Goal: Task Accomplishment & Management: Manage account settings

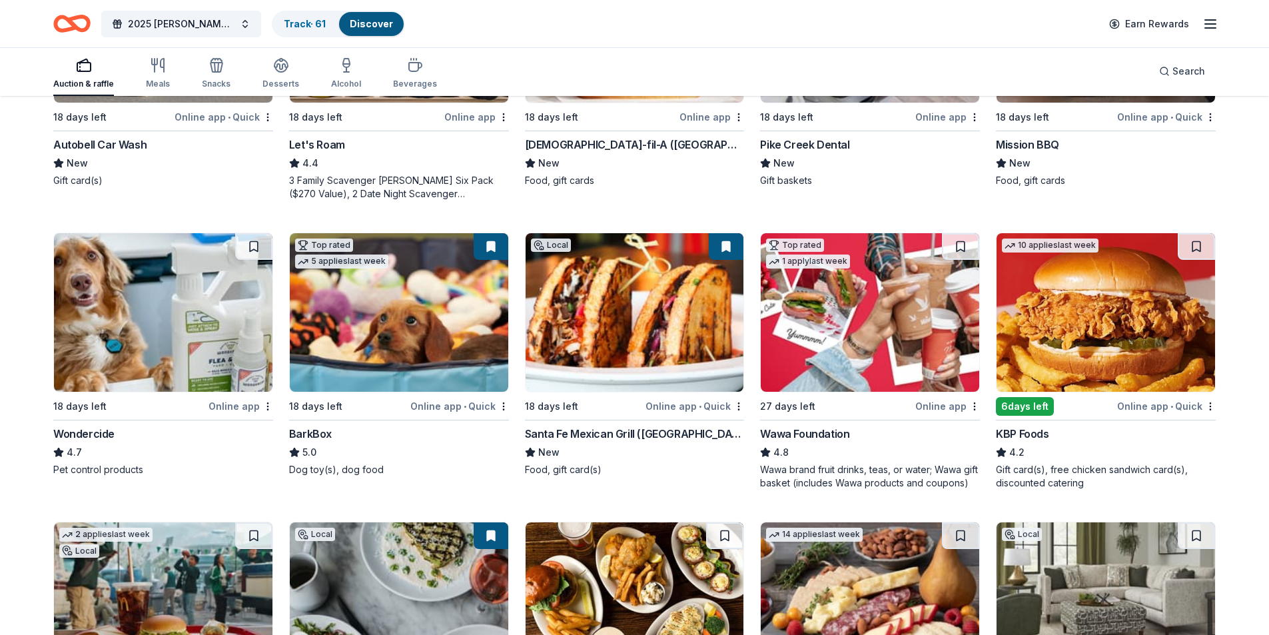
scroll to position [815, 0]
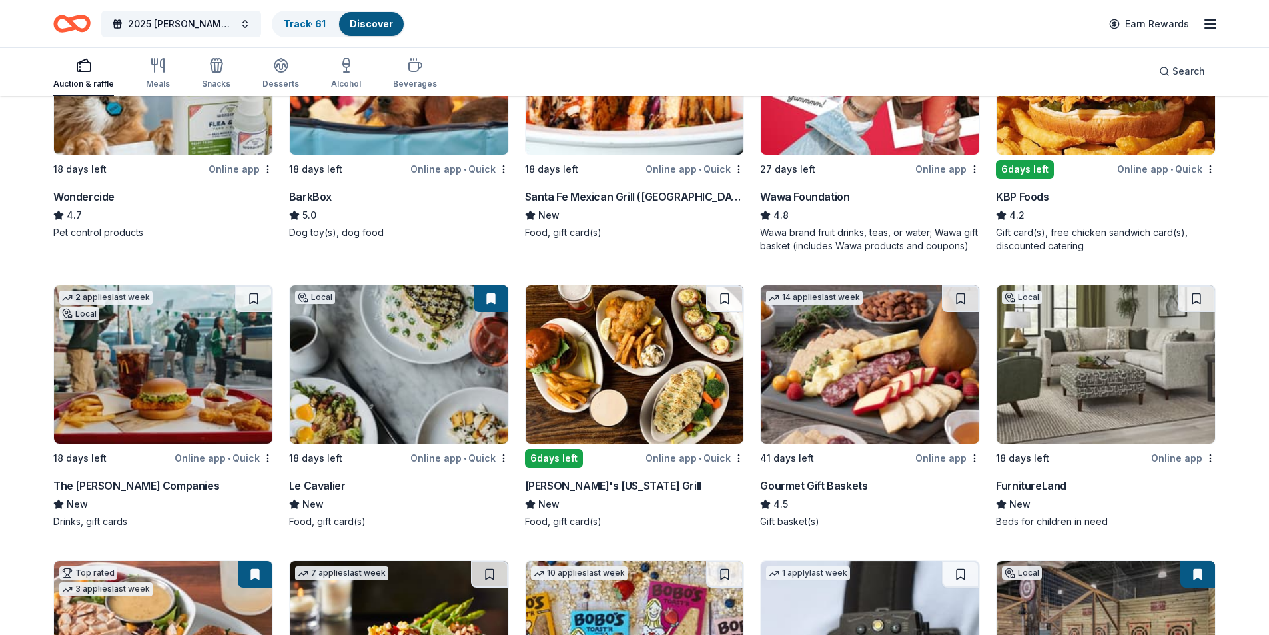
click at [330, 489] on div "Le Cavalier" at bounding box center [317, 486] width 57 height 16
click at [487, 295] on button at bounding box center [491, 298] width 35 height 27
click at [488, 303] on button at bounding box center [491, 298] width 35 height 27
click at [487, 303] on button at bounding box center [491, 298] width 35 height 27
click at [394, 391] on img at bounding box center [399, 364] width 219 height 159
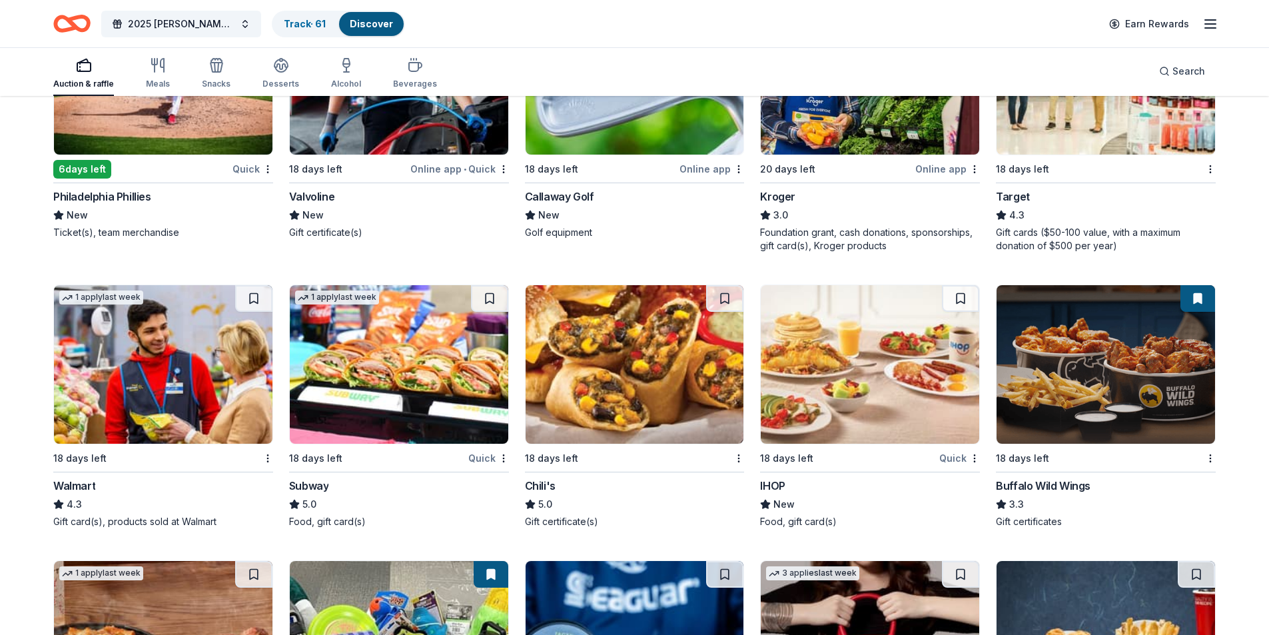
scroll to position [6189, 0]
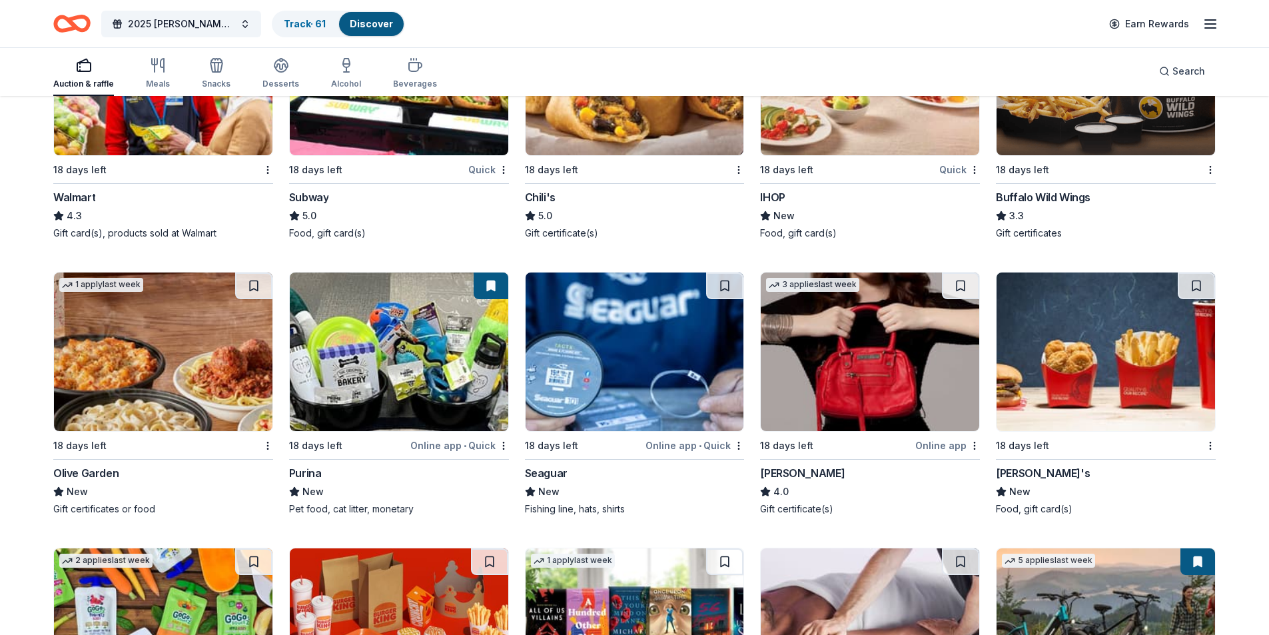
click at [323, 504] on div "Pet food, cat litter, monetary" at bounding box center [399, 508] width 220 height 13
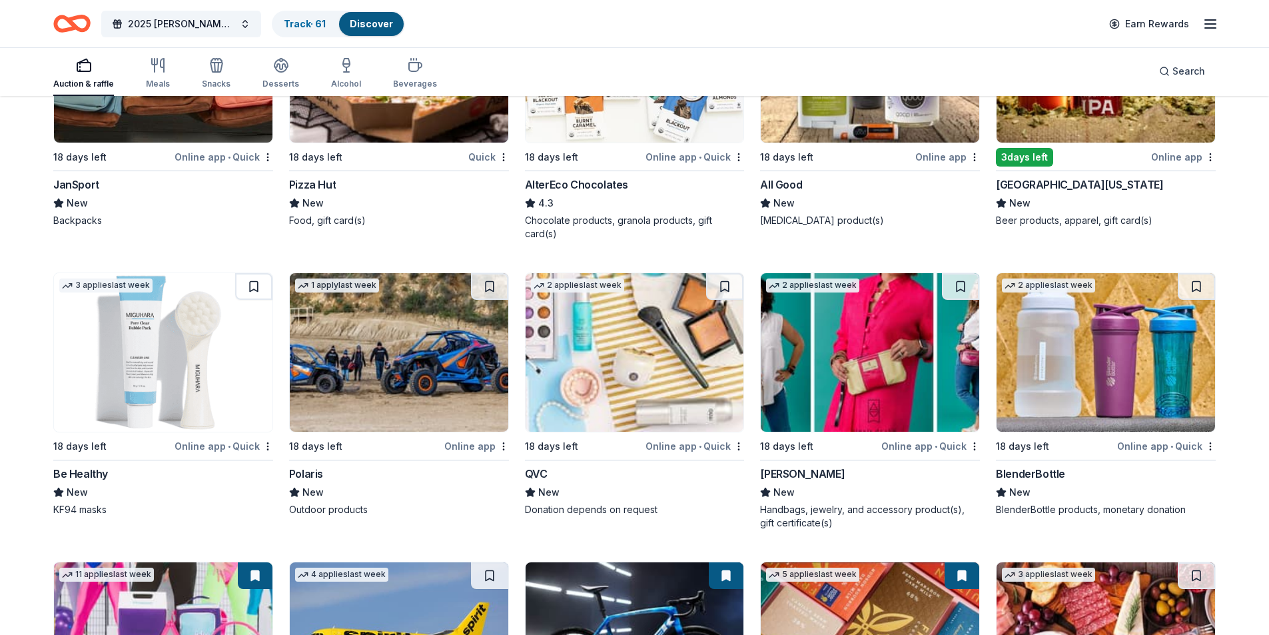
scroll to position [7623, 0]
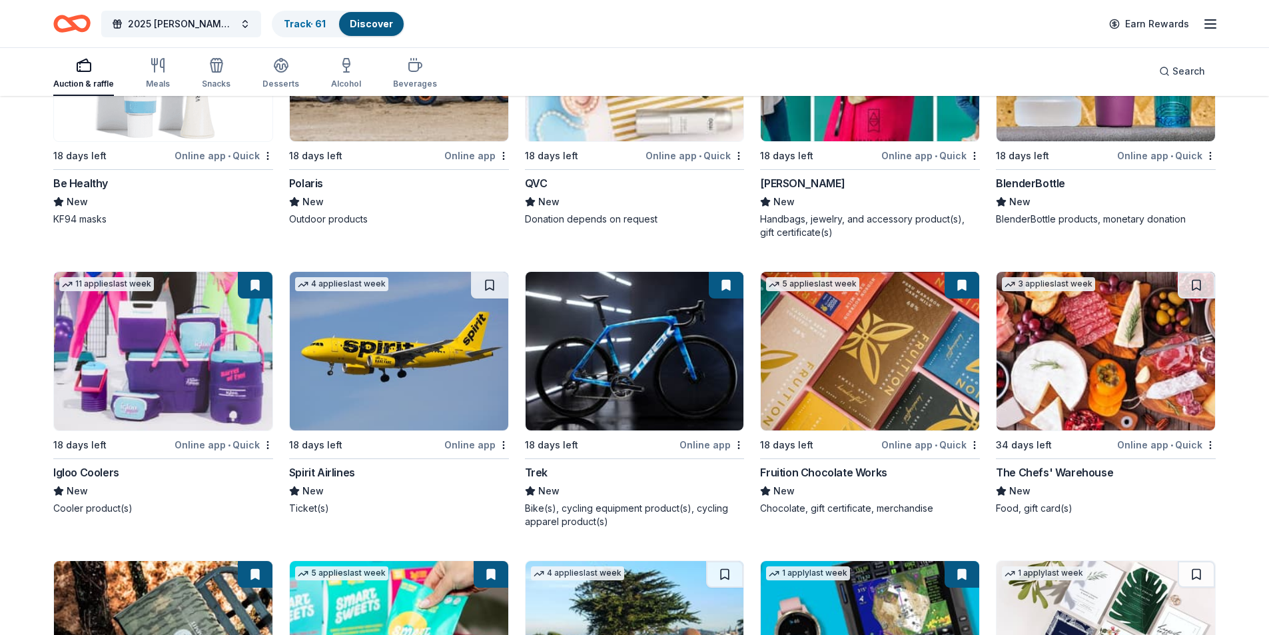
click at [582, 401] on img at bounding box center [635, 351] width 219 height 159
click at [99, 475] on div "Igloo Coolers" at bounding box center [86, 472] width 66 height 16
click at [253, 289] on button at bounding box center [255, 285] width 35 height 27
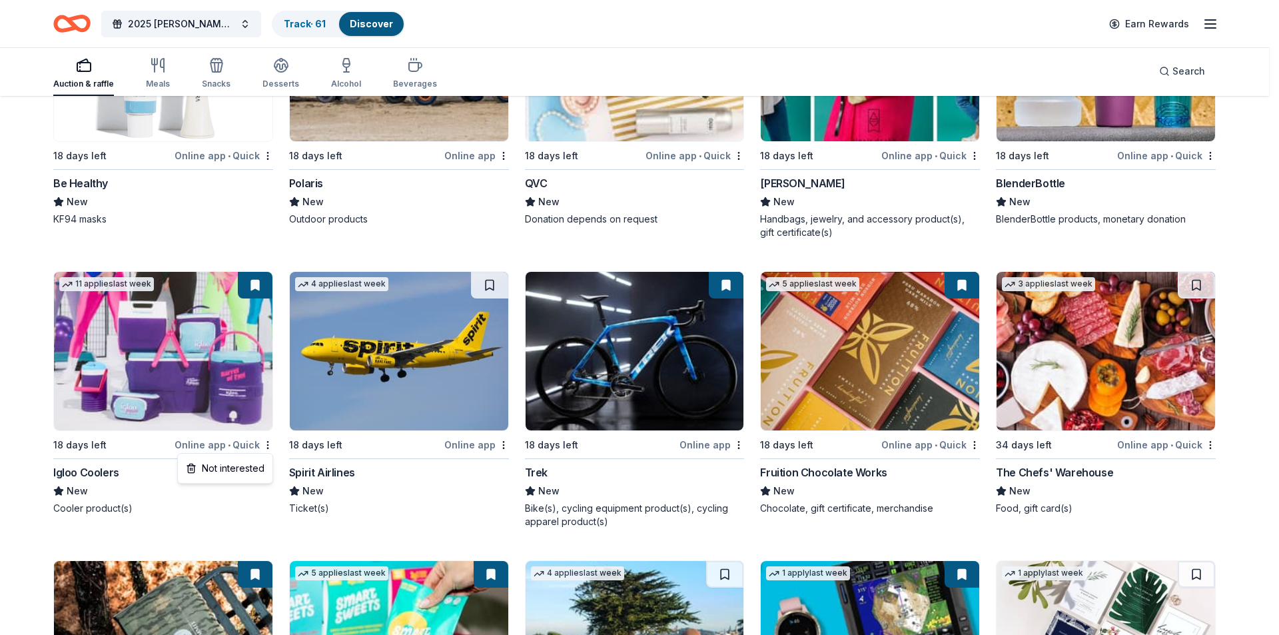
drag, startPoint x: 5, startPoint y: 219, endPoint x: 1088, endPoint y: 528, distance: 1125.3
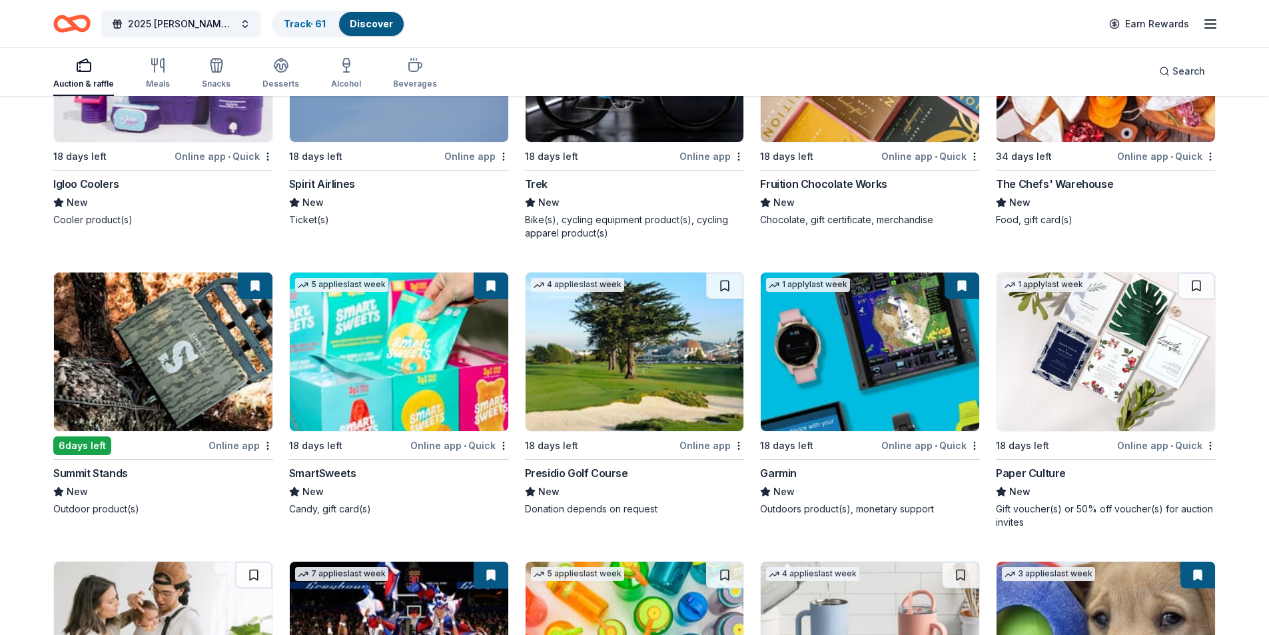
scroll to position [8188, 0]
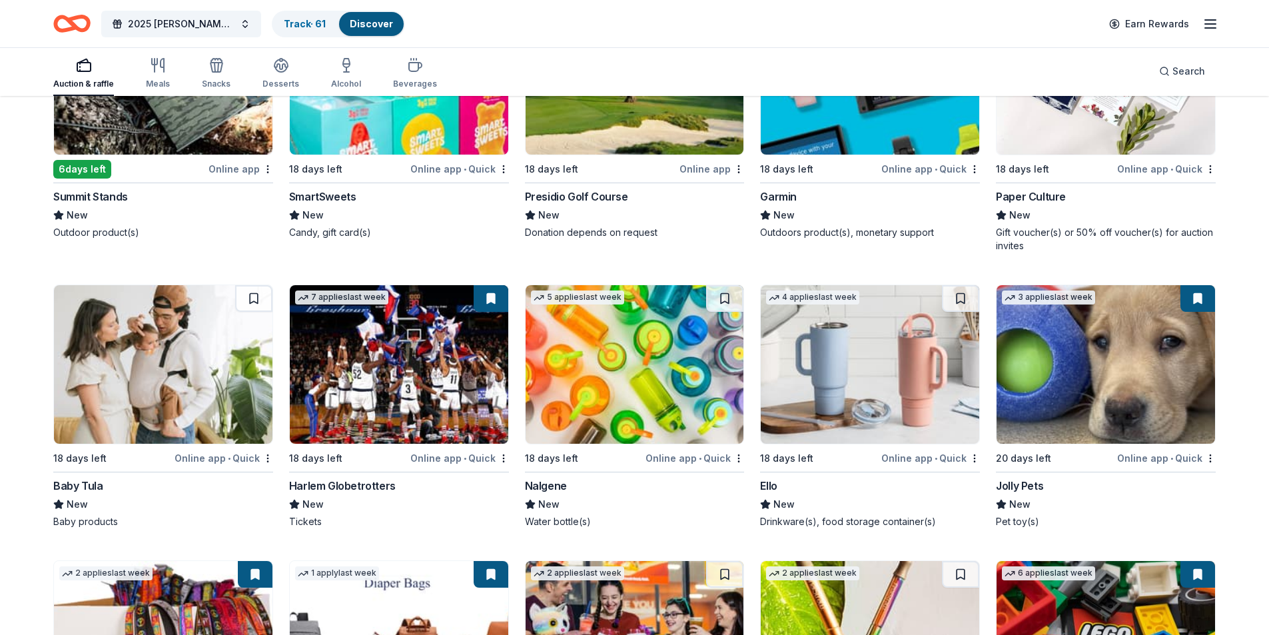
click at [1018, 480] on div "Jolly Pets" at bounding box center [1019, 486] width 47 height 16
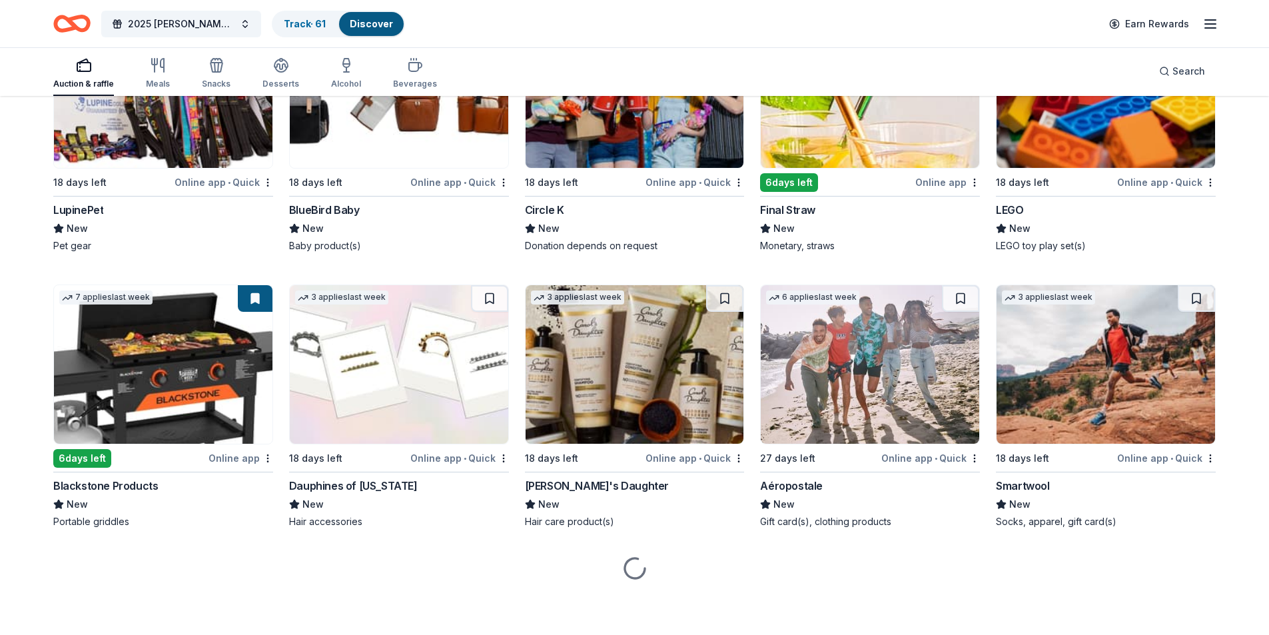
scroll to position [8451, 0]
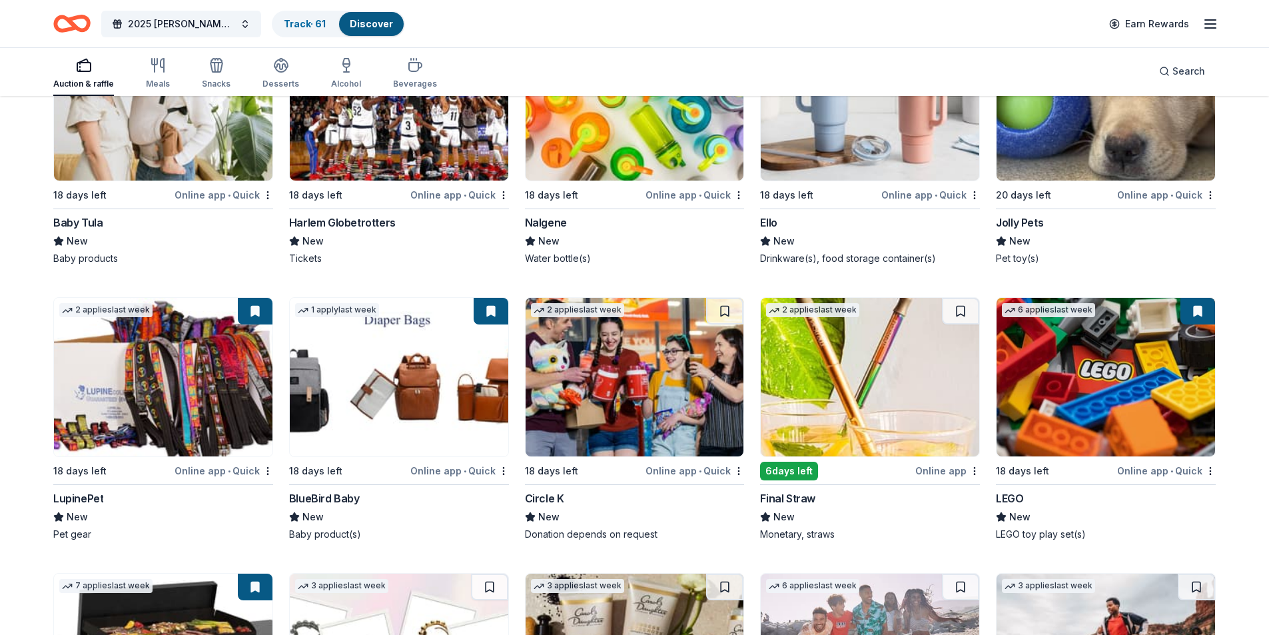
click at [491, 306] on button at bounding box center [491, 311] width 35 height 27
click at [489, 315] on button at bounding box center [491, 311] width 35 height 27
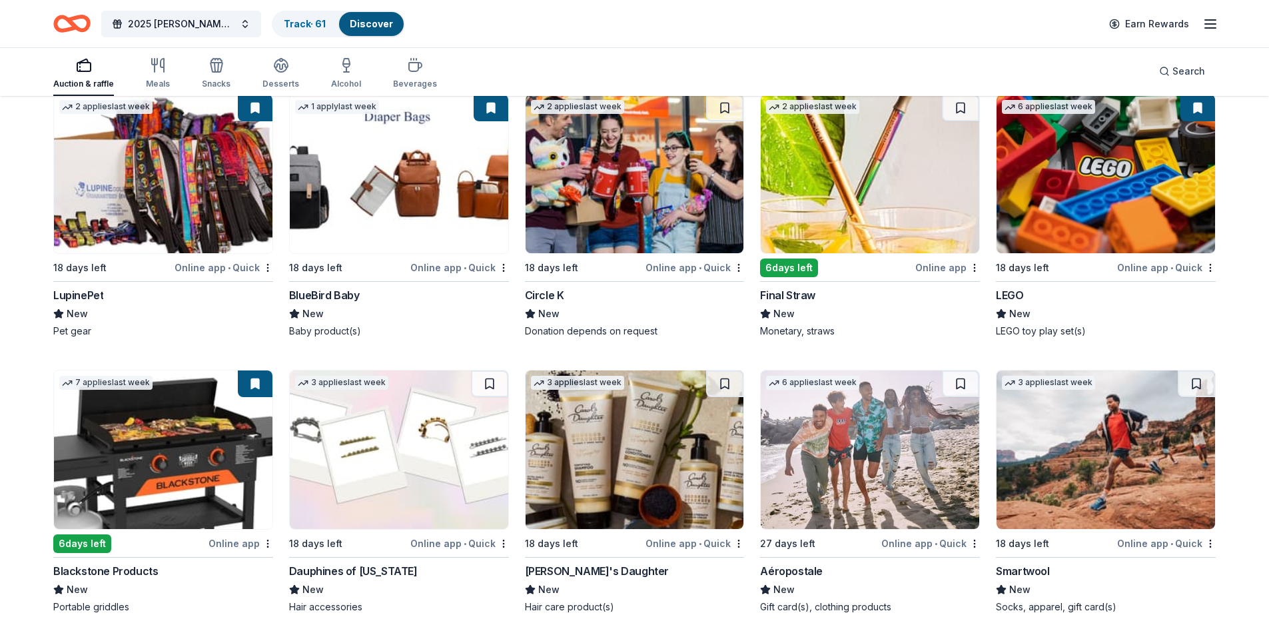
scroll to position [8740, 0]
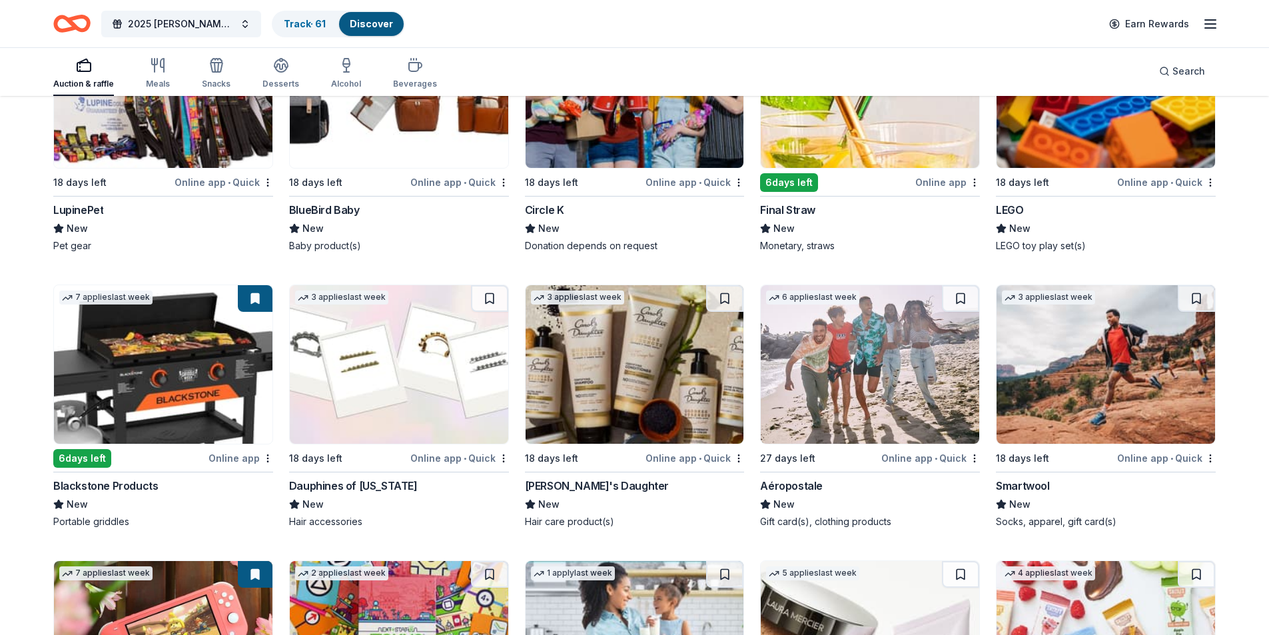
click at [181, 380] on img at bounding box center [163, 364] width 219 height 159
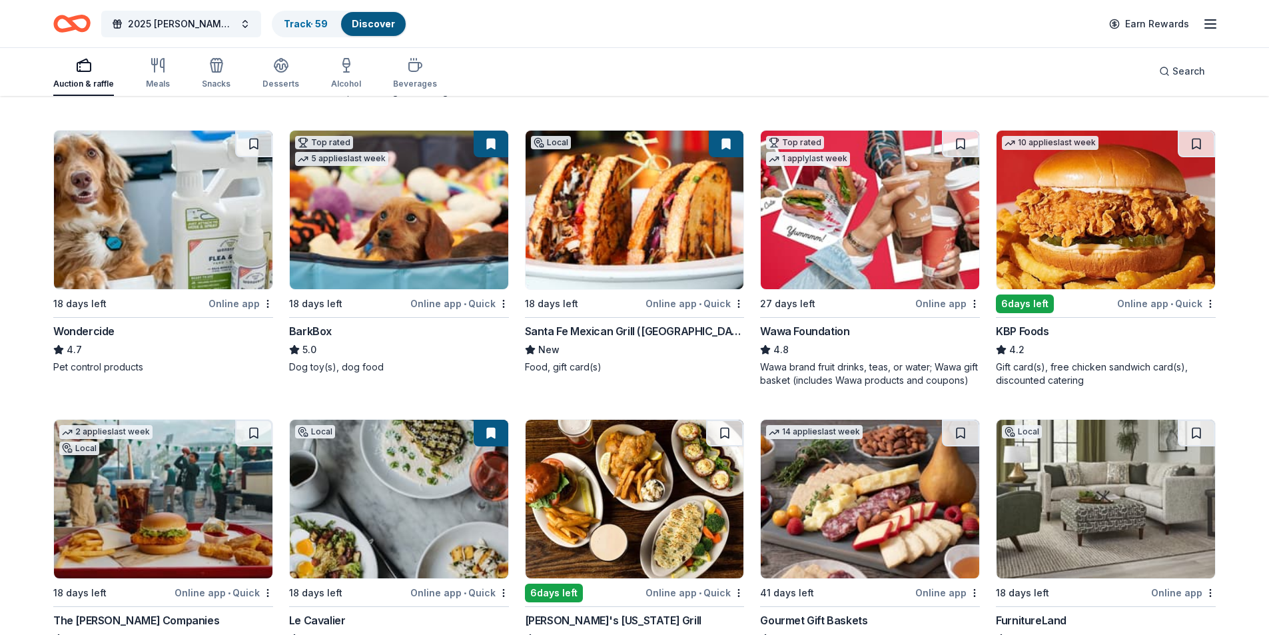
scroll to position [0, 0]
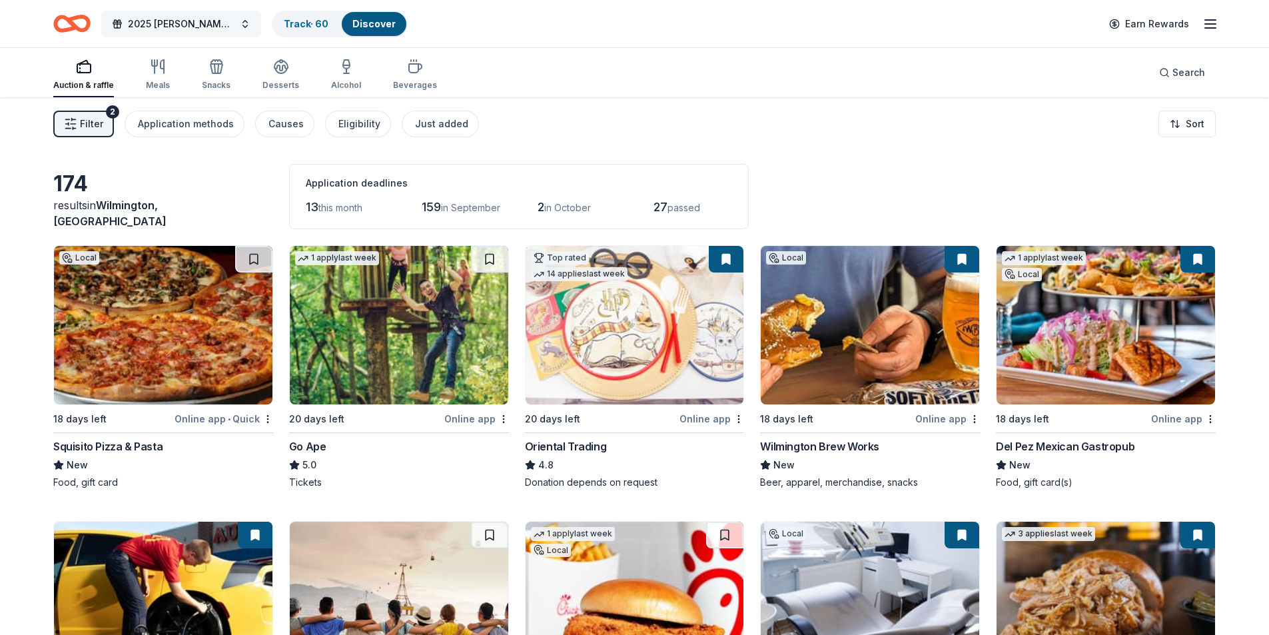
click at [180, 26] on span "2025 [PERSON_NAME] Memorial Classic" at bounding box center [181, 24] width 107 height 16
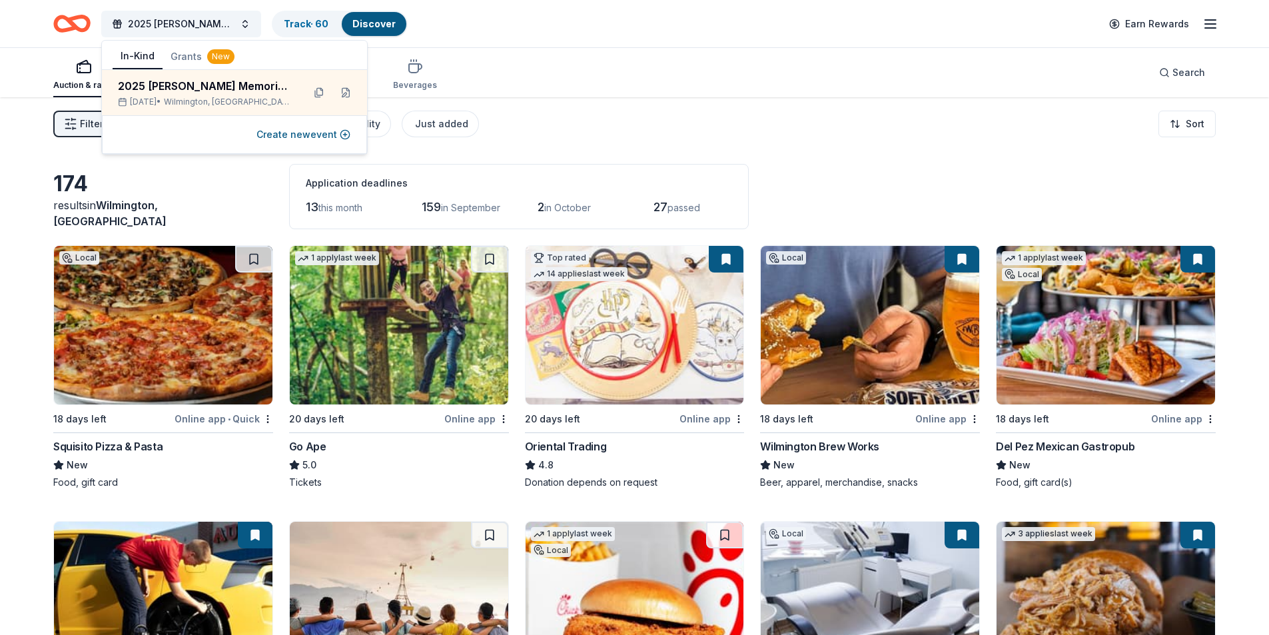
click at [343, 21] on div "Discover" at bounding box center [374, 24] width 65 height 24
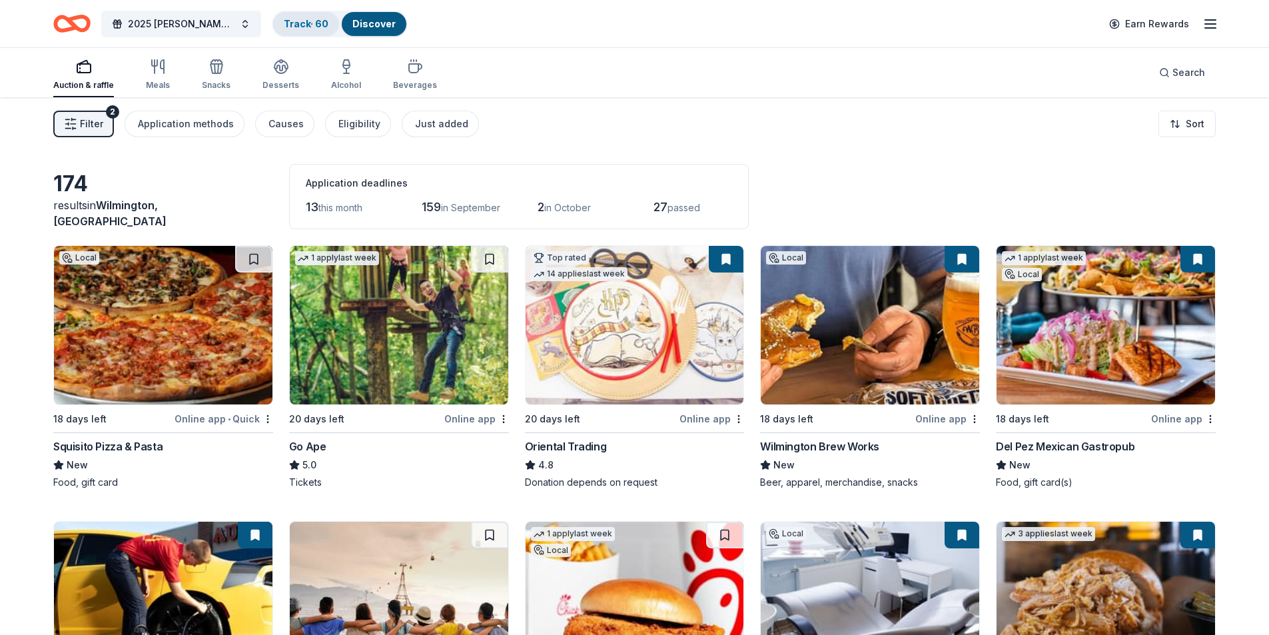
click at [324, 31] on div "Track · 60" at bounding box center [306, 24] width 66 height 24
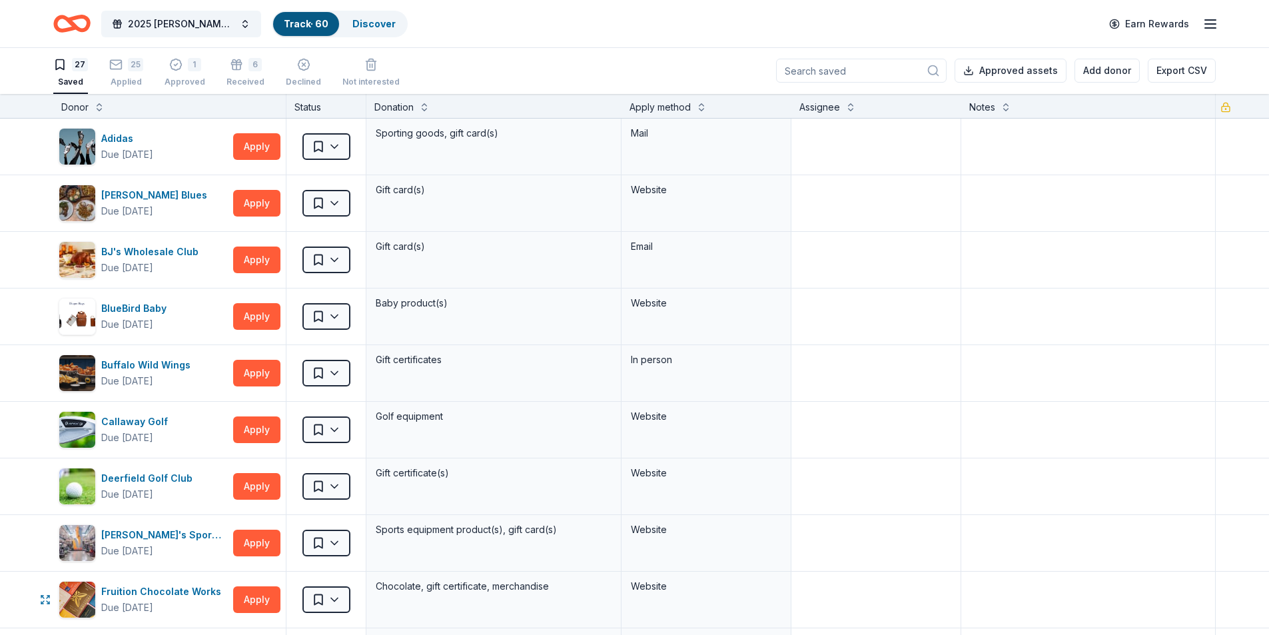
scroll to position [289, 0]
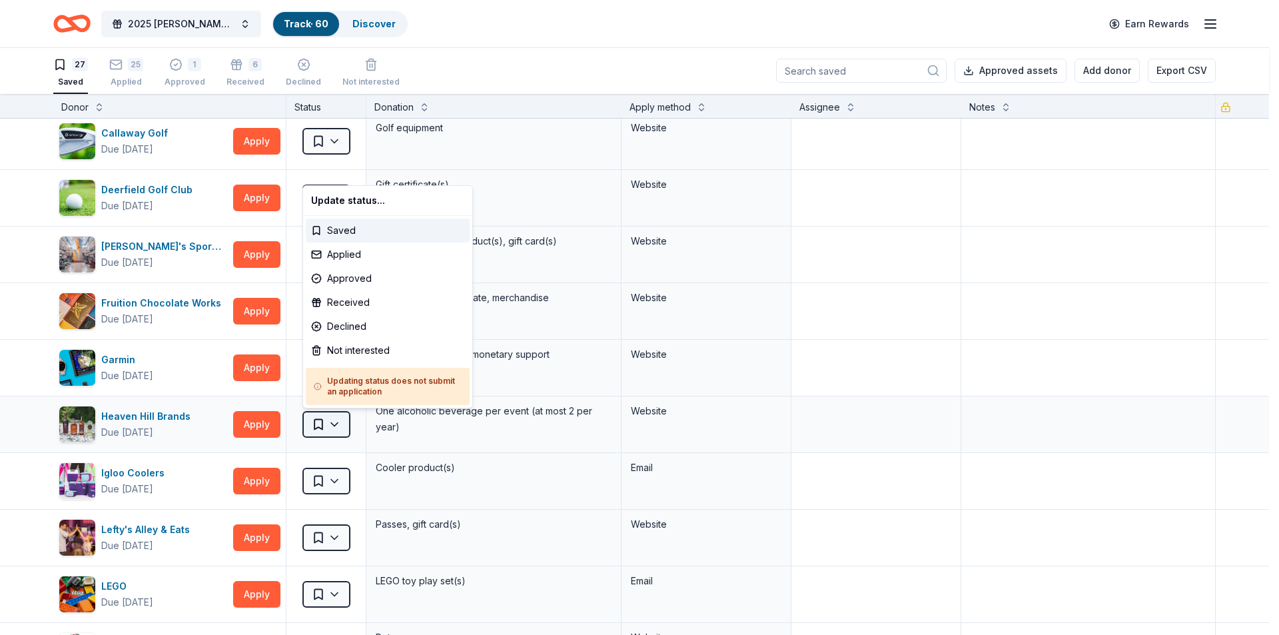
click at [339, 422] on html "2025 Bernard F. Kenny Memorial Classic Track · 60 Discover Earn Rewards 27 Save…" at bounding box center [639, 316] width 1279 height 635
click at [373, 253] on div "Applied" at bounding box center [388, 255] width 164 height 24
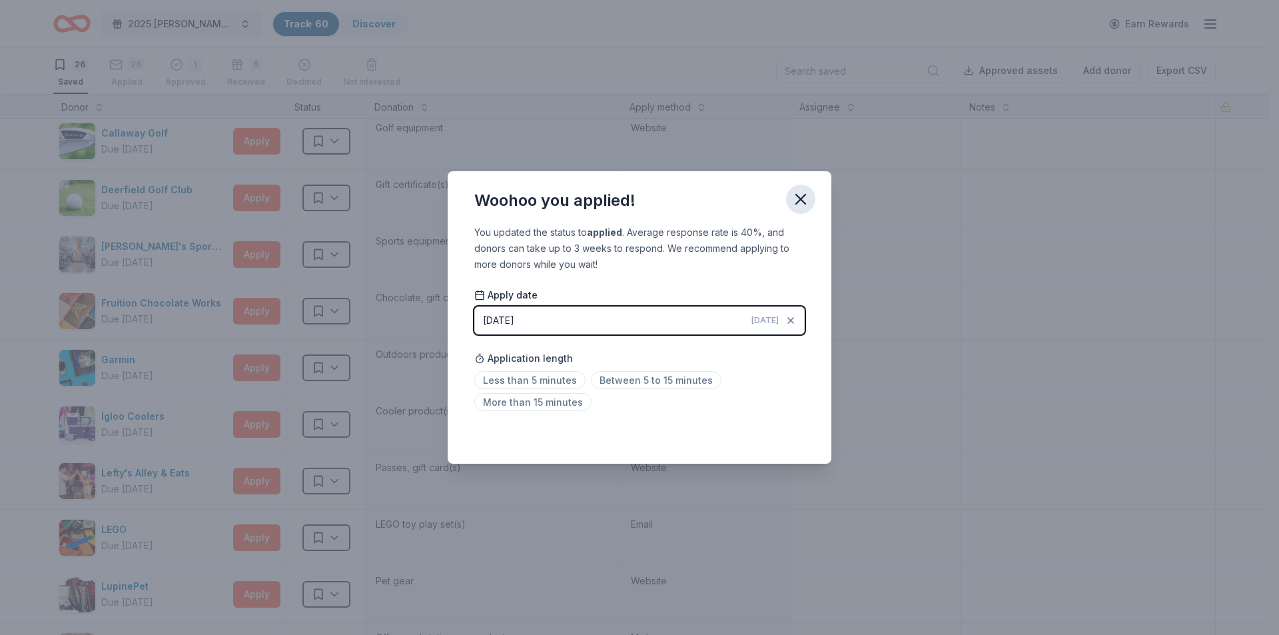
click at [796, 195] on icon "button" at bounding box center [800, 199] width 9 height 9
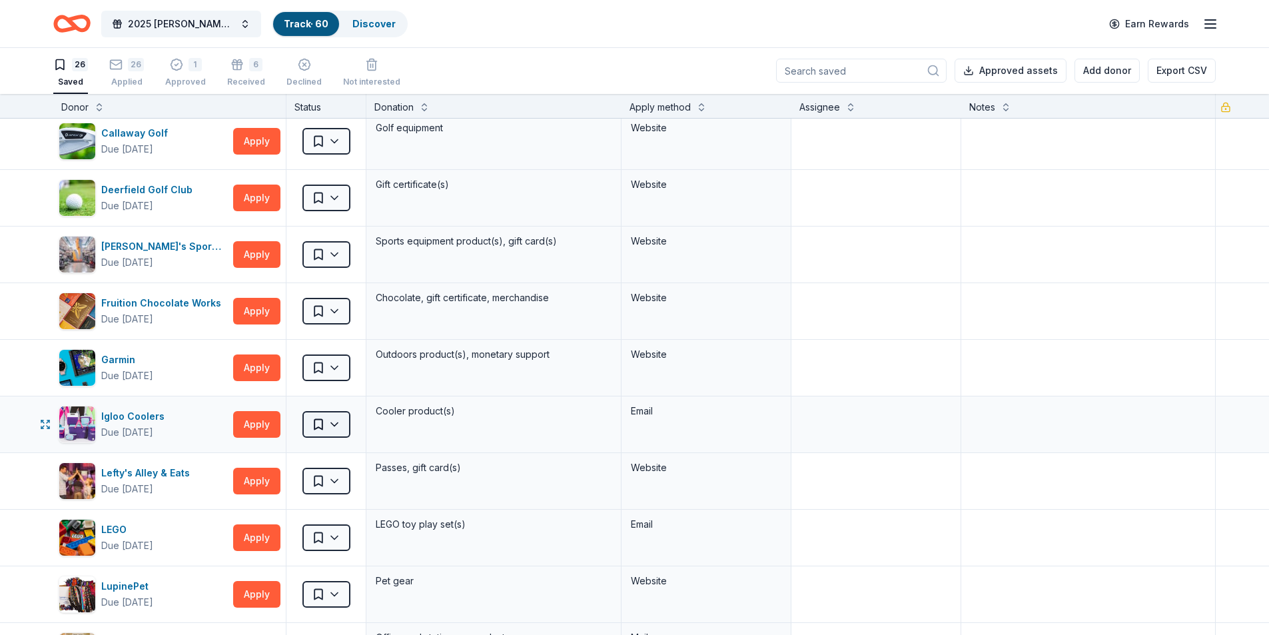
click at [333, 416] on html "2025 Bernard F. Kenny Memorial Classic Track · 60 Discover Earn Rewards 26 Save…" at bounding box center [634, 316] width 1269 height 635
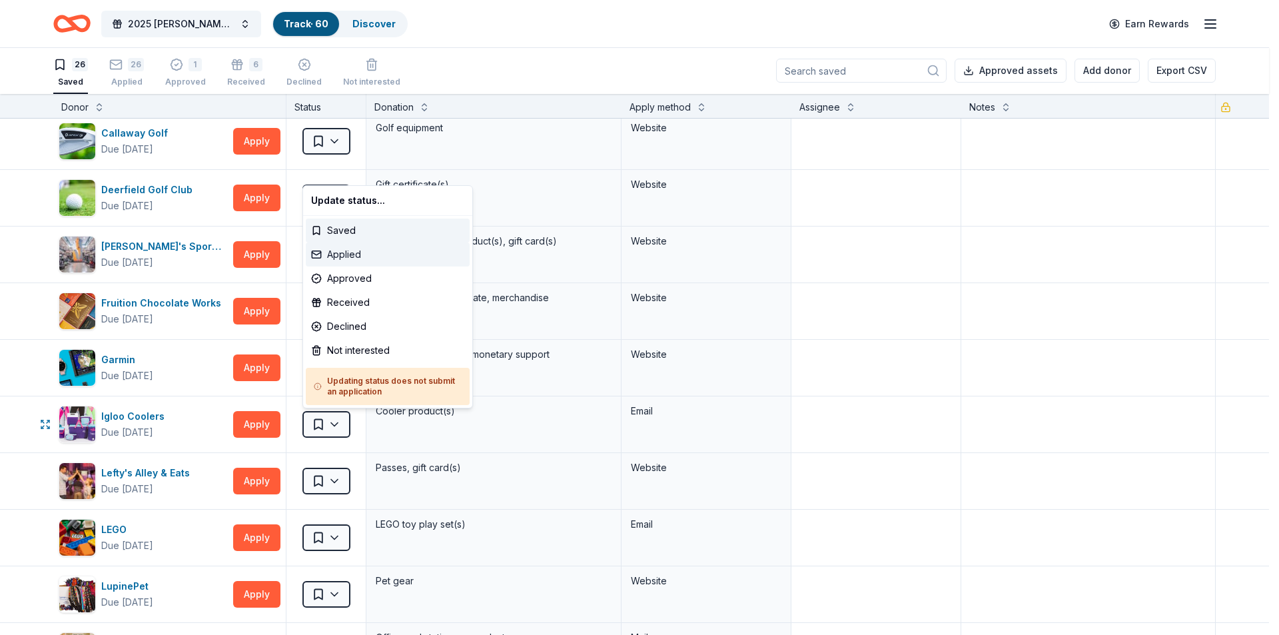
click at [361, 258] on div "Applied" at bounding box center [388, 255] width 164 height 24
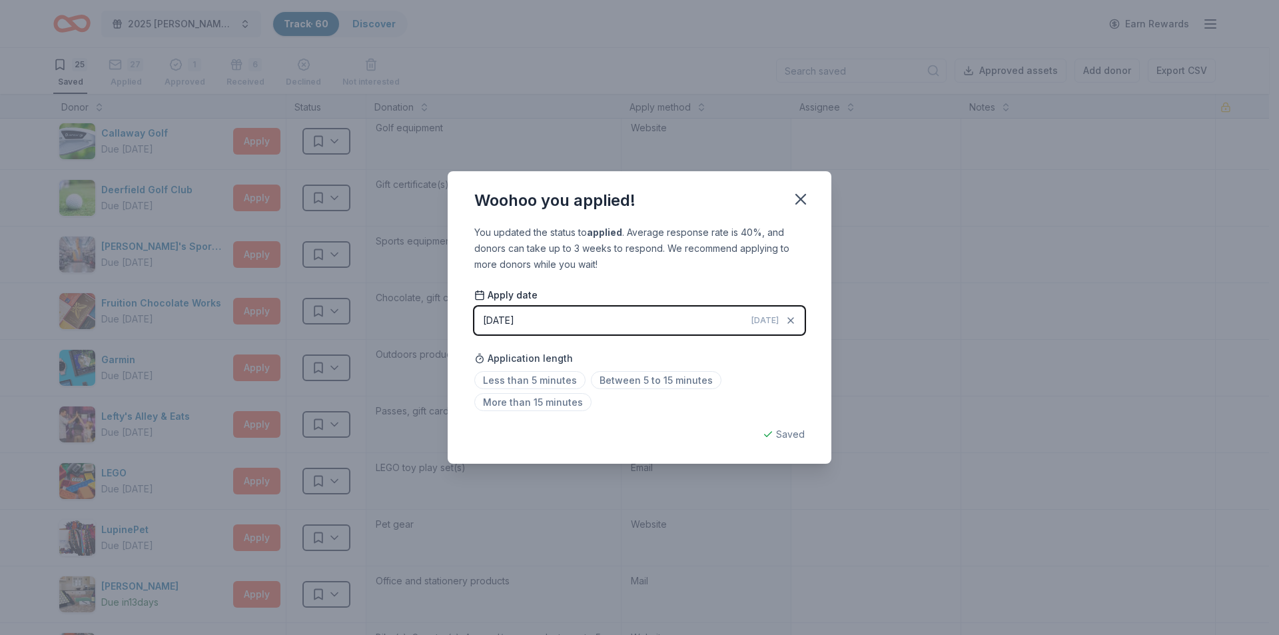
drag, startPoint x: 798, startPoint y: 195, endPoint x: 770, endPoint y: 201, distance: 29.3
click at [790, 197] on button "button" at bounding box center [800, 199] width 29 height 29
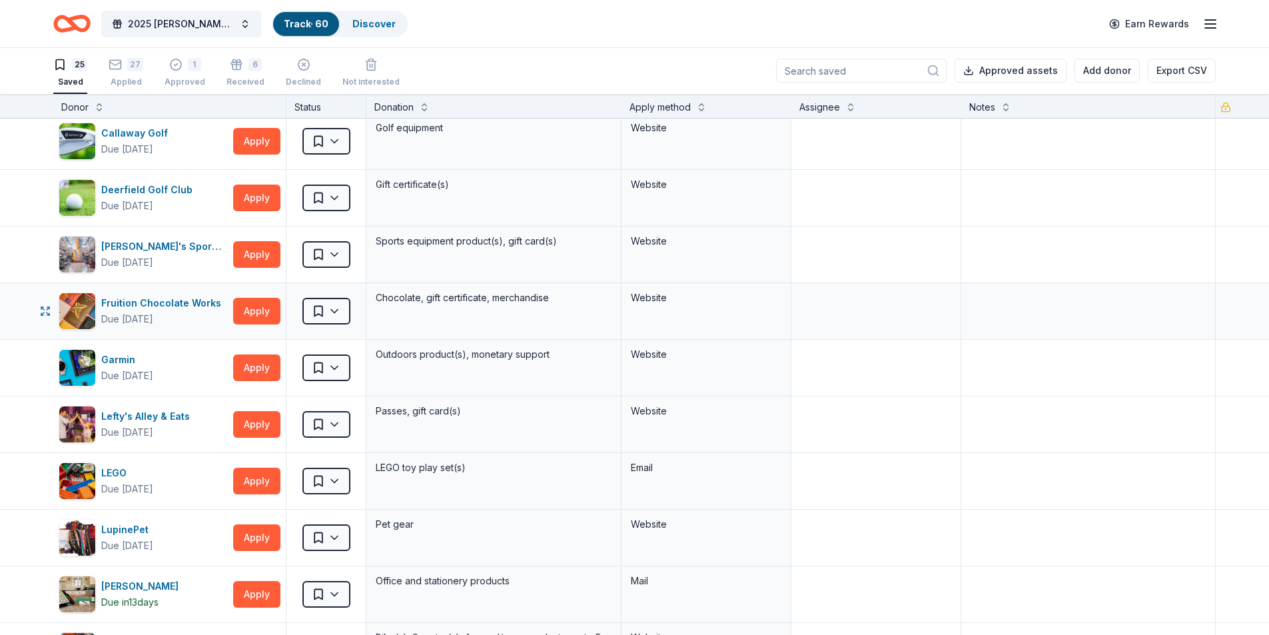
scroll to position [578, 0]
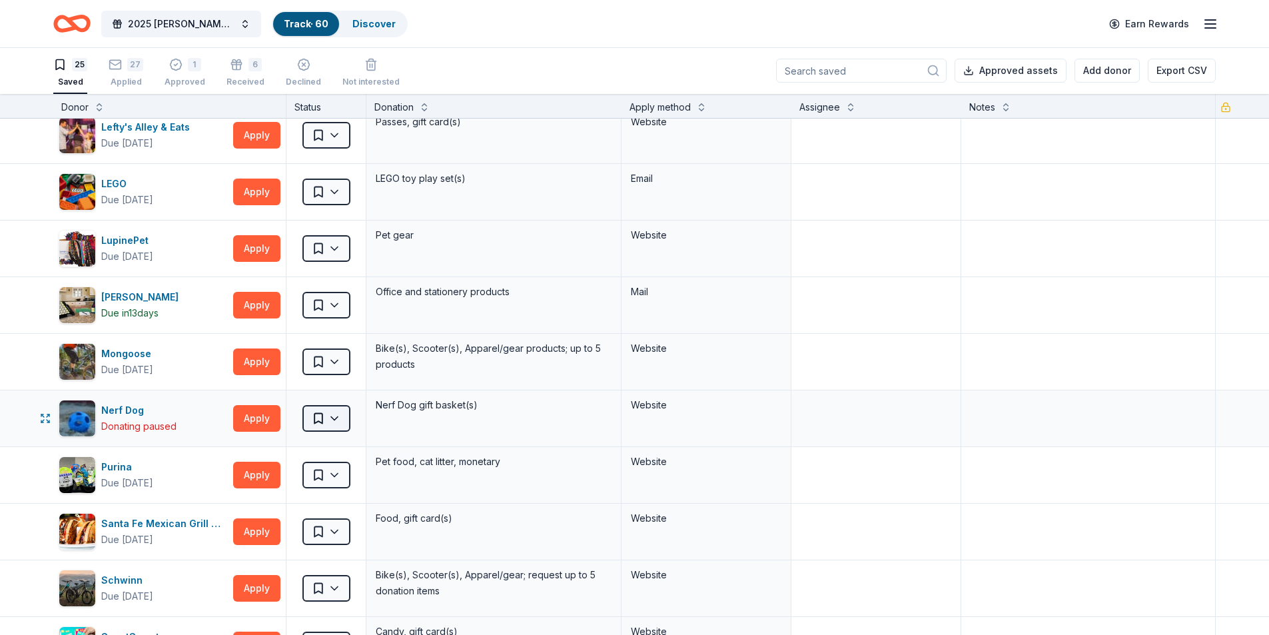
click at [347, 419] on html "2025 Bernard F. Kenny Memorial Classic Track · 60 Discover Earn Rewards 25 Save…" at bounding box center [634, 316] width 1269 height 635
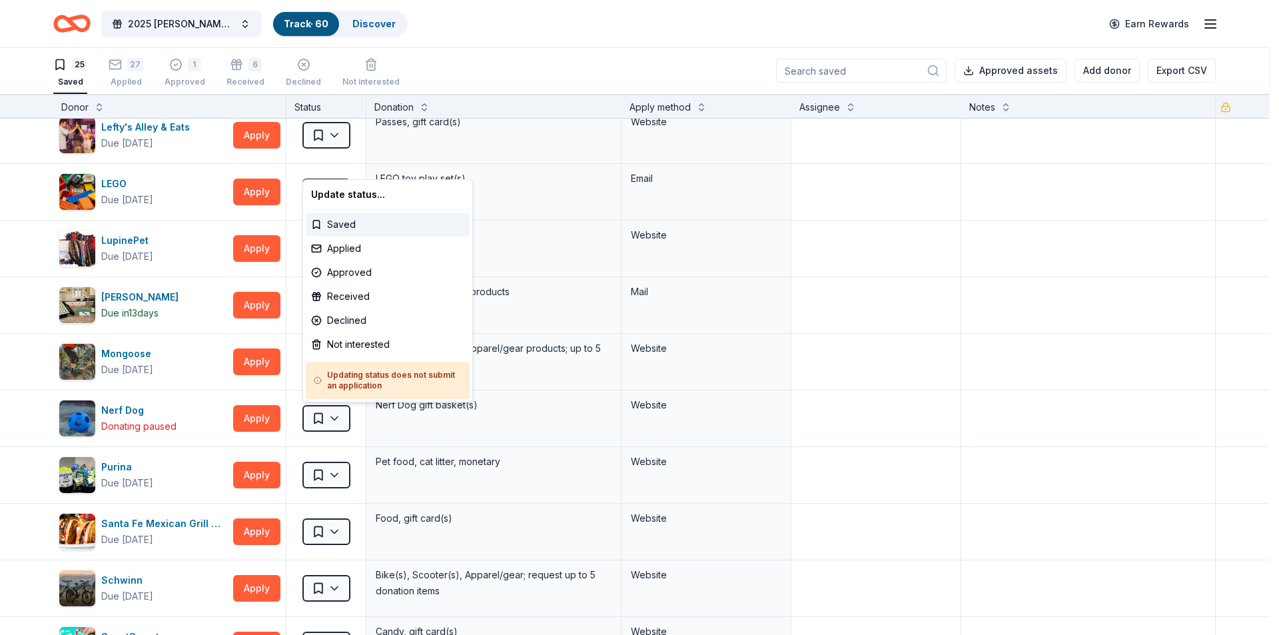
drag, startPoint x: 373, startPoint y: 323, endPoint x: 45, endPoint y: 305, distance: 329.0
click at [1, 274] on html "2025 Bernard F. Kenny Memorial Classic Track · 60 Discover Earn Rewards 25 Save…" at bounding box center [639, 316] width 1279 height 635
click at [0, 476] on html "2025 Bernard F. Kenny Memorial Classic Track · 60 Discover Earn Rewards 25 Save…" at bounding box center [639, 316] width 1279 height 635
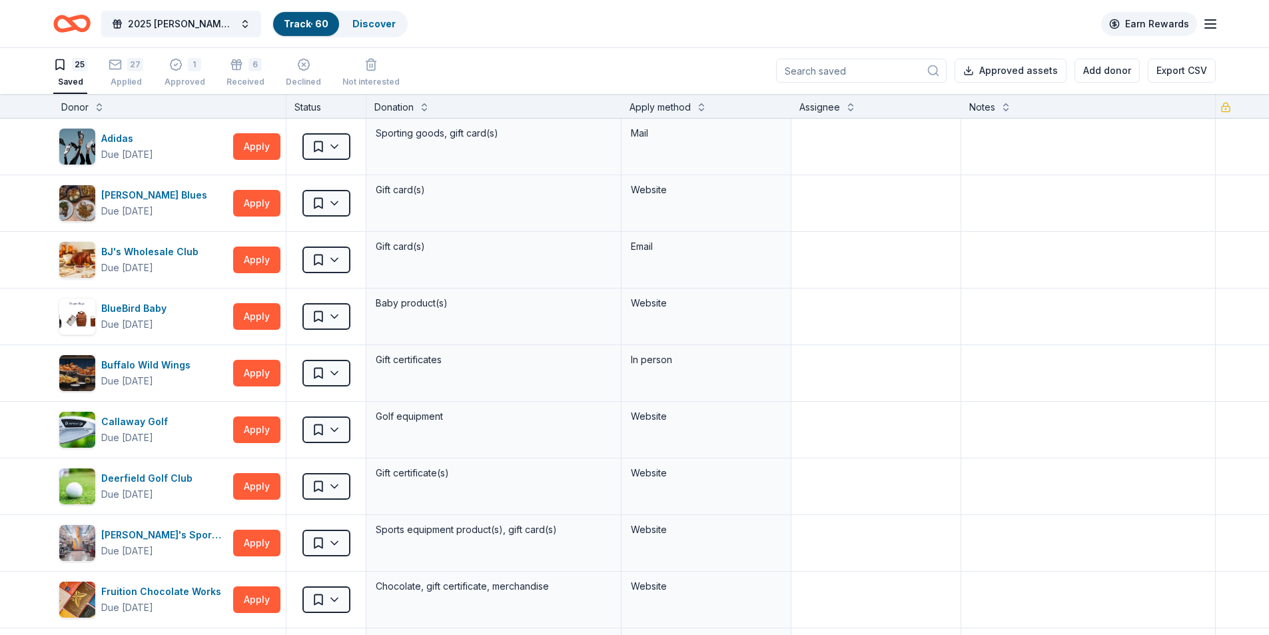
scroll to position [0, 0]
click at [290, 74] on div "Declined" at bounding box center [303, 73] width 35 height 29
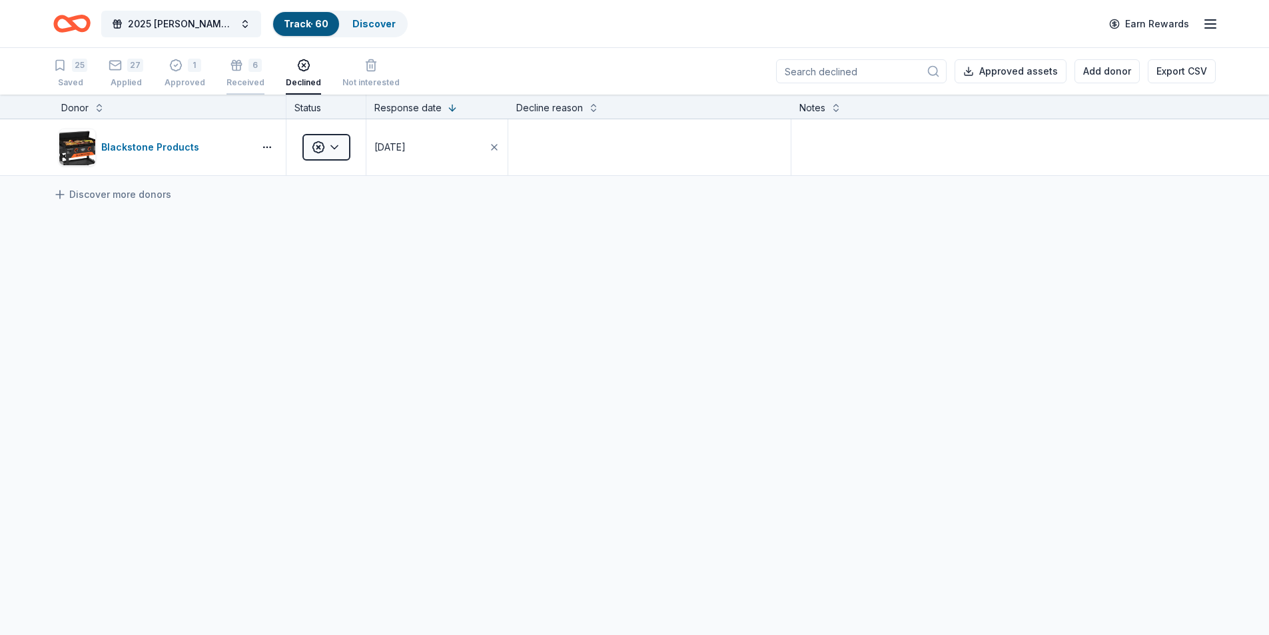
click at [247, 81] on div "Received" at bounding box center [246, 82] width 38 height 11
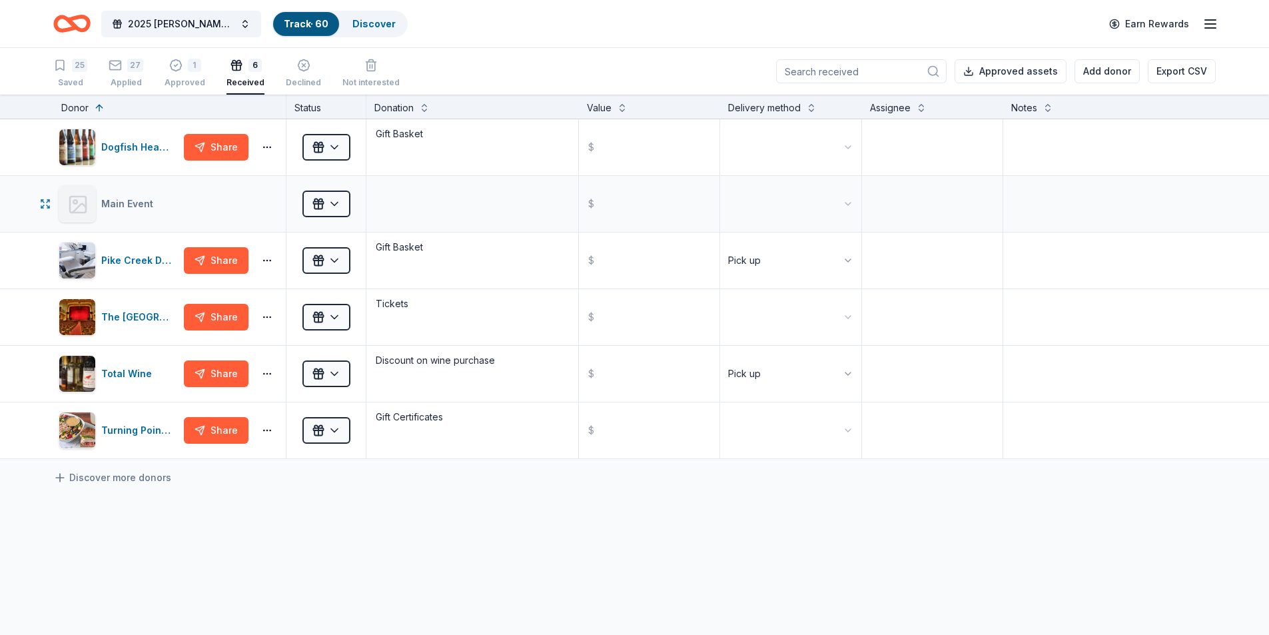
click at [72, 207] on icon at bounding box center [77, 204] width 21 height 21
click at [123, 207] on div "Main Event" at bounding box center [129, 204] width 57 height 16
click at [50, 434] on icon "button" at bounding box center [45, 430] width 11 height 11
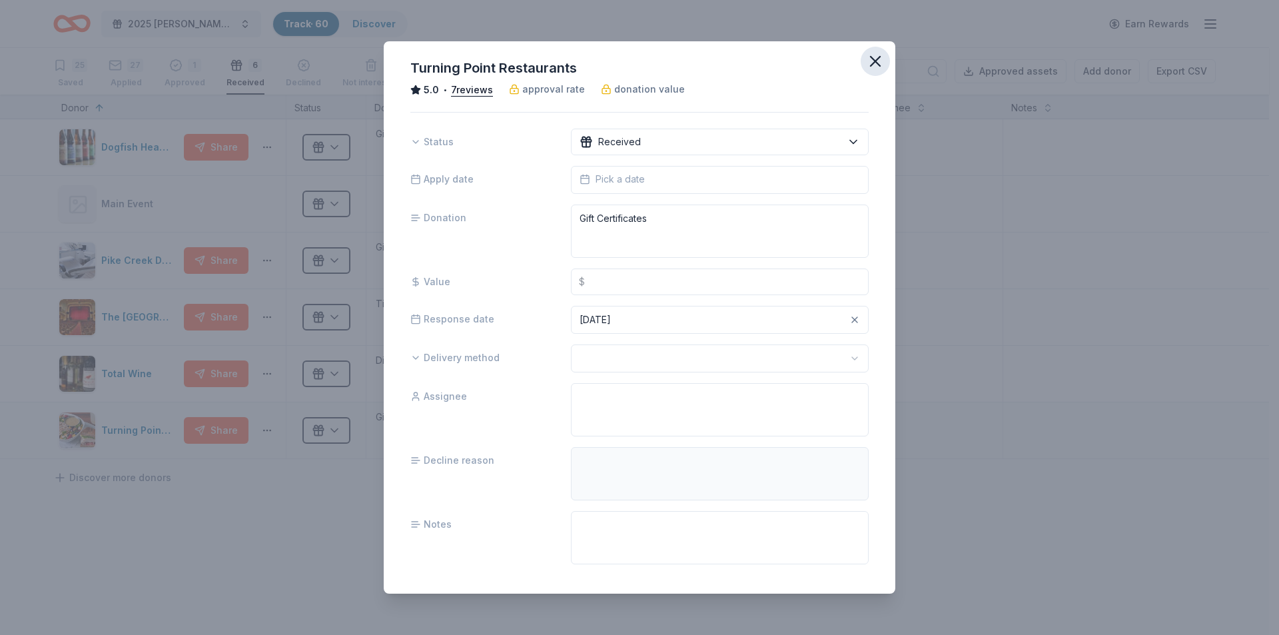
click at [871, 63] on icon "button" at bounding box center [875, 61] width 9 height 9
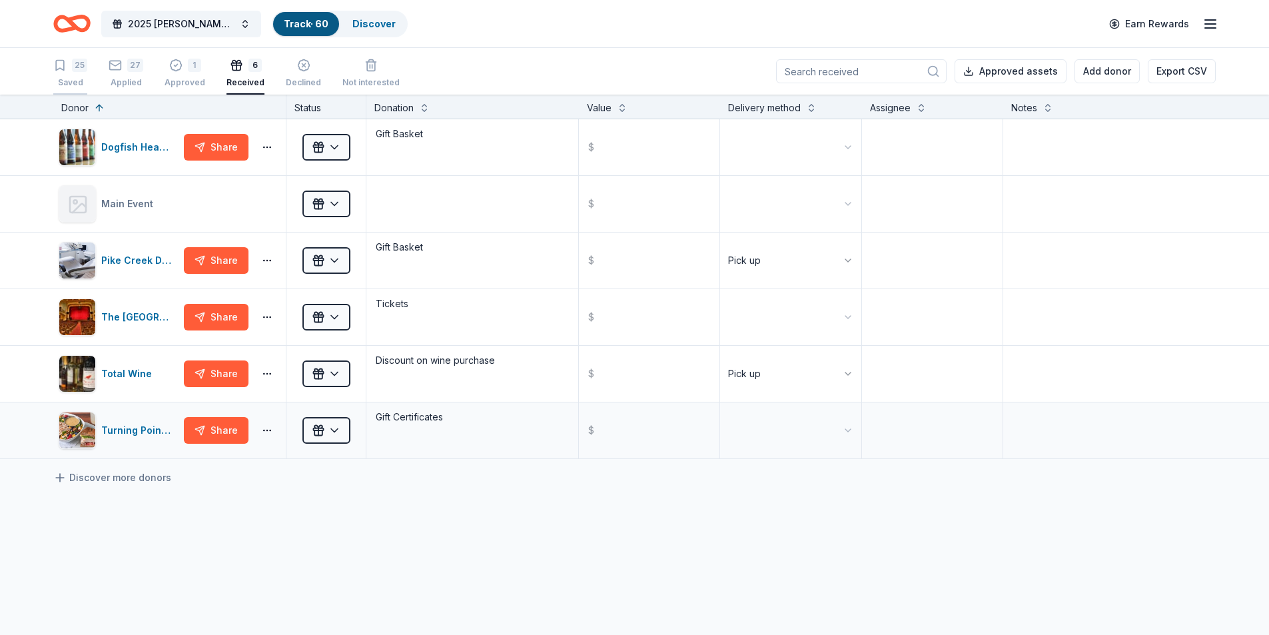
click at [73, 84] on div "Saved" at bounding box center [70, 82] width 34 height 11
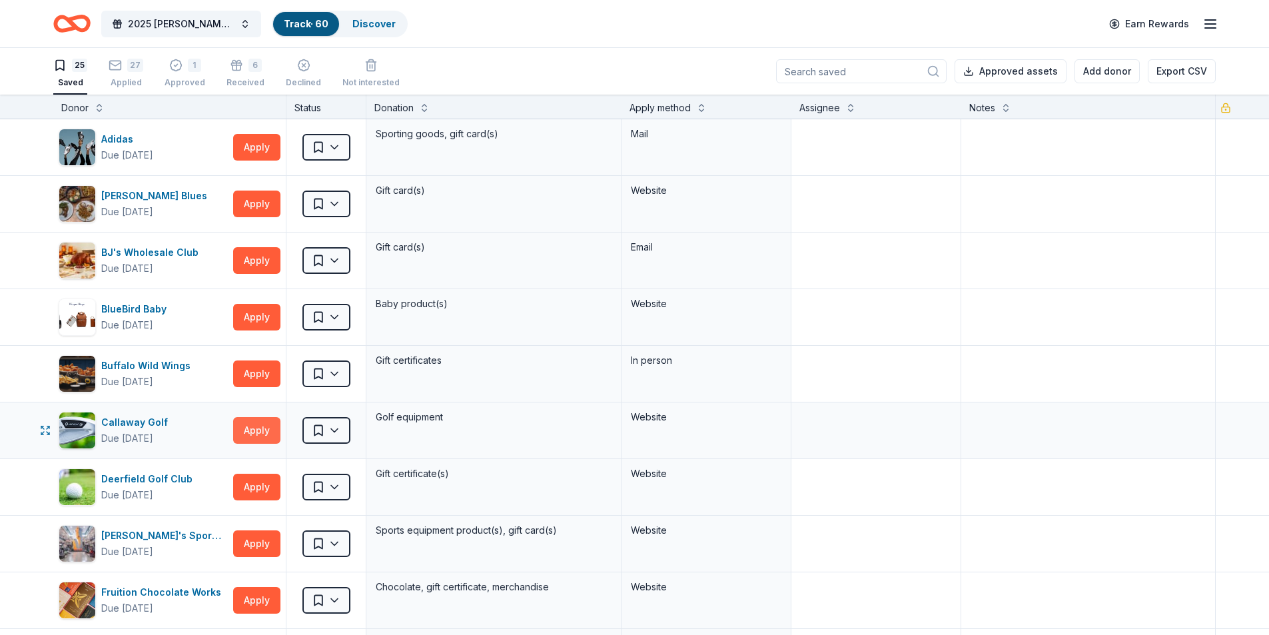
click at [255, 435] on button "Apply" at bounding box center [256, 430] width 47 height 27
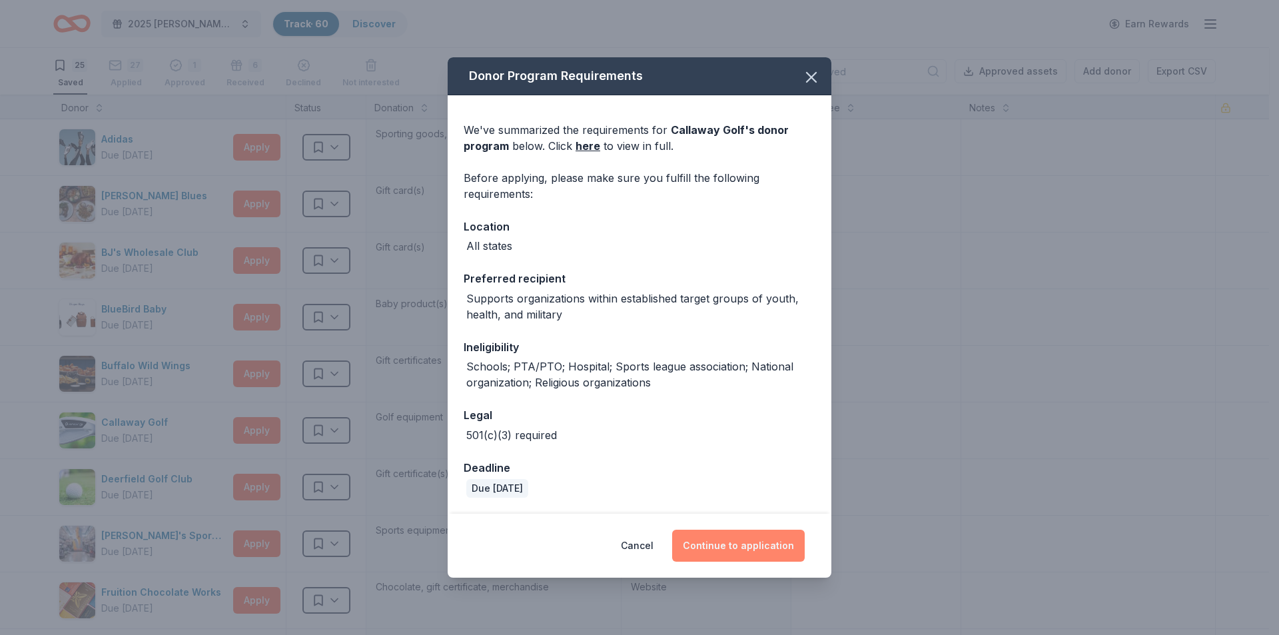
click at [722, 536] on button "Continue to application" at bounding box center [738, 546] width 133 height 32
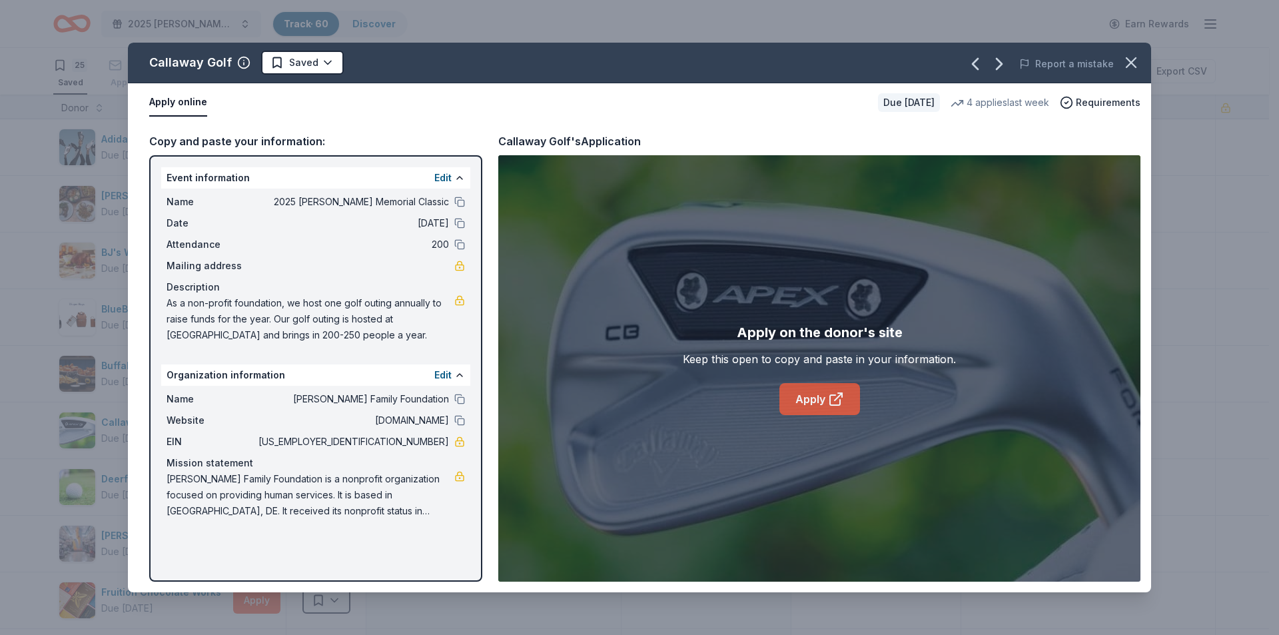
click at [808, 387] on link "Apply" at bounding box center [820, 399] width 81 height 32
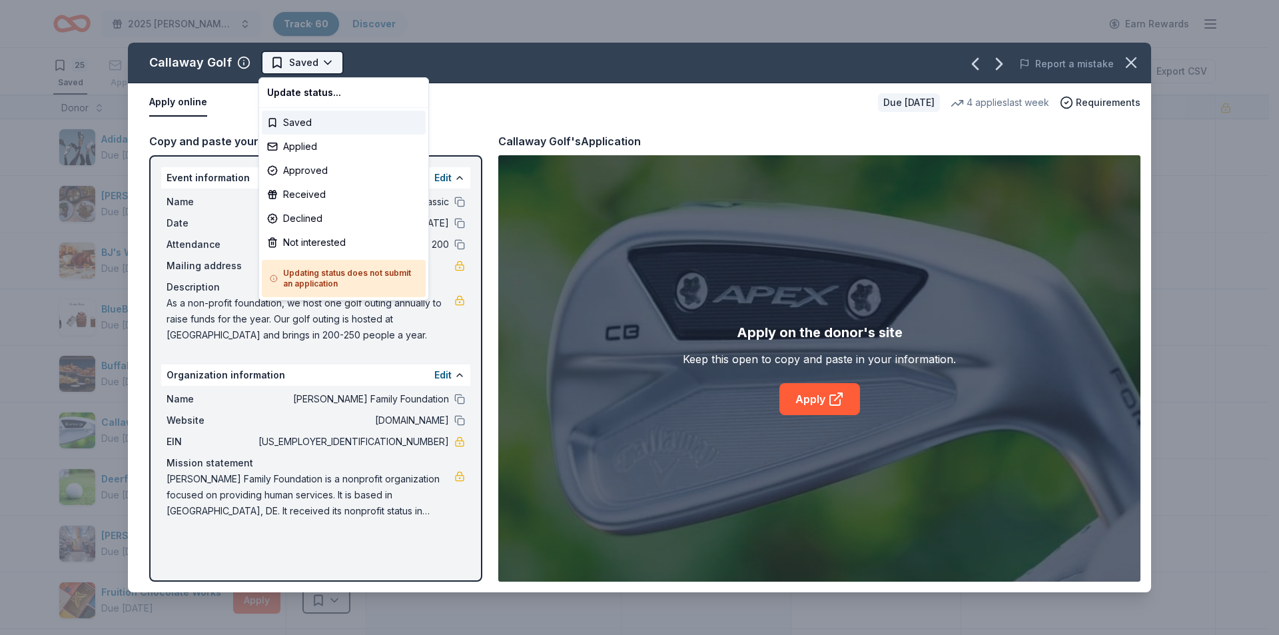
click at [296, 60] on html "2025 Bernard F. Kenny Memorial Classic Track · 60 Discover Earn Rewards 25 Save…" at bounding box center [639, 317] width 1279 height 635
click at [347, 139] on div "Applied" at bounding box center [344, 147] width 164 height 24
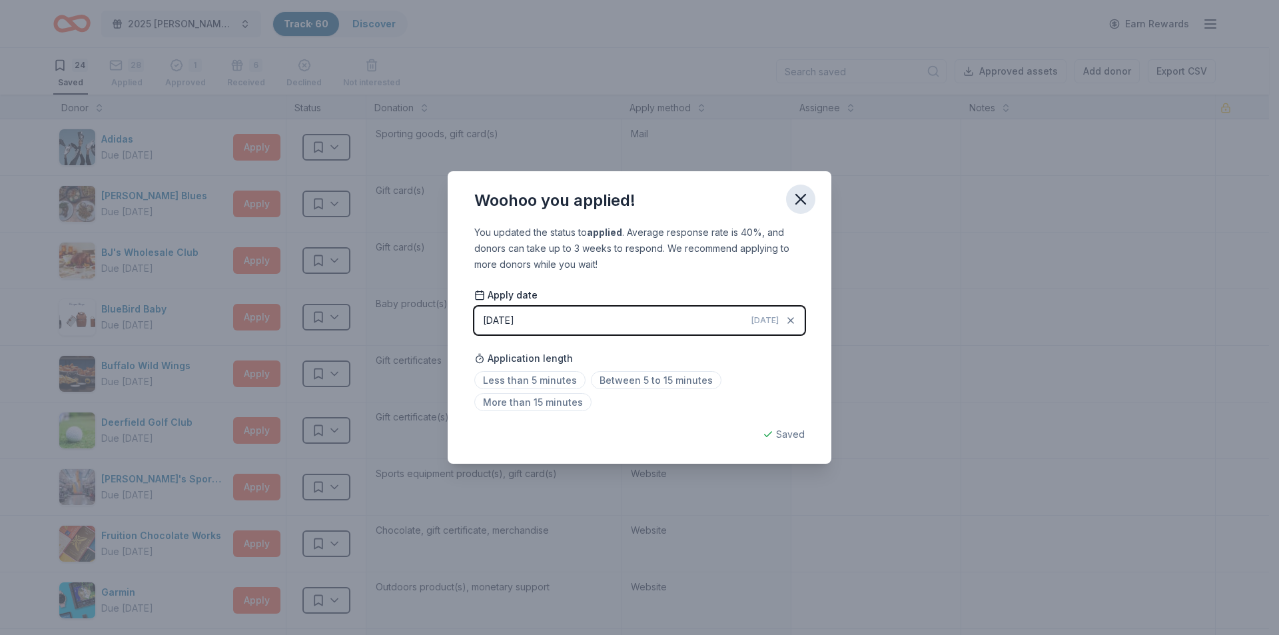
click at [798, 204] on icon "button" at bounding box center [801, 199] width 19 height 19
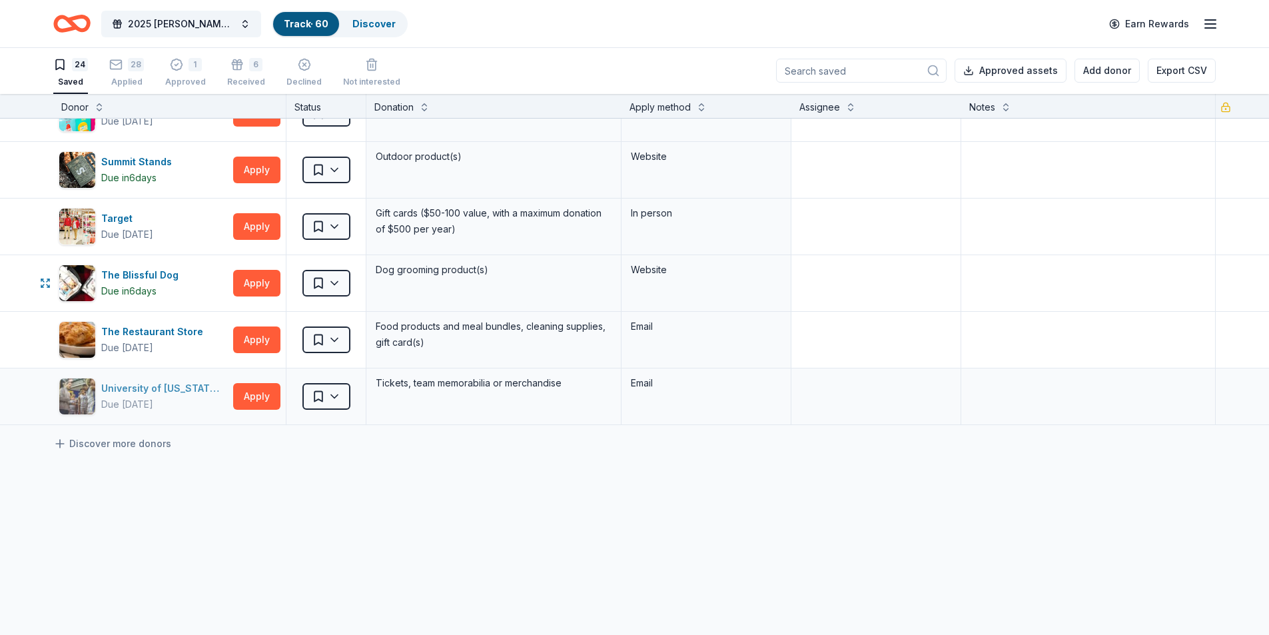
scroll to position [1094, 0]
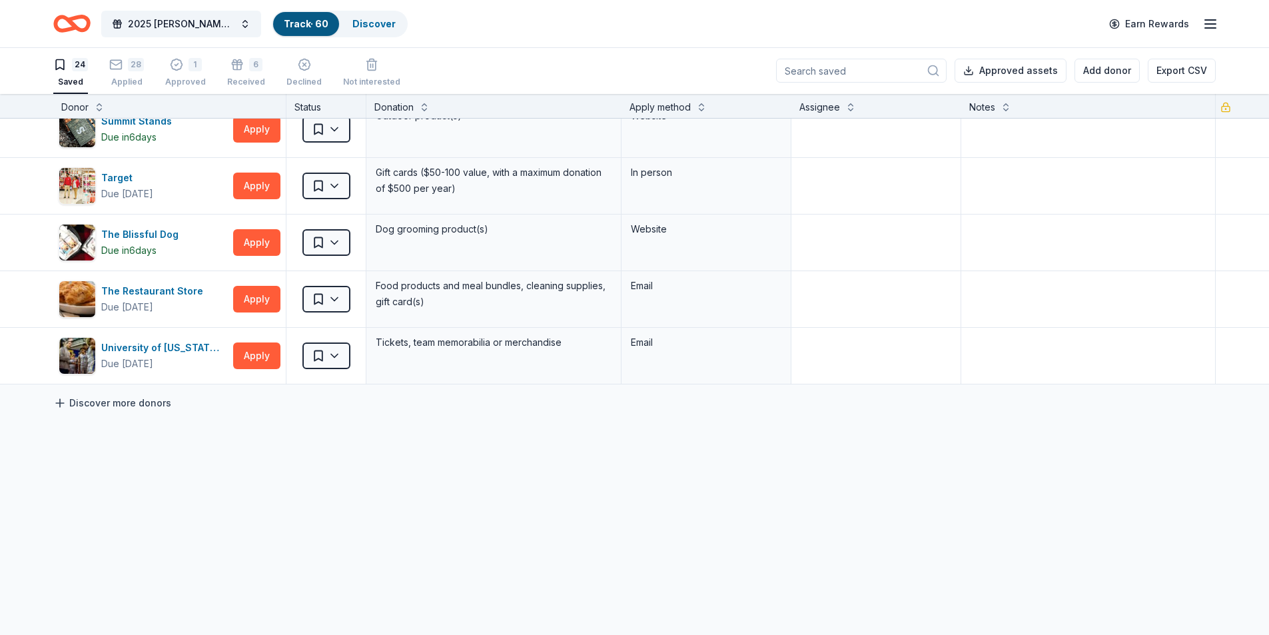
click at [103, 404] on link "Discover more donors" at bounding box center [112, 403] width 118 height 16
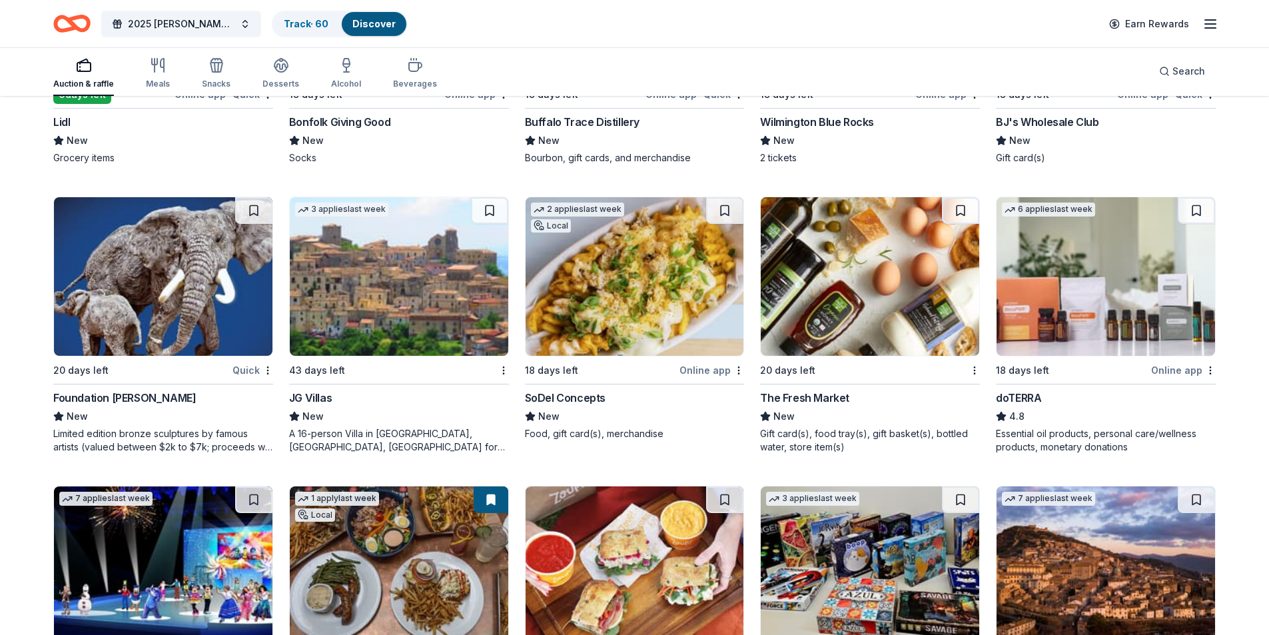
scroll to position [3177, 0]
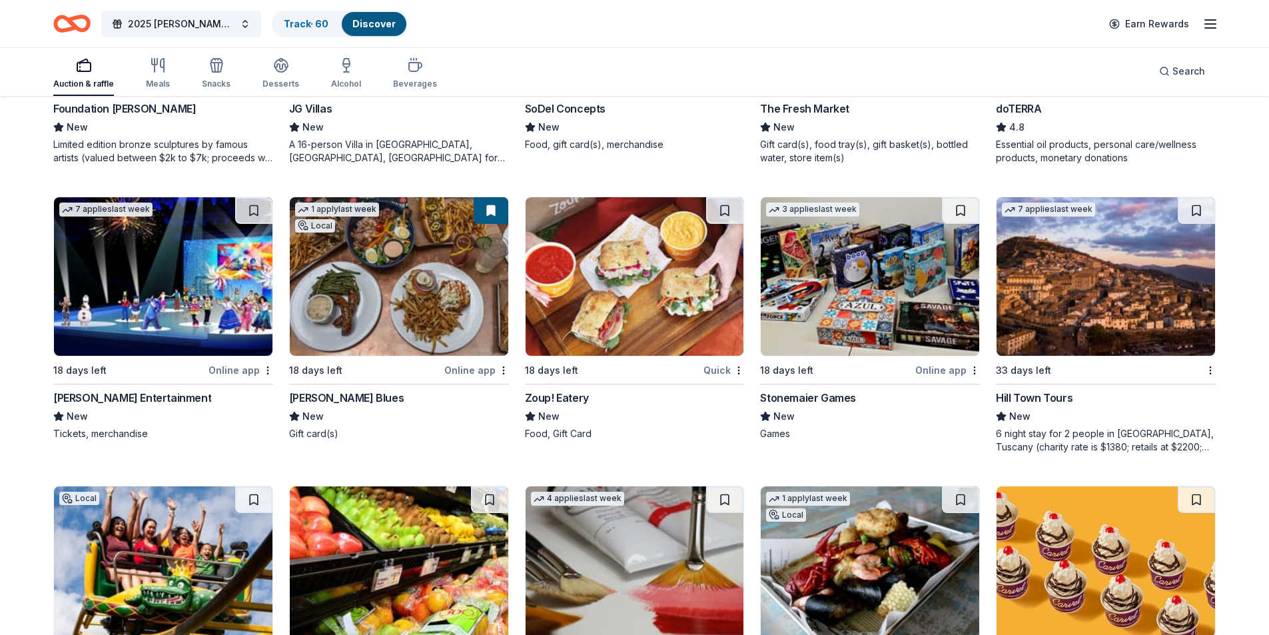
click at [1039, 444] on div "6 night stay for 2 people in [GEOGRAPHIC_DATA], Tuscany (charity rate is $1380;…" at bounding box center [1106, 440] width 220 height 27
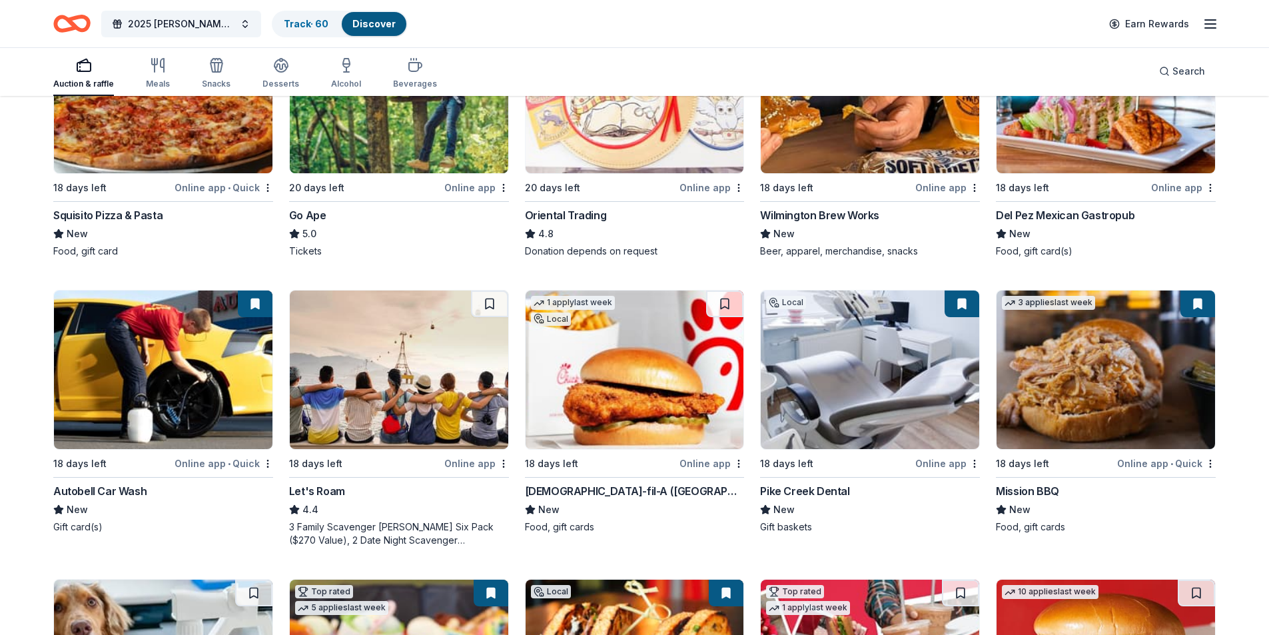
scroll to position [0, 0]
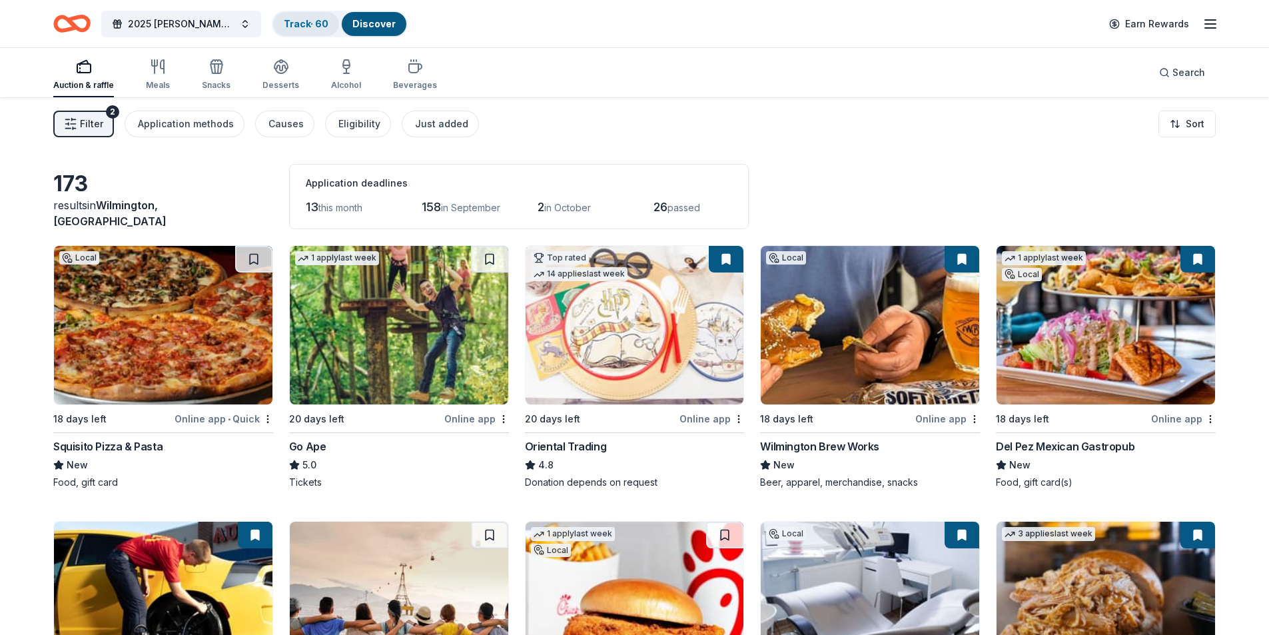
click at [314, 23] on link "Track · 60" at bounding box center [306, 23] width 45 height 11
click at [379, 21] on link "Discover" at bounding box center [374, 23] width 43 height 11
click at [347, 188] on div "Application deadlines" at bounding box center [519, 183] width 426 height 16
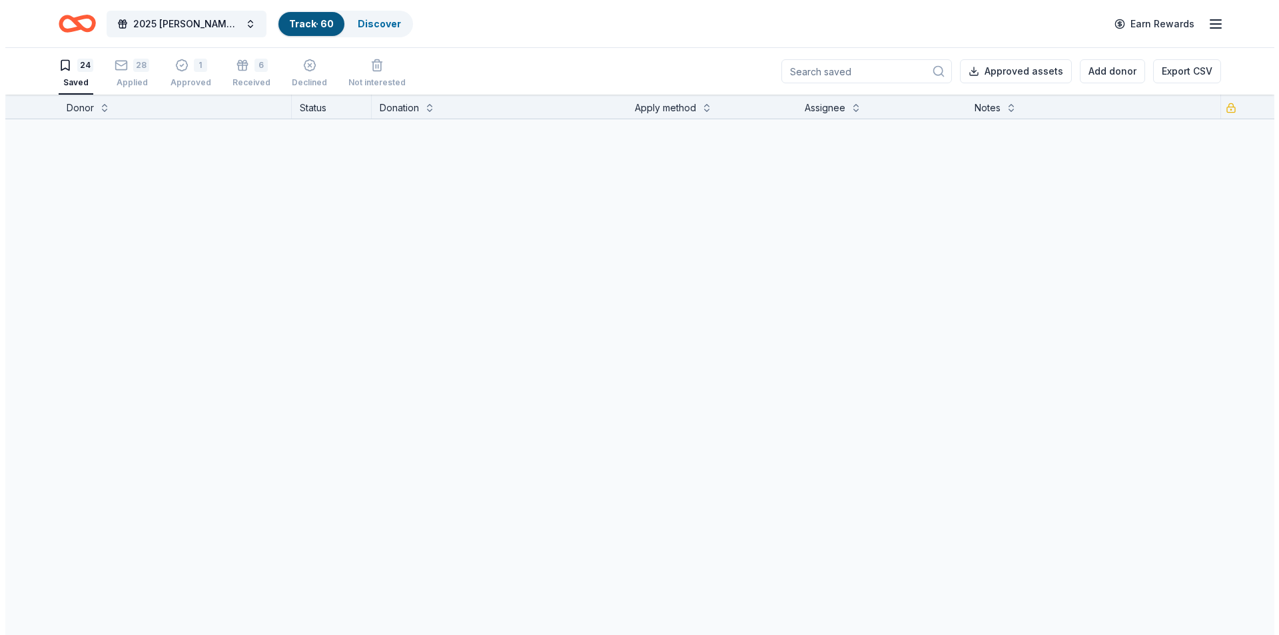
scroll to position [1, 0]
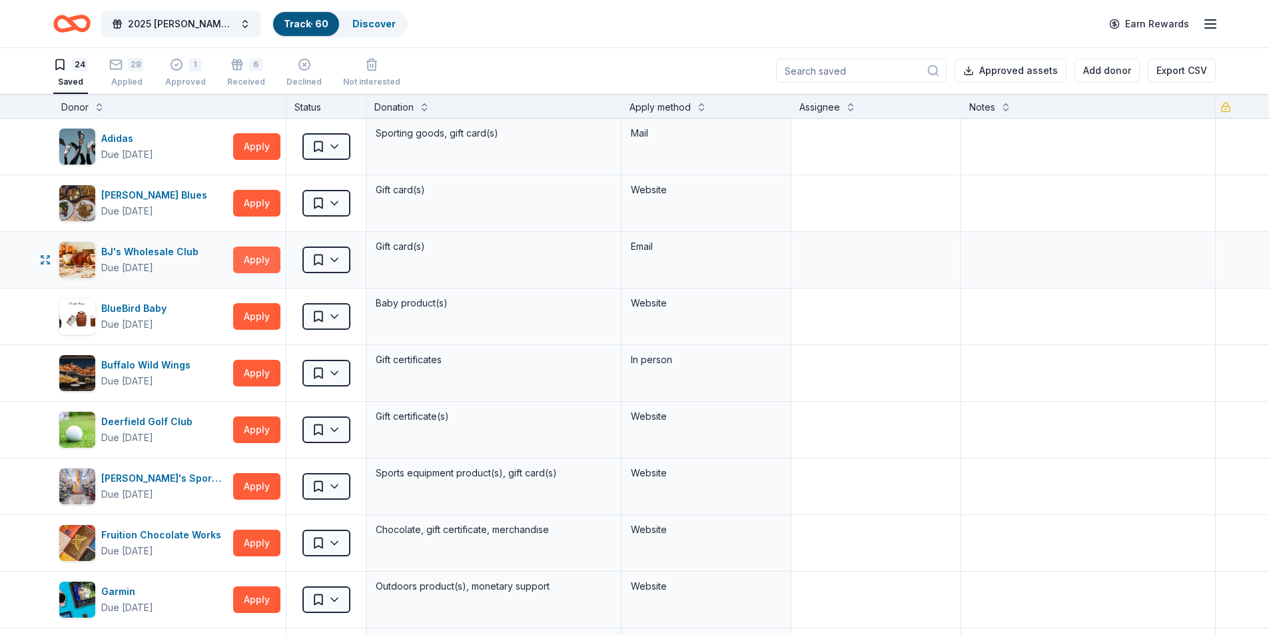
click at [243, 257] on button "Apply" at bounding box center [256, 260] width 47 height 27
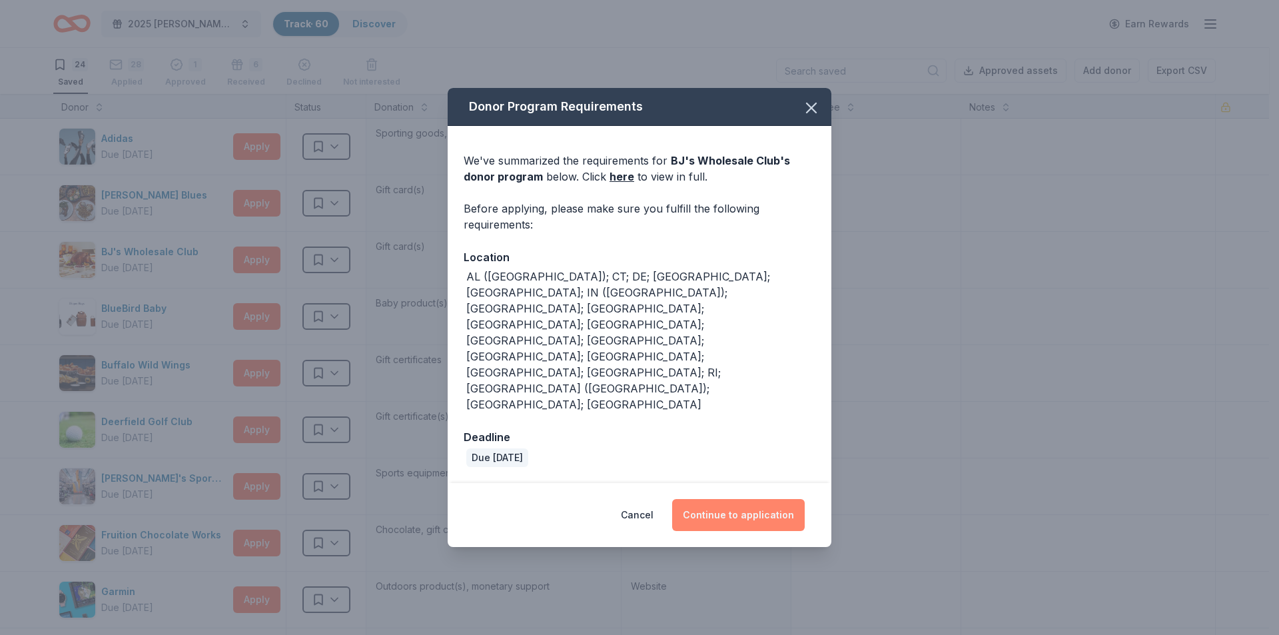
click at [754, 499] on button "Continue to application" at bounding box center [738, 515] width 133 height 32
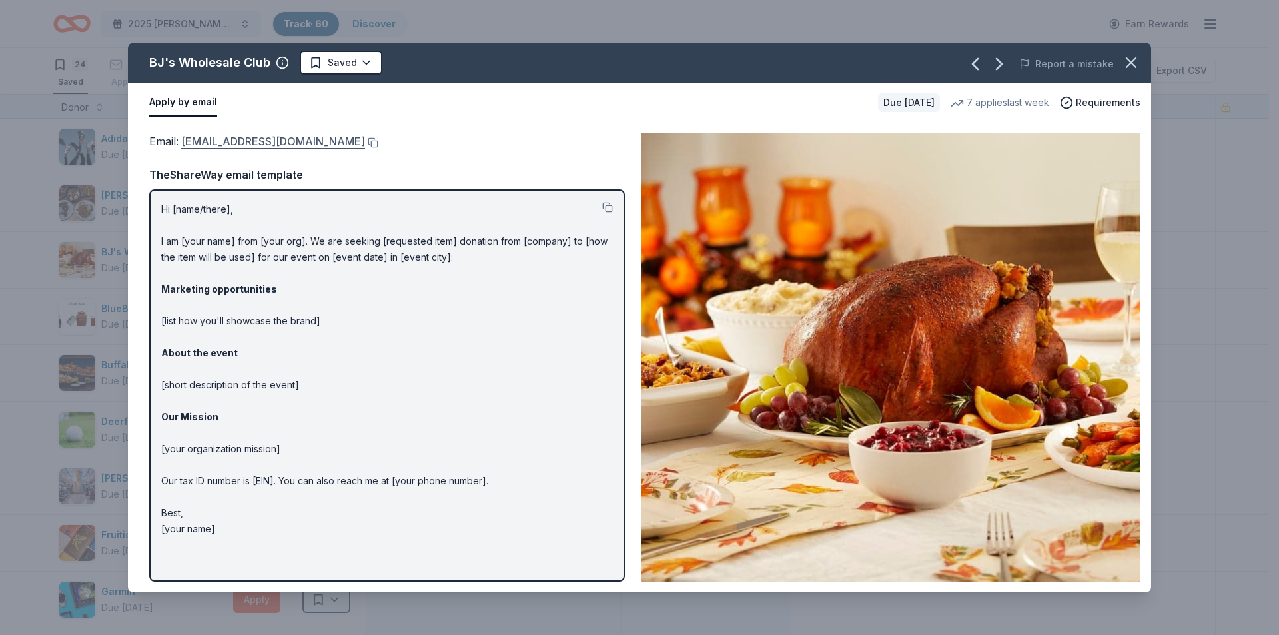
click at [255, 144] on link "community@bjs.com" at bounding box center [273, 141] width 184 height 17
click at [1142, 61] on button "button" at bounding box center [1131, 62] width 29 height 29
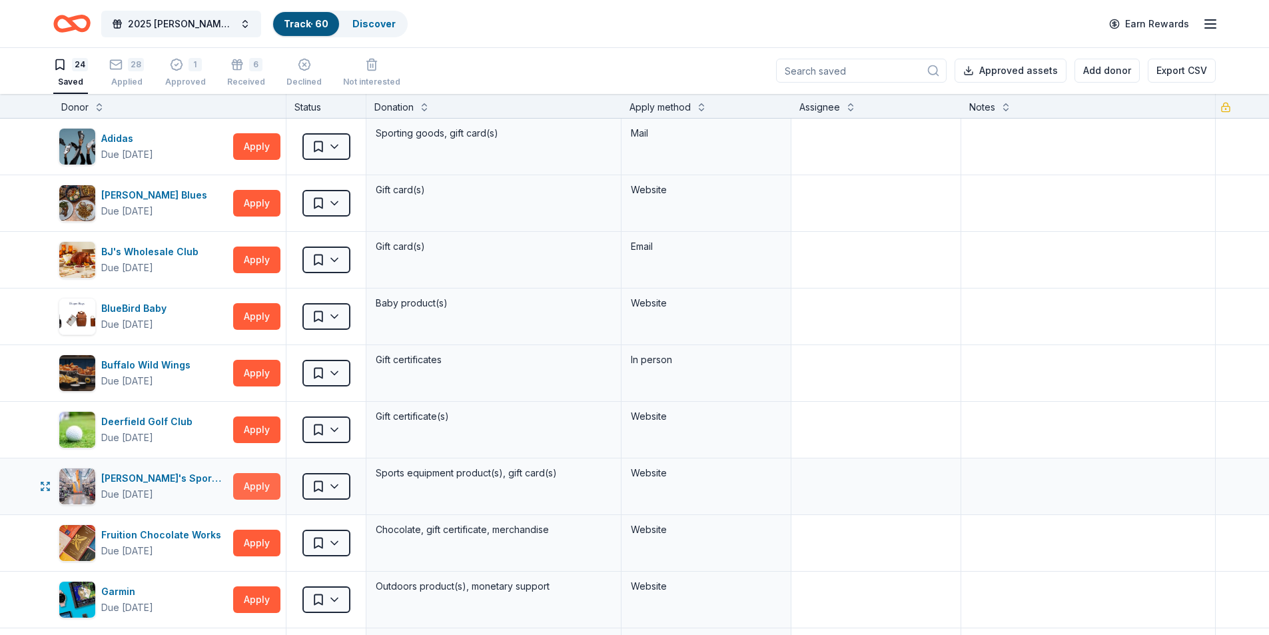
click at [271, 488] on button "Apply" at bounding box center [256, 486] width 47 height 27
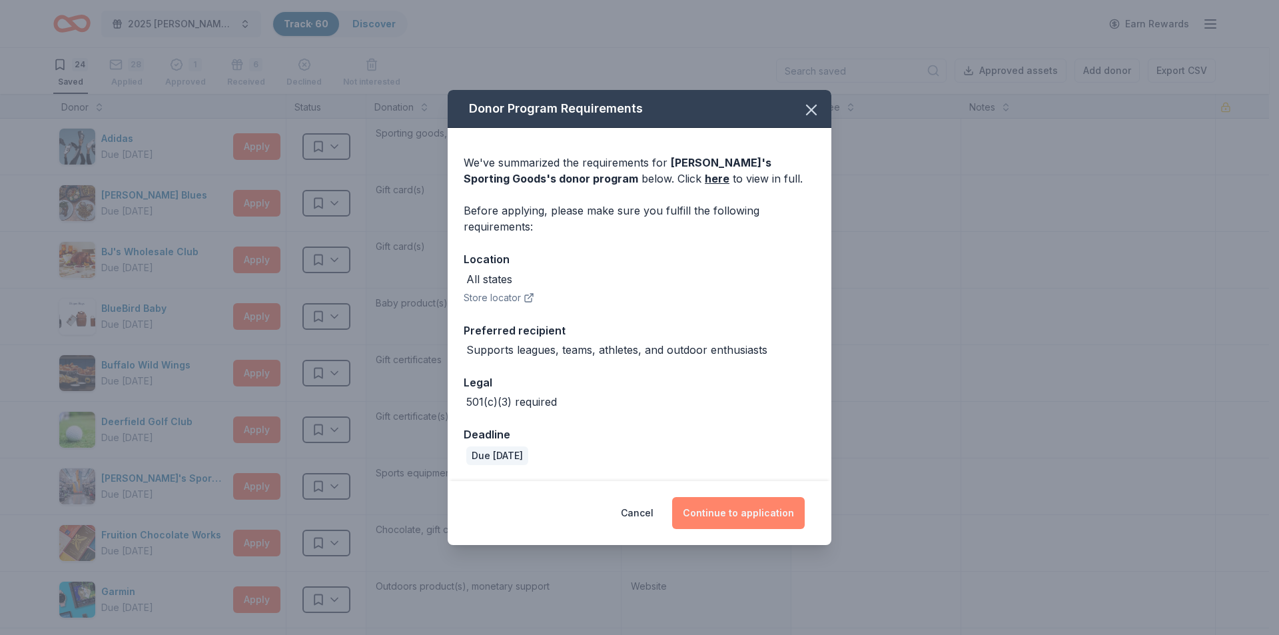
click at [765, 512] on button "Continue to application" at bounding box center [738, 513] width 133 height 32
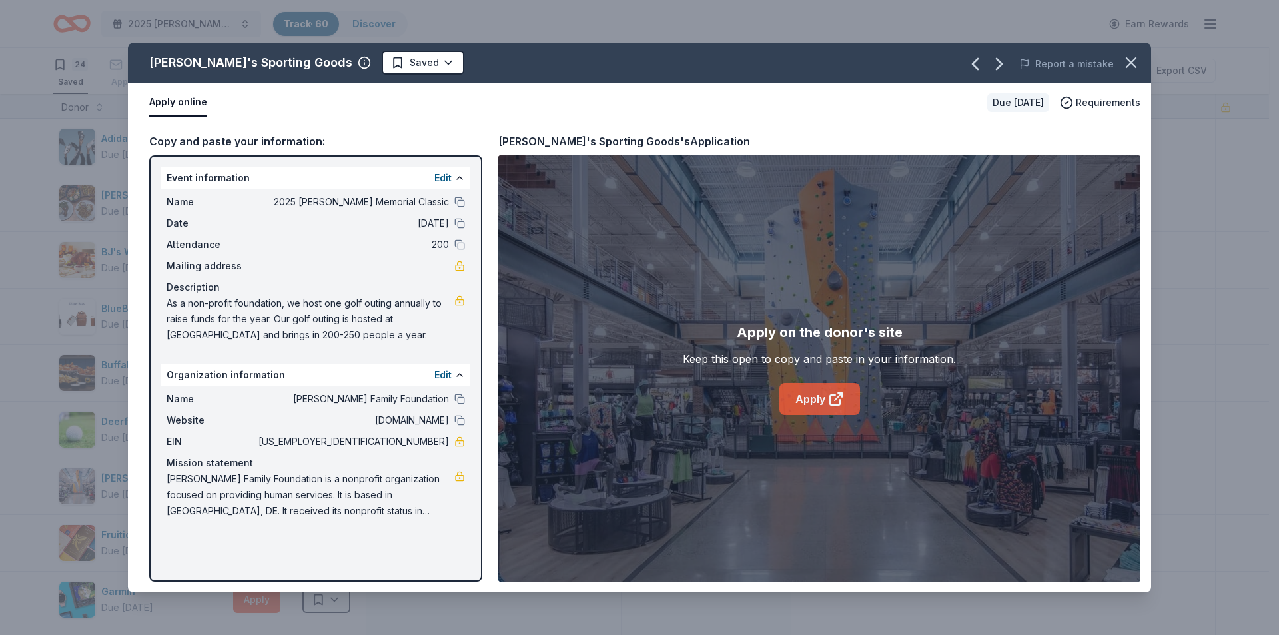
click at [819, 396] on link "Apply" at bounding box center [820, 399] width 81 height 32
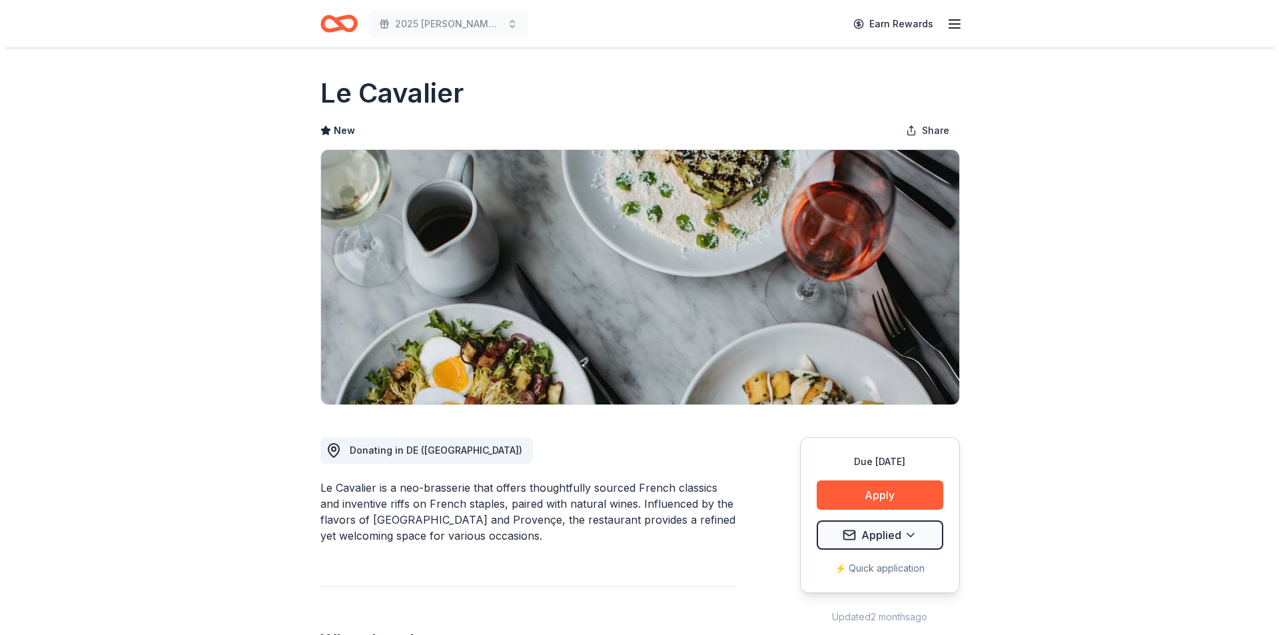
scroll to position [289, 0]
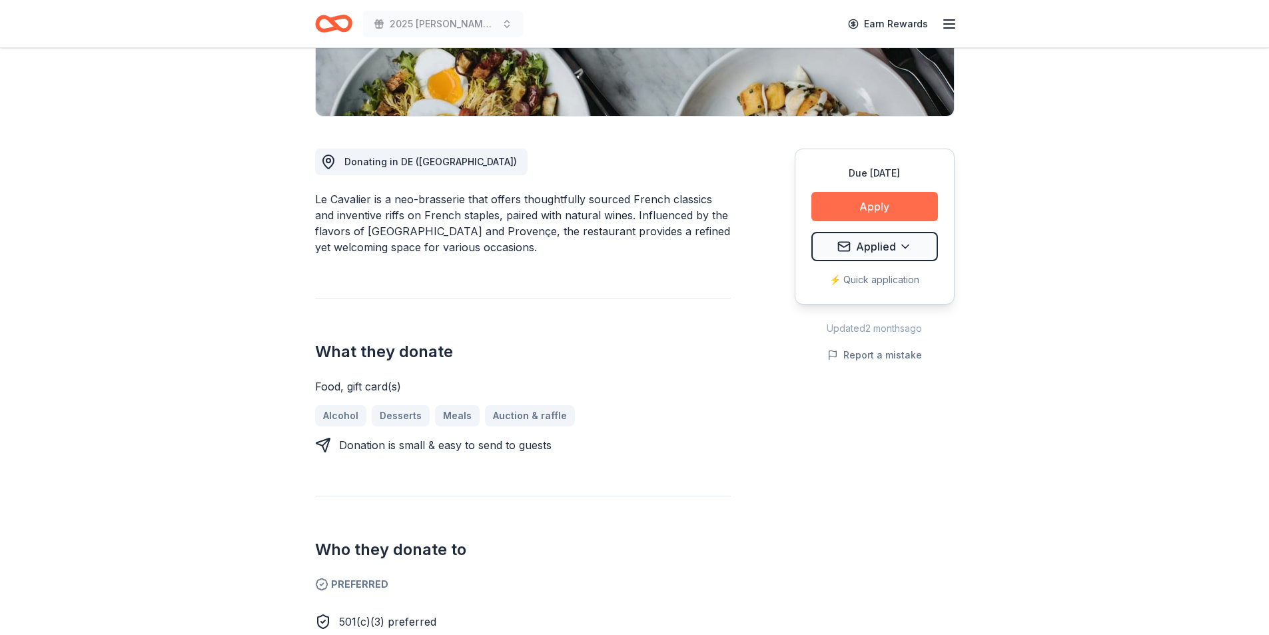
click at [842, 211] on button "Apply" at bounding box center [875, 206] width 127 height 29
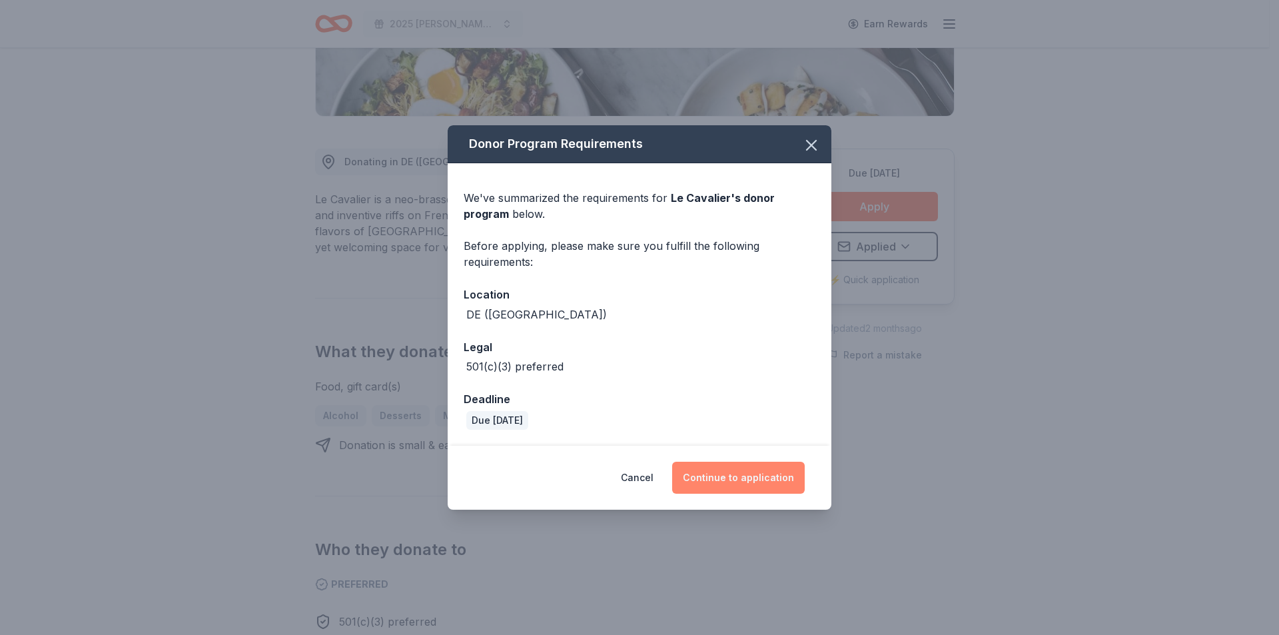
click at [740, 478] on button "Continue to application" at bounding box center [738, 478] width 133 height 32
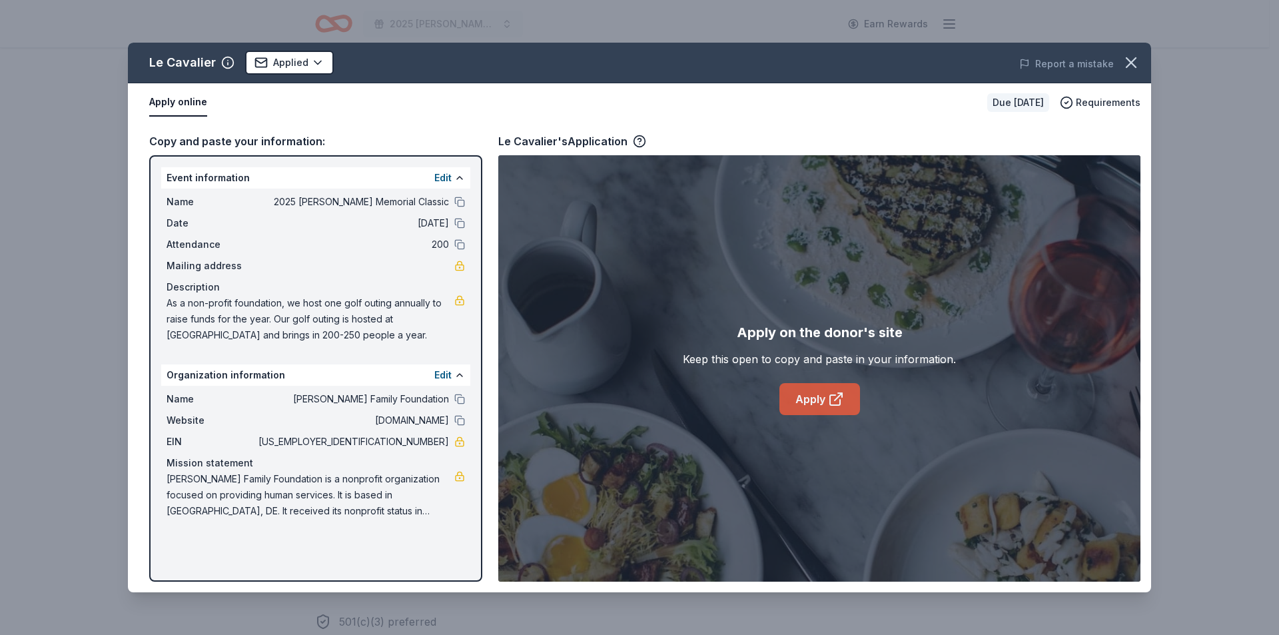
click at [808, 401] on link "Apply" at bounding box center [820, 399] width 81 height 32
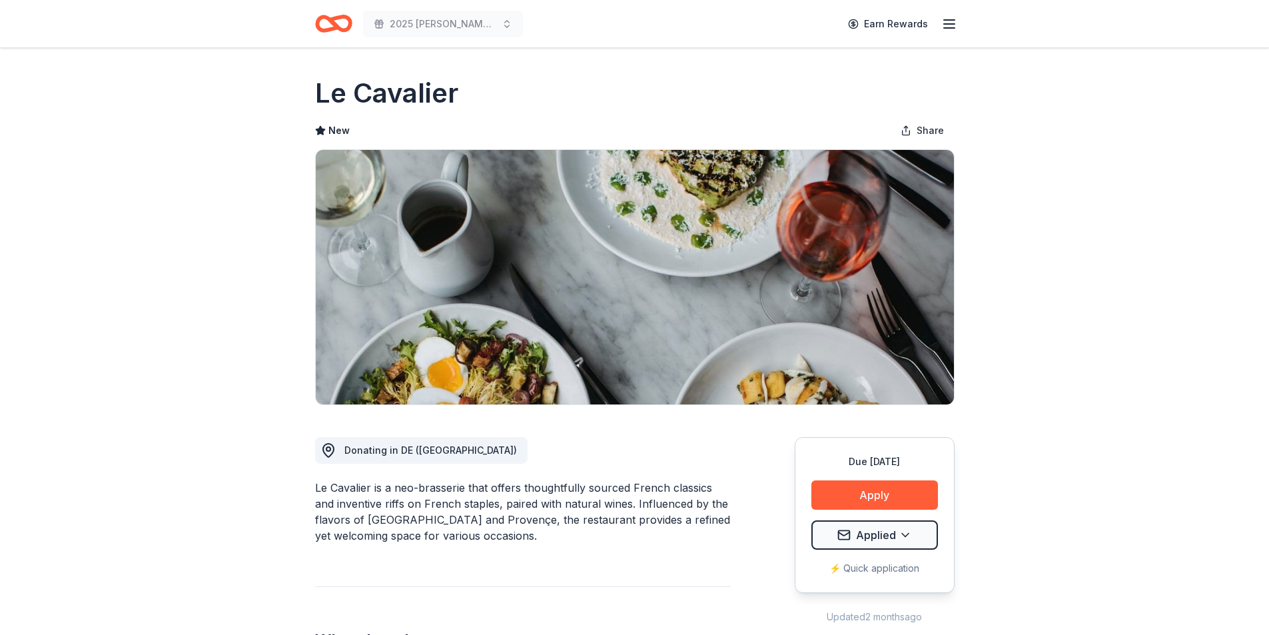
drag, startPoint x: 529, startPoint y: 538, endPoint x: 328, endPoint y: 516, distance: 202.4
click at [328, 516] on div "Le Cavalier is a neo-brasserie that offers thoughtfully sourced French classics…" at bounding box center [523, 512] width 416 height 64
drag, startPoint x: 315, startPoint y: 492, endPoint x: 462, endPoint y: 506, distance: 147.9
click at [453, 504] on div "Le Cavalier is a neo-brasserie that offers thoughtfully sourced French classics…" at bounding box center [523, 512] width 416 height 64
click at [479, 510] on div "Le Cavalier is a neo-brasserie that offers thoughtfully sourced French classics…" at bounding box center [523, 512] width 416 height 64
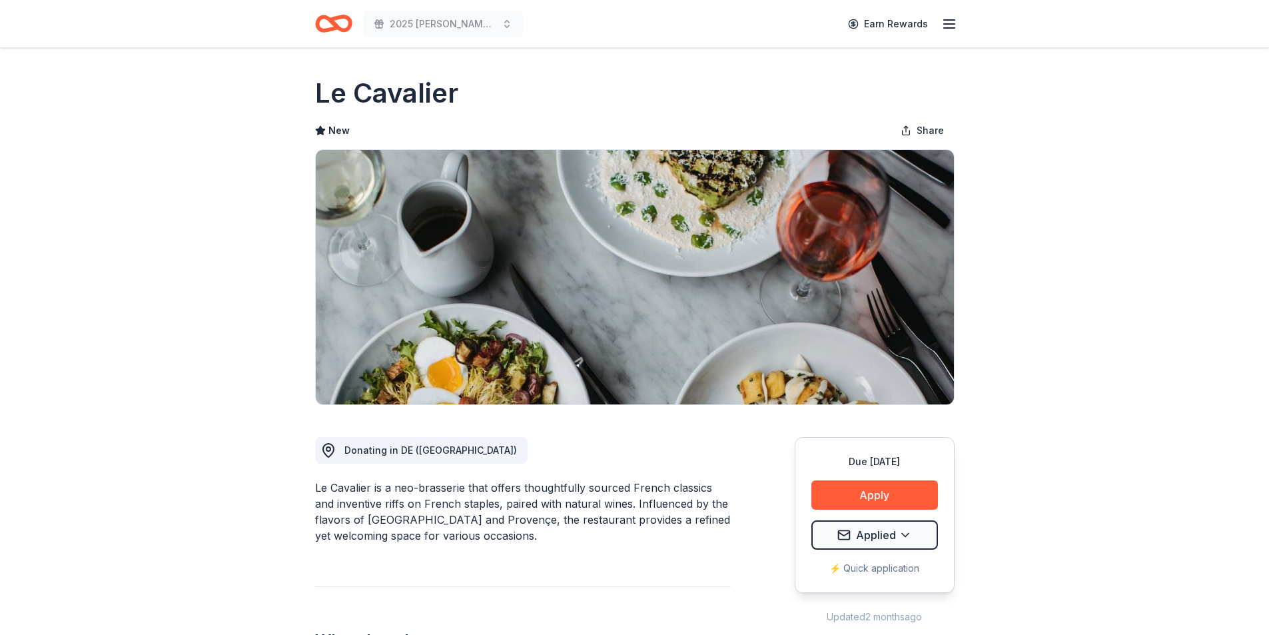
click at [480, 510] on div "Le Cavalier is a neo-brasserie that offers thoughtfully sourced French classics…" at bounding box center [523, 512] width 416 height 64
click at [482, 511] on div "Le Cavalier is a neo-brasserie that offers thoughtfully sourced French classics…" at bounding box center [523, 512] width 416 height 64
drag, startPoint x: 517, startPoint y: 535, endPoint x: 348, endPoint y: 532, distance: 169.3
click at [350, 535] on div "Le Cavalier is a neo-brasserie that offers thoughtfully sourced French classics…" at bounding box center [523, 512] width 416 height 64
drag, startPoint x: 540, startPoint y: 528, endPoint x: 335, endPoint y: 459, distance: 216.6
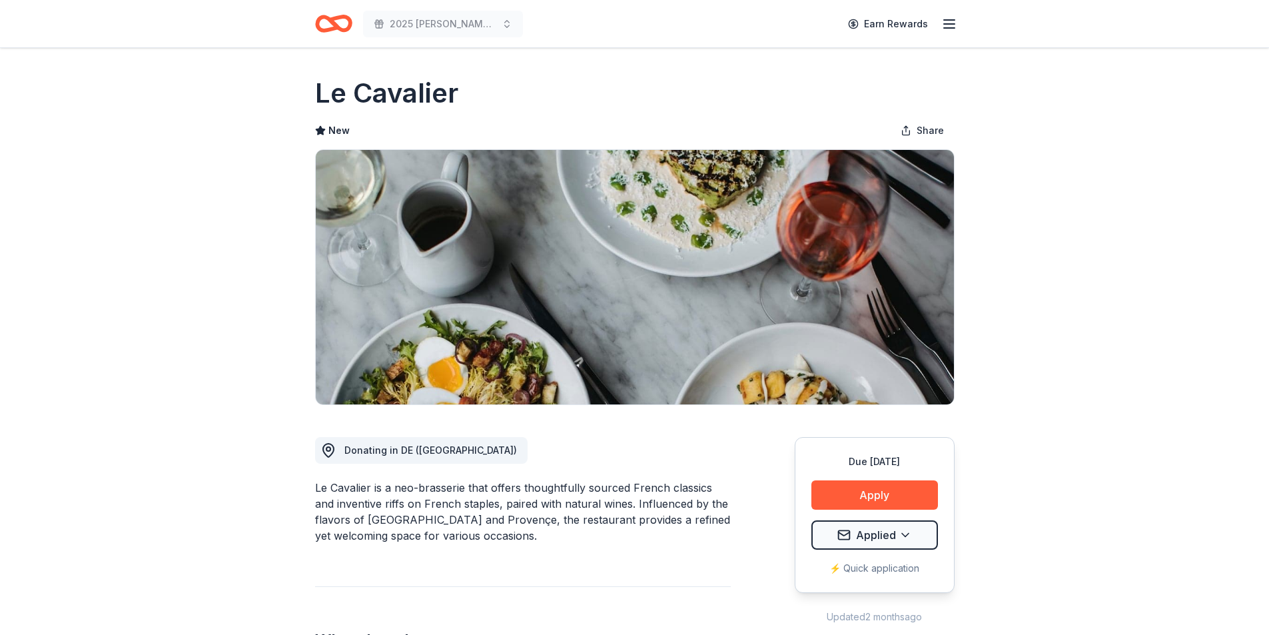
click at [414, 504] on div "Le Cavalier is a neo-brasserie that offers thoughtfully sourced French classics…" at bounding box center [523, 512] width 416 height 64
drag, startPoint x: 319, startPoint y: 490, endPoint x: 681, endPoint y: 558, distance: 368.7
click at [604, 540] on div "Le Cavalier is a neo-brasserie that offers thoughtfully sourced French classics…" at bounding box center [523, 512] width 416 height 64
click at [937, 29] on div "Earn Rewards" at bounding box center [898, 23] width 117 height 31
click at [954, 22] on icon "button" at bounding box center [950, 24] width 16 height 16
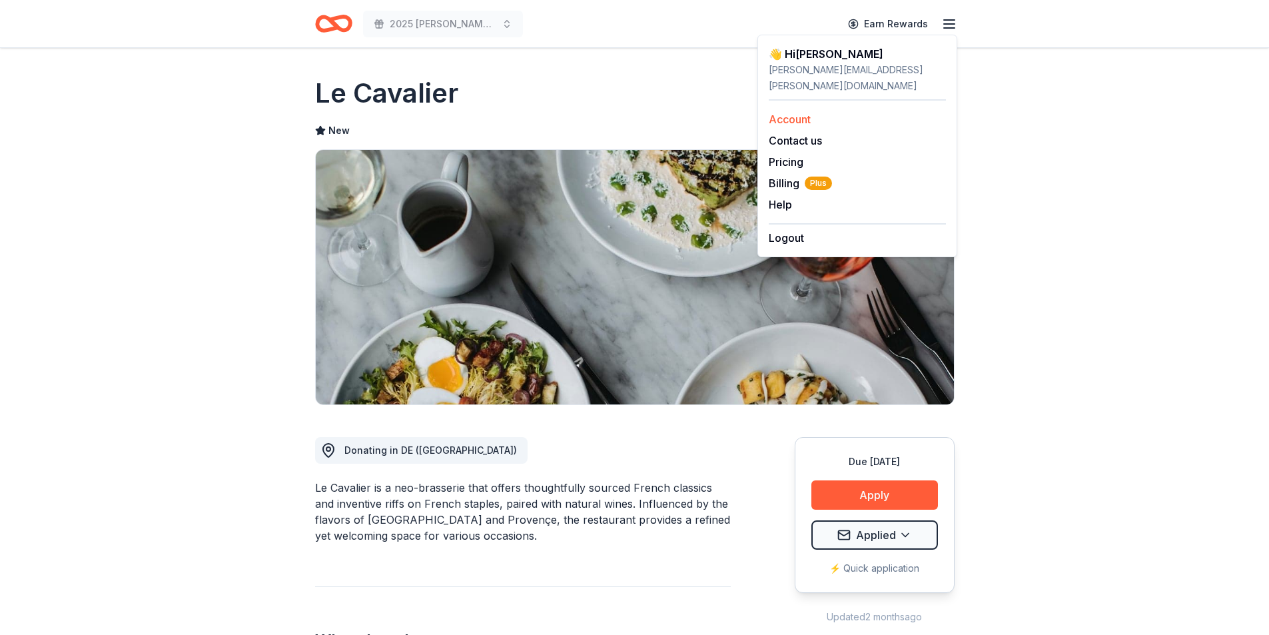
click at [796, 113] on link "Account" at bounding box center [790, 119] width 42 height 13
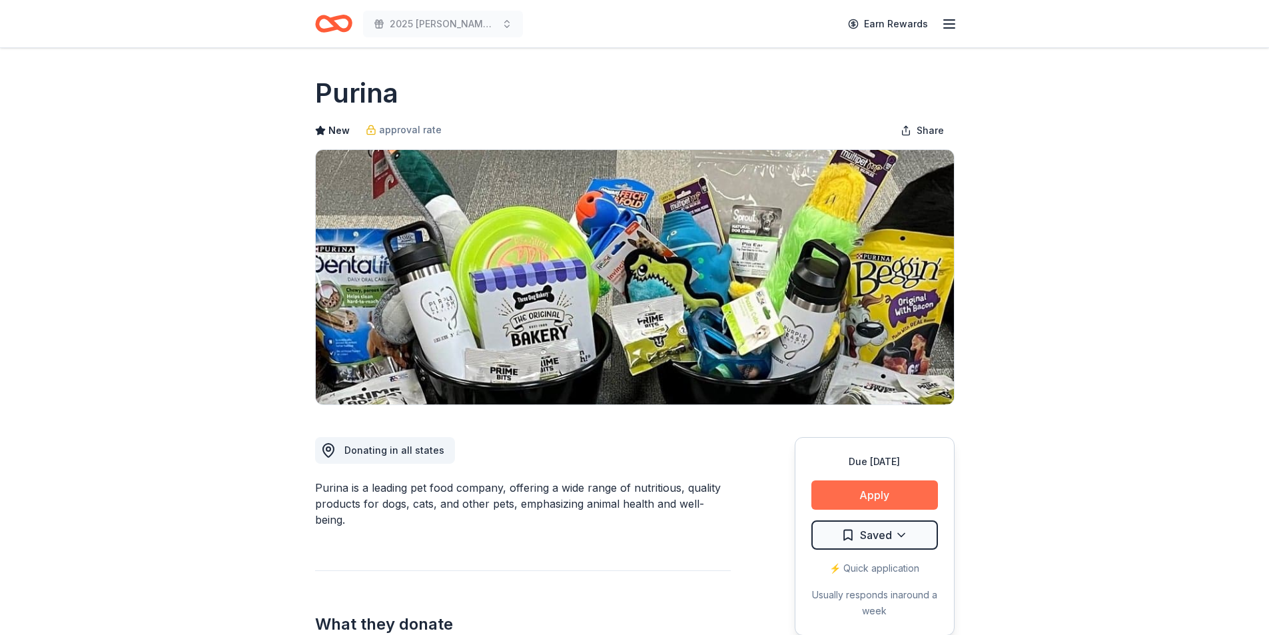
click at [879, 495] on button "Apply" at bounding box center [875, 494] width 127 height 29
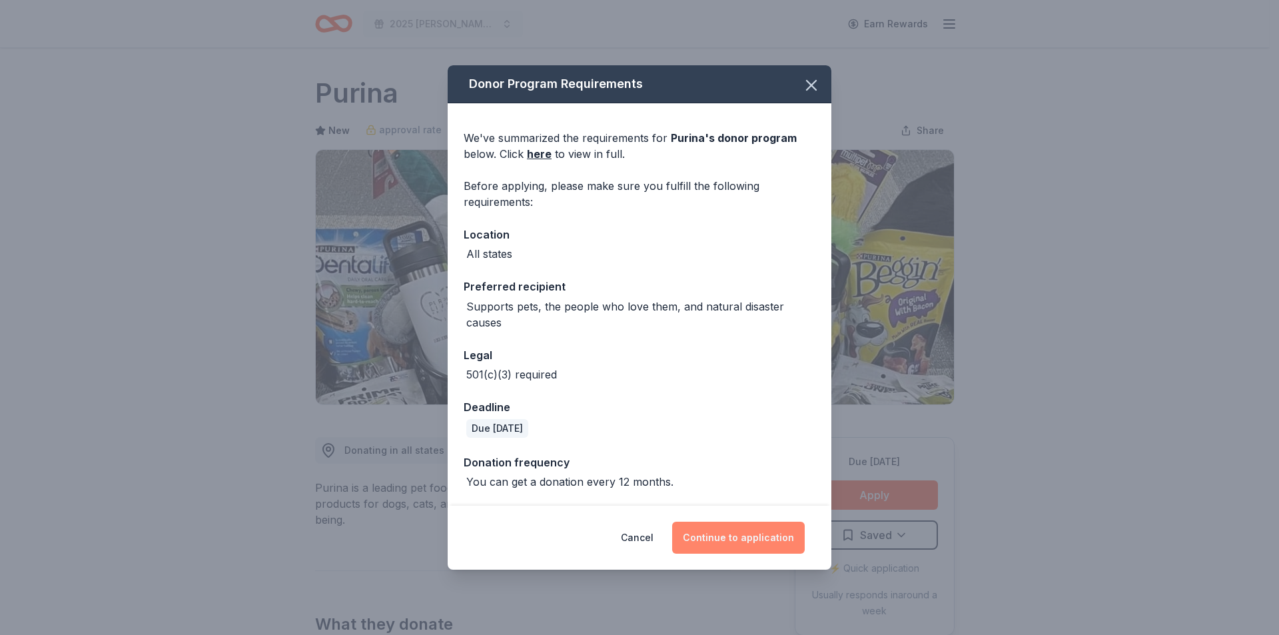
click at [715, 526] on button "Continue to application" at bounding box center [738, 538] width 133 height 32
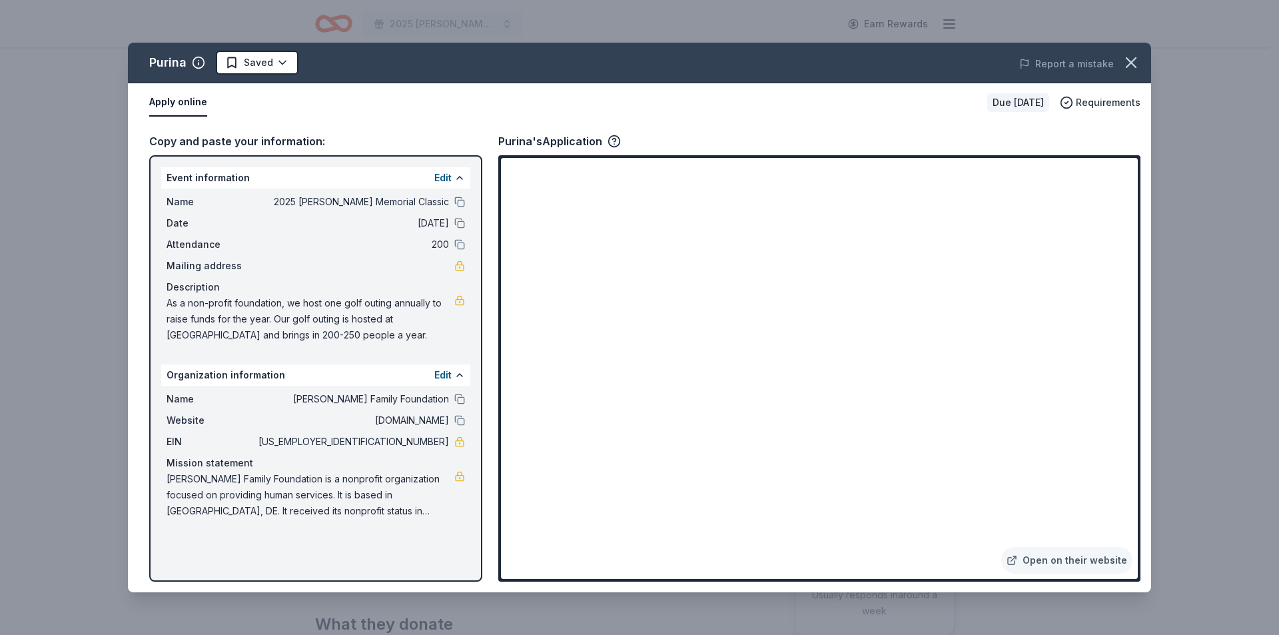
drag, startPoint x: 1127, startPoint y: 55, endPoint x: 996, endPoint y: 6, distance: 139.6
click at [1128, 55] on icon "button" at bounding box center [1131, 62] width 19 height 19
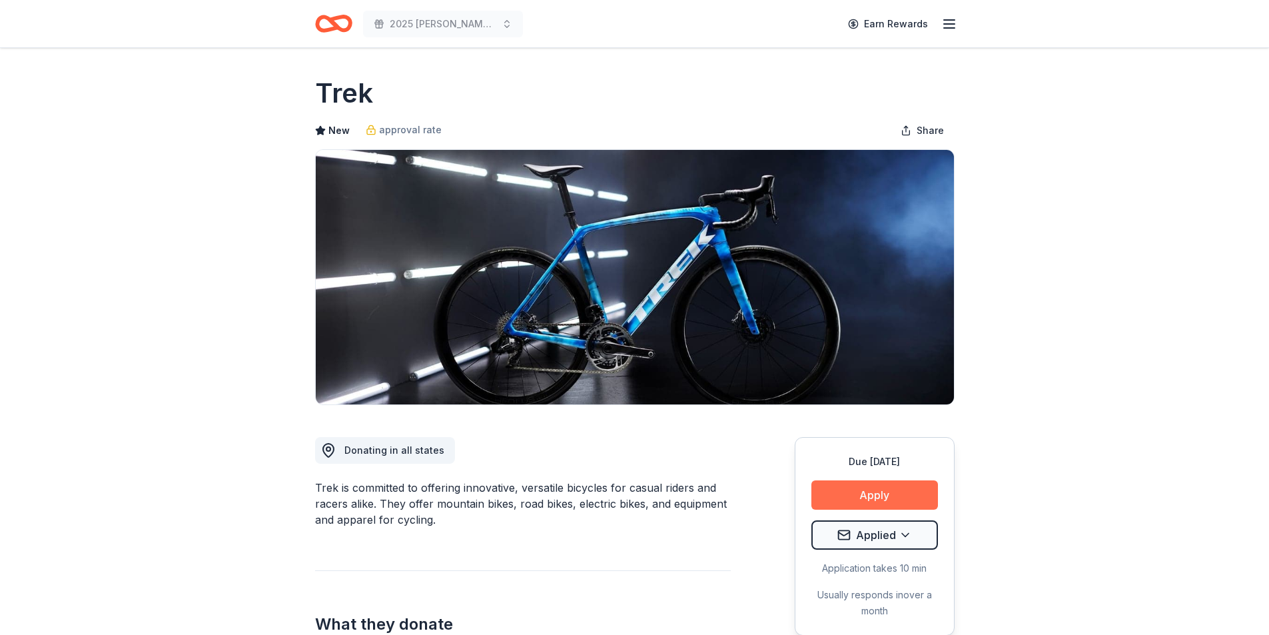
click at [874, 491] on button "Apply" at bounding box center [875, 494] width 127 height 29
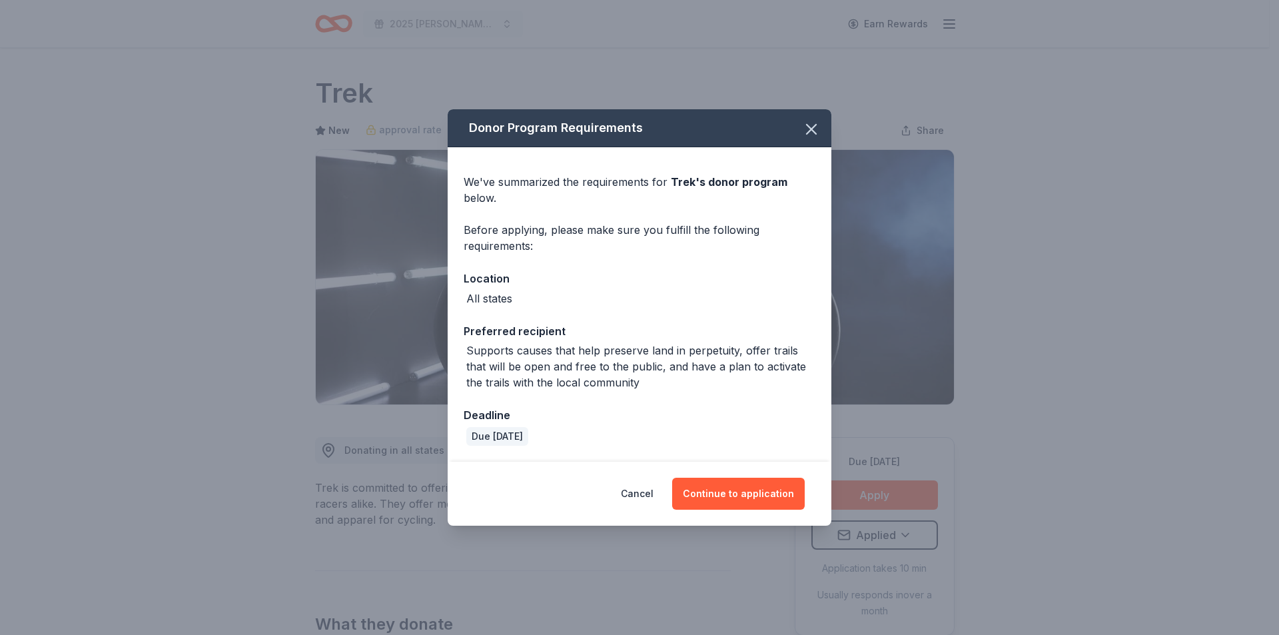
click at [1269, 389] on div "Donor Program Requirements We've summarized the requirements for Trek 's donor …" at bounding box center [639, 317] width 1279 height 635
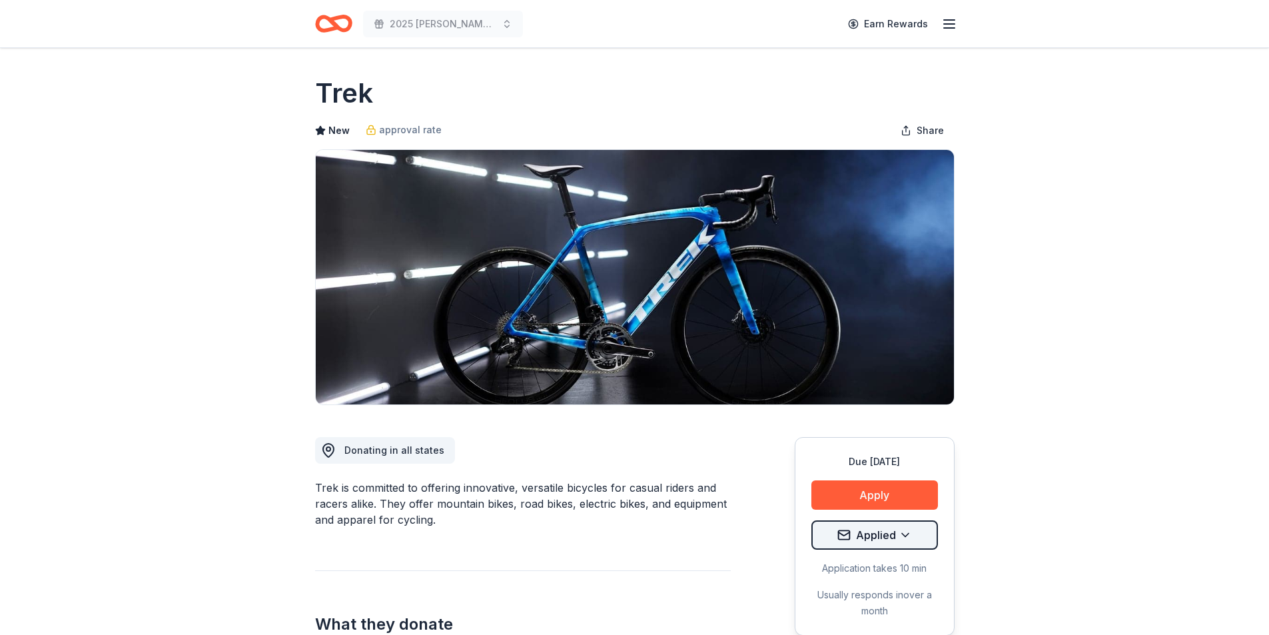
click at [885, 537] on html "2025 [PERSON_NAME] Memorial Classic Earn Rewards Due [DATE] Share Trek New appr…" at bounding box center [634, 317] width 1269 height 635
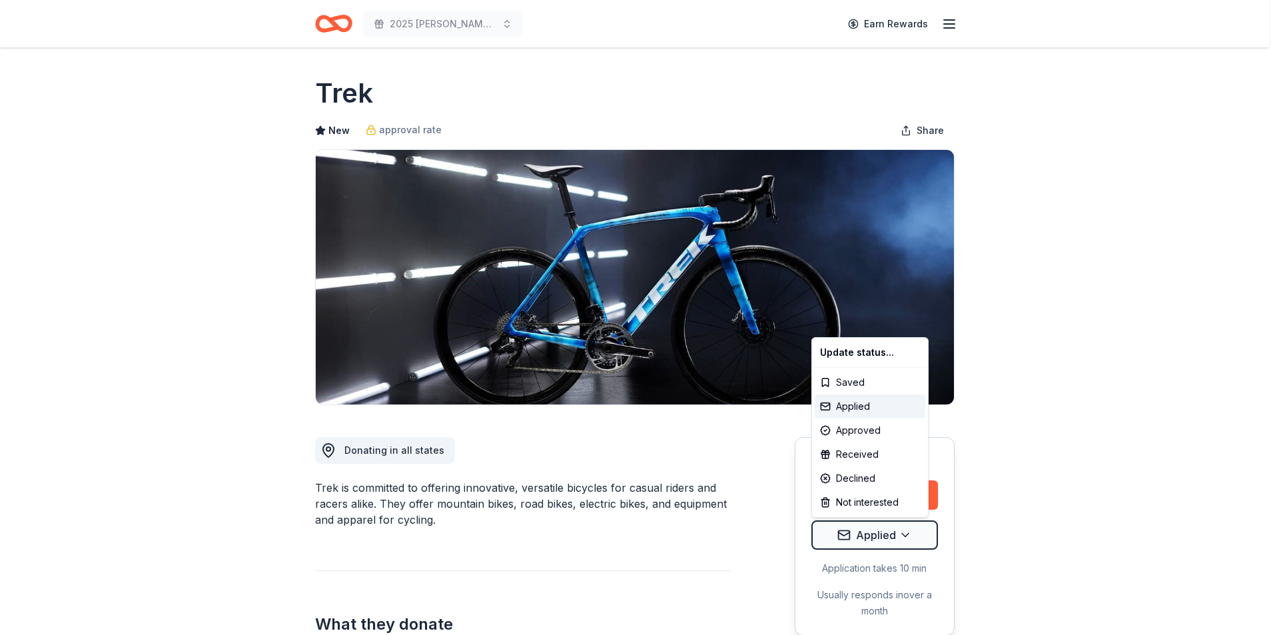
click at [29, 4] on html "2025 [PERSON_NAME] Memorial Classic Earn Rewards Due [DATE] Share Trek New appr…" at bounding box center [639, 317] width 1279 height 635
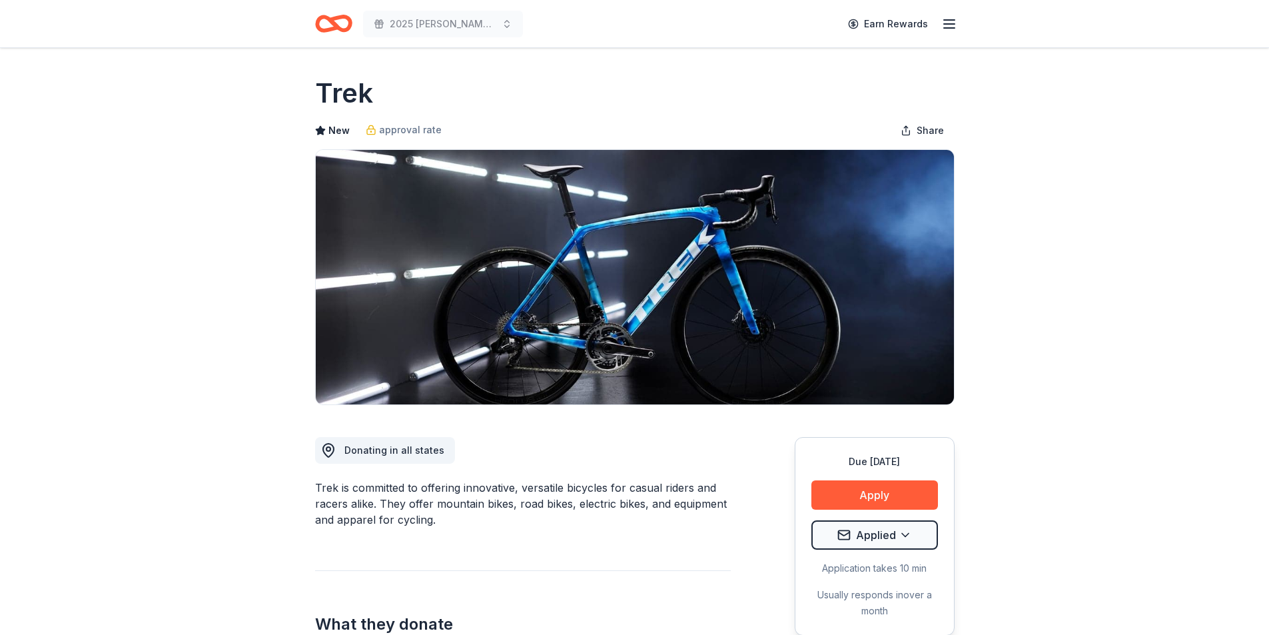
click at [329, 18] on icon "Home" at bounding box center [339, 23] width 21 height 13
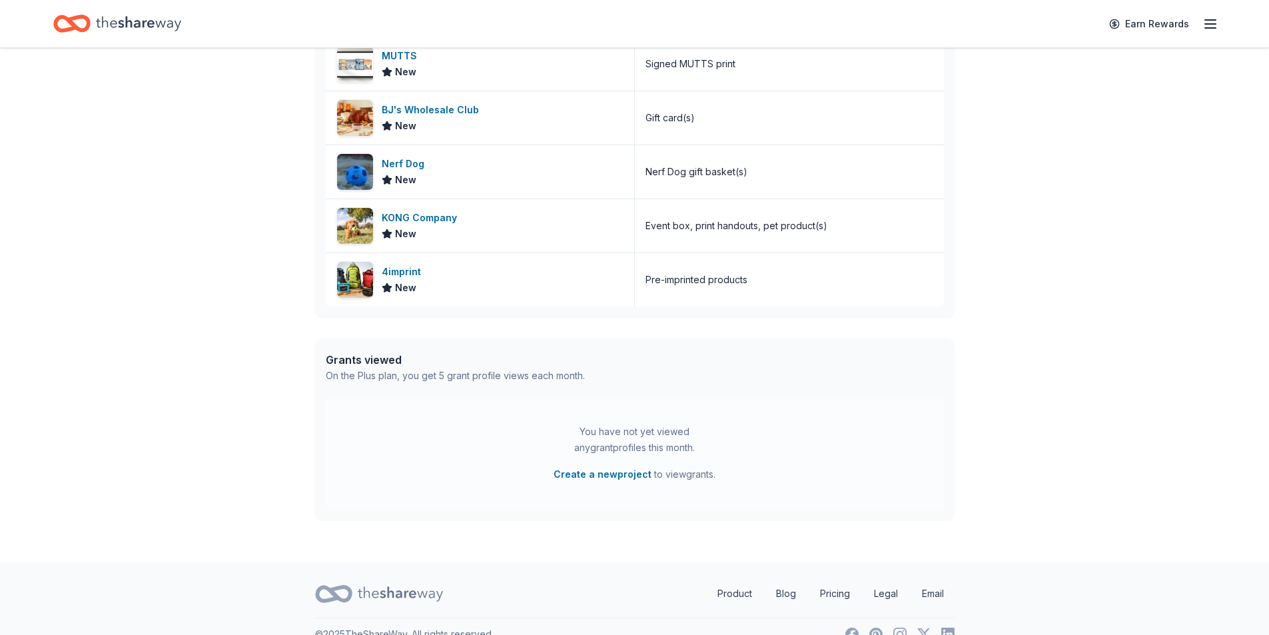
scroll to position [642, 0]
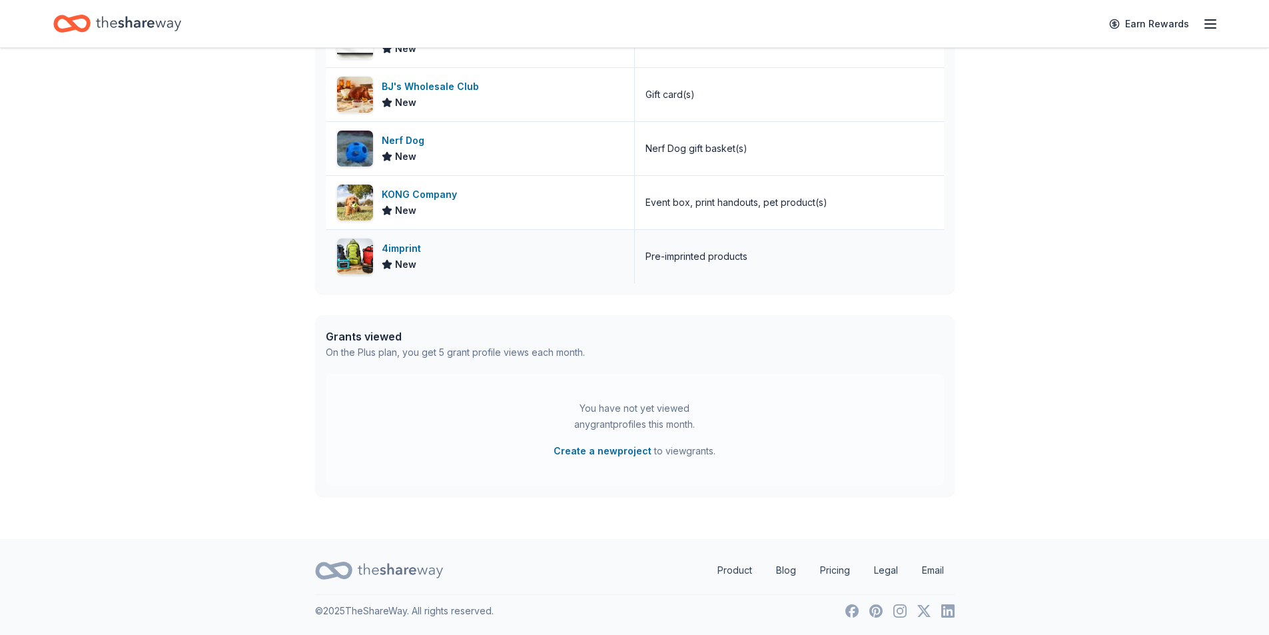
click at [403, 244] on div "4imprint" at bounding box center [404, 249] width 45 height 16
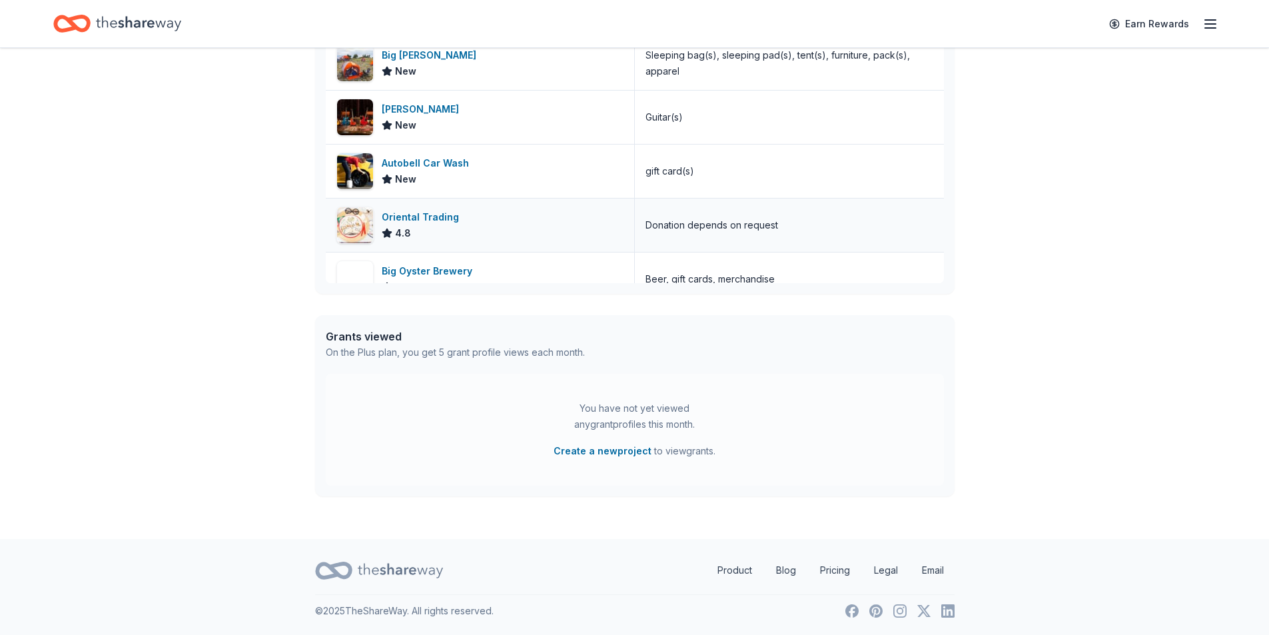
scroll to position [777, 0]
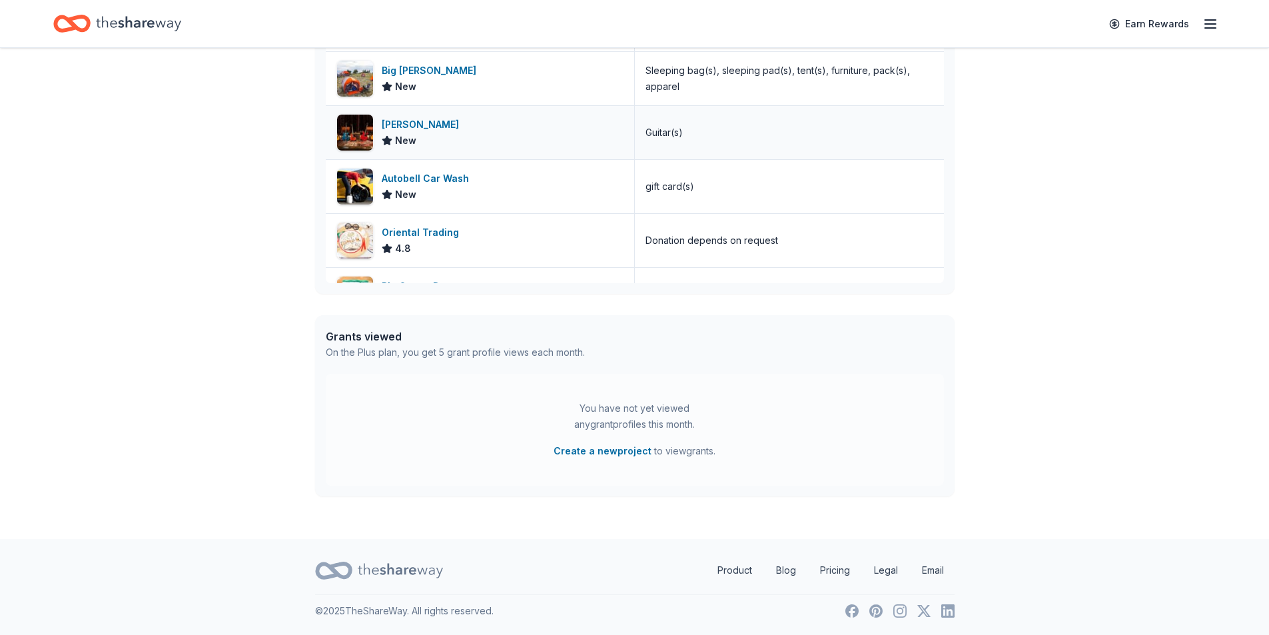
click at [444, 132] on div "[PERSON_NAME] New" at bounding box center [480, 132] width 309 height 53
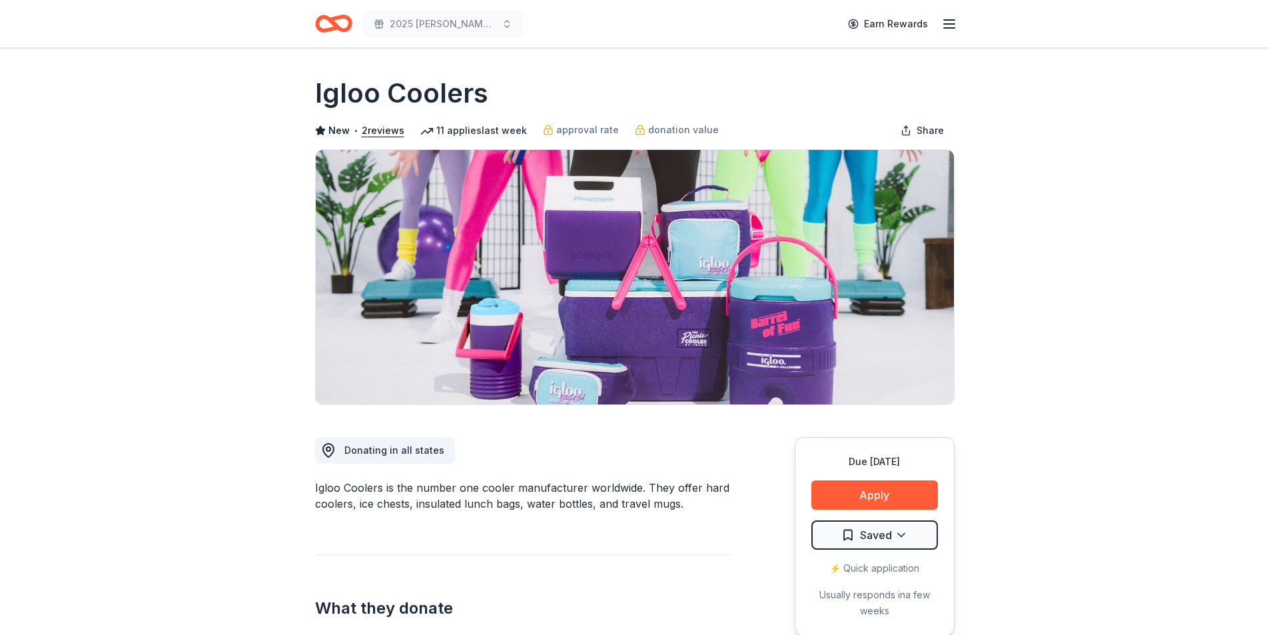
scroll to position [289, 0]
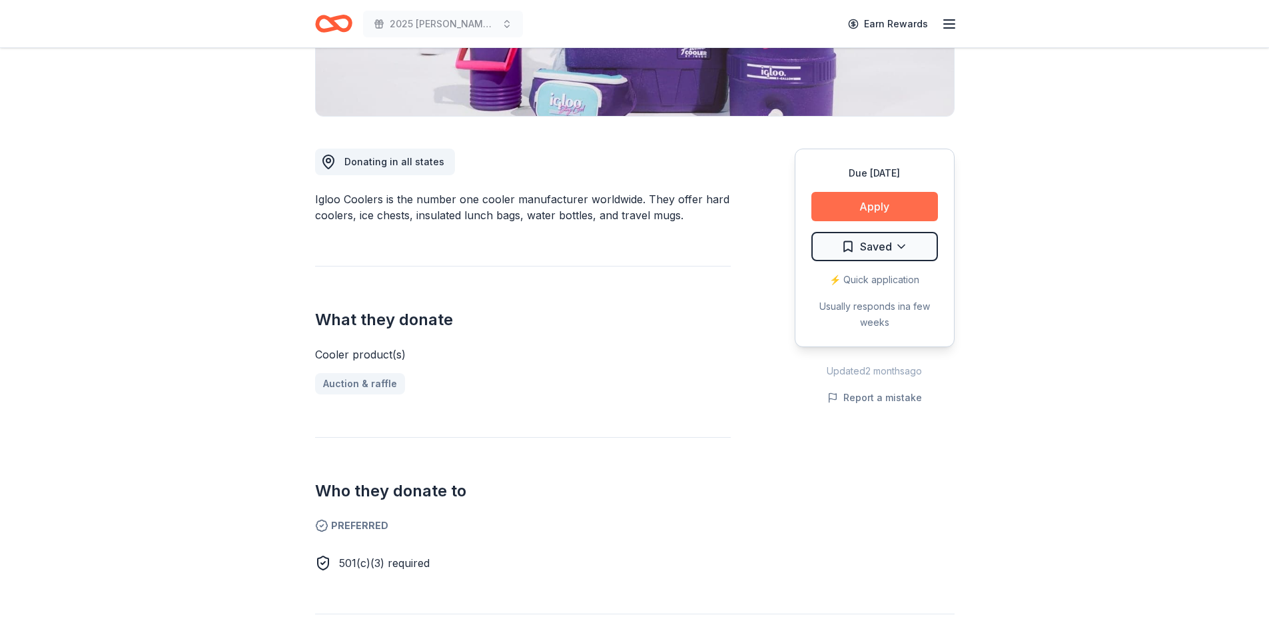
click at [904, 198] on button "Apply" at bounding box center [875, 206] width 127 height 29
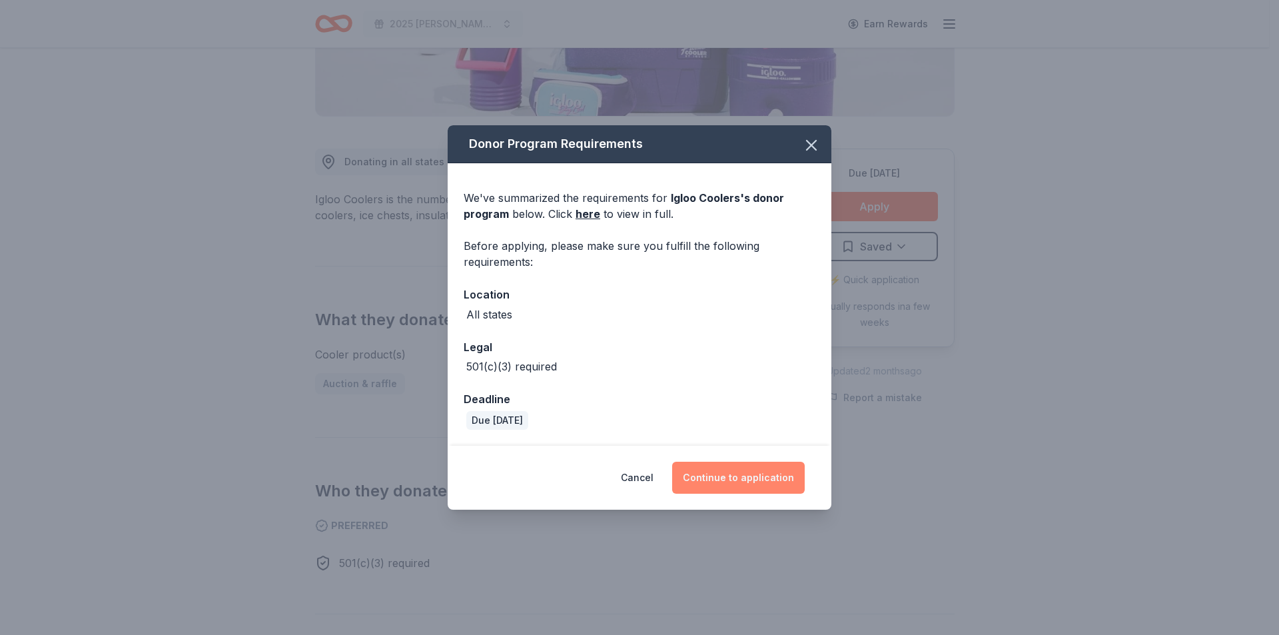
click at [730, 466] on button "Continue to application" at bounding box center [738, 478] width 133 height 32
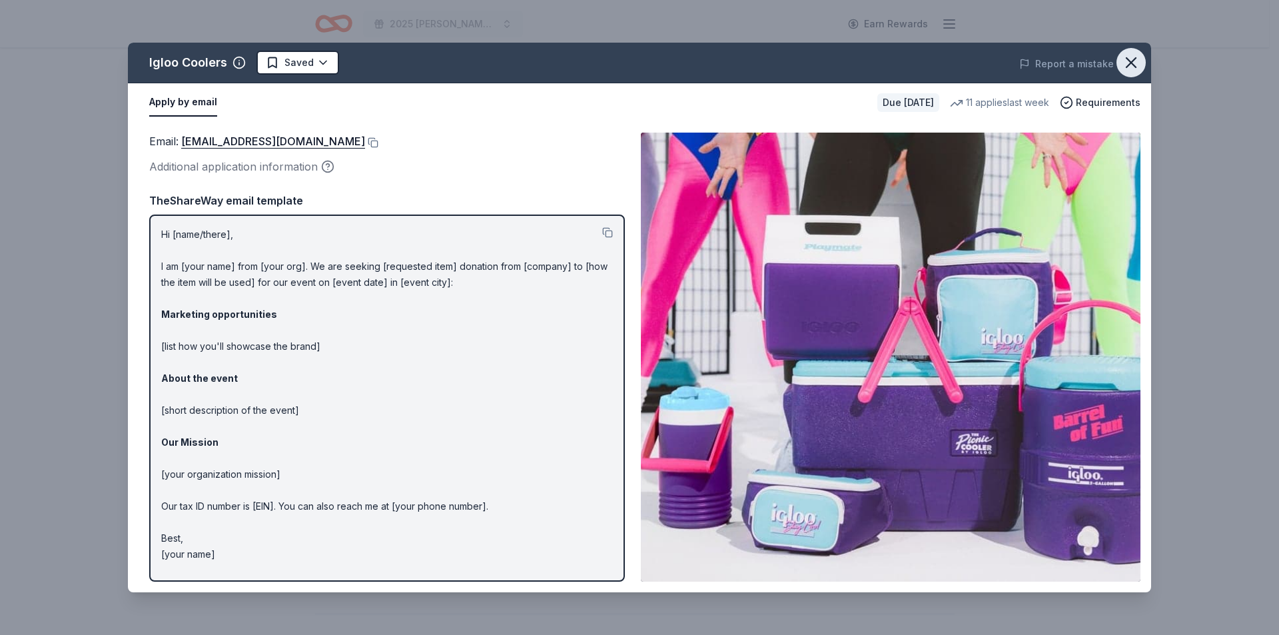
click at [1131, 59] on icon "button" at bounding box center [1131, 62] width 19 height 19
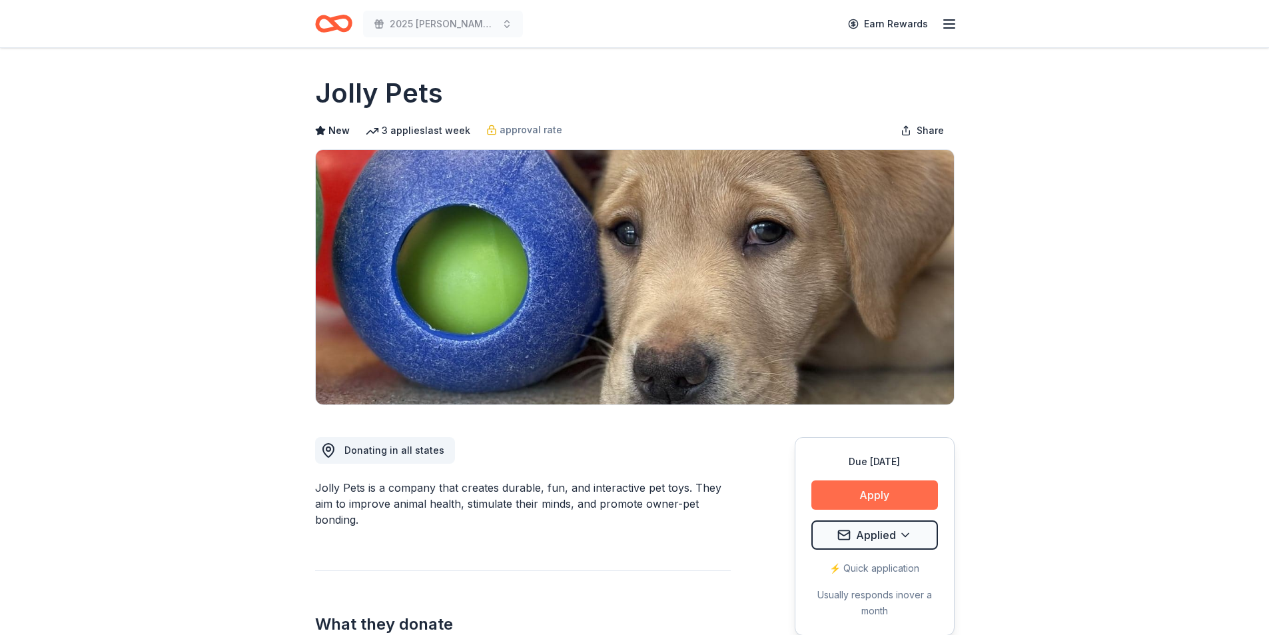
click at [922, 494] on button "Apply" at bounding box center [875, 494] width 127 height 29
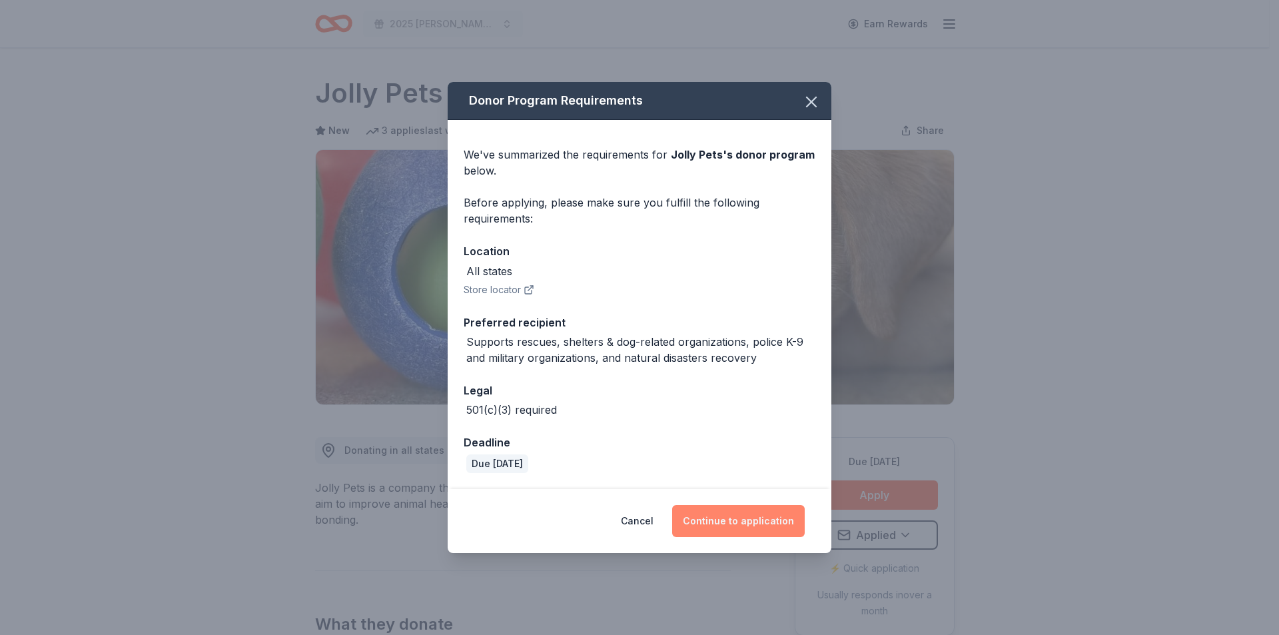
click at [766, 526] on button "Continue to application" at bounding box center [738, 521] width 133 height 32
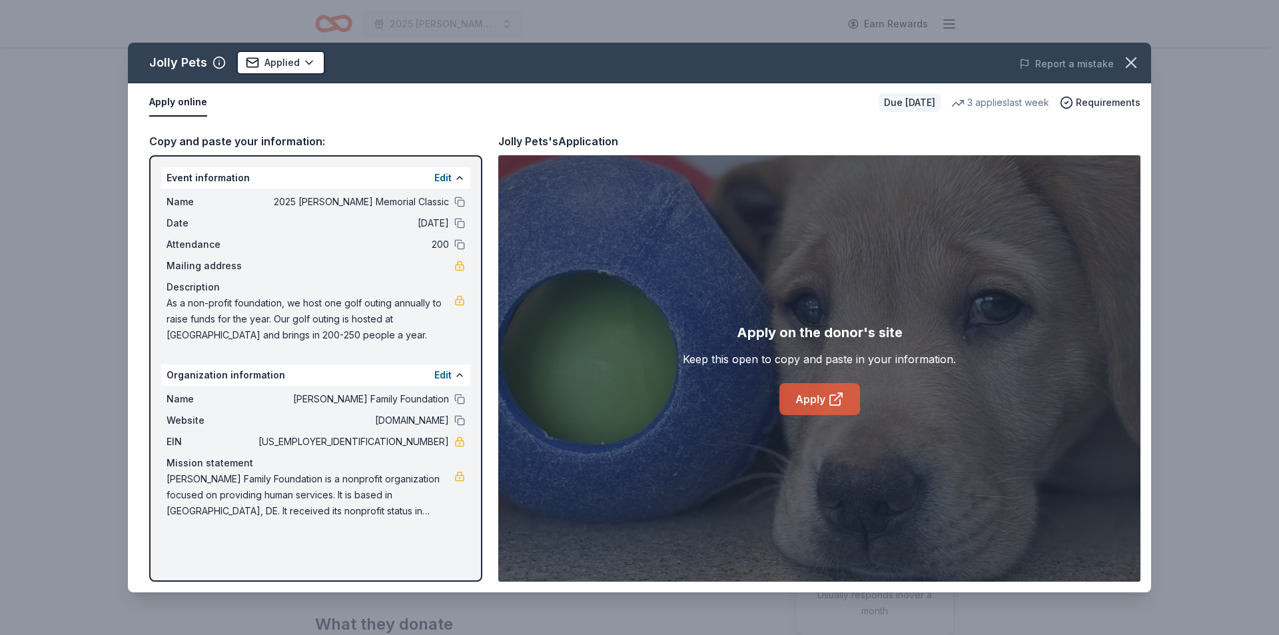
click at [809, 397] on link "Apply" at bounding box center [820, 399] width 81 height 32
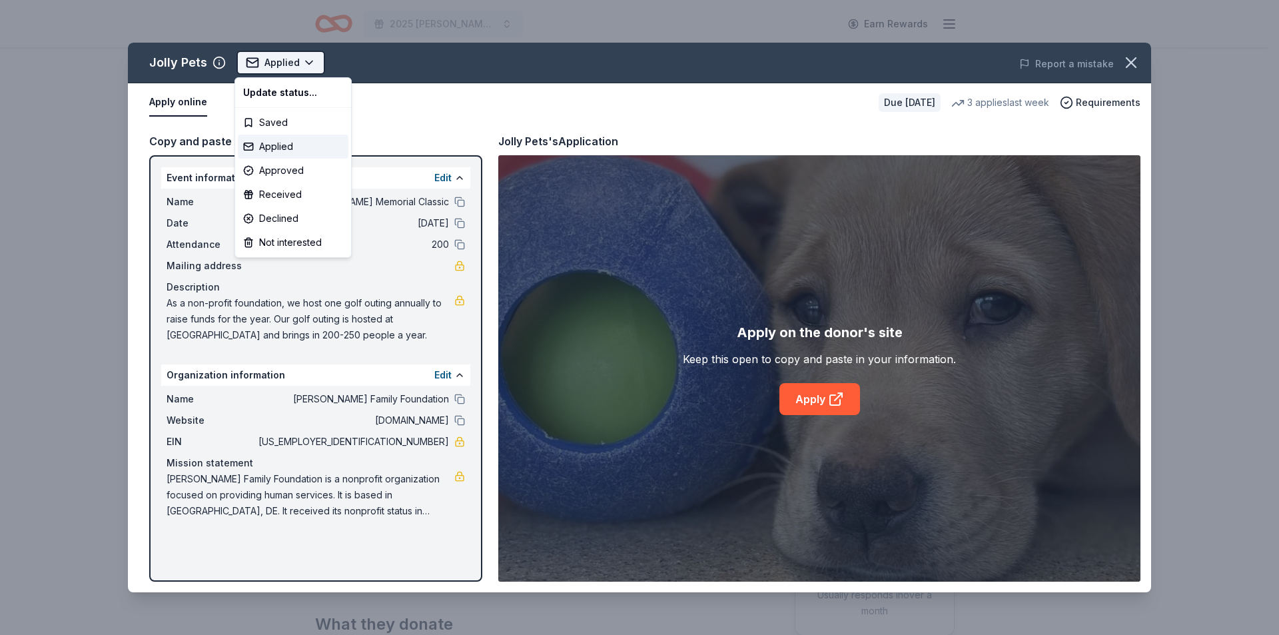
click at [305, 59] on html "2025 Bernard F. Kenny Memorial Classic Earn Rewards Due in 20 days Share Jolly …" at bounding box center [639, 317] width 1279 height 635
click at [280, 143] on div "Applied" at bounding box center [293, 147] width 111 height 24
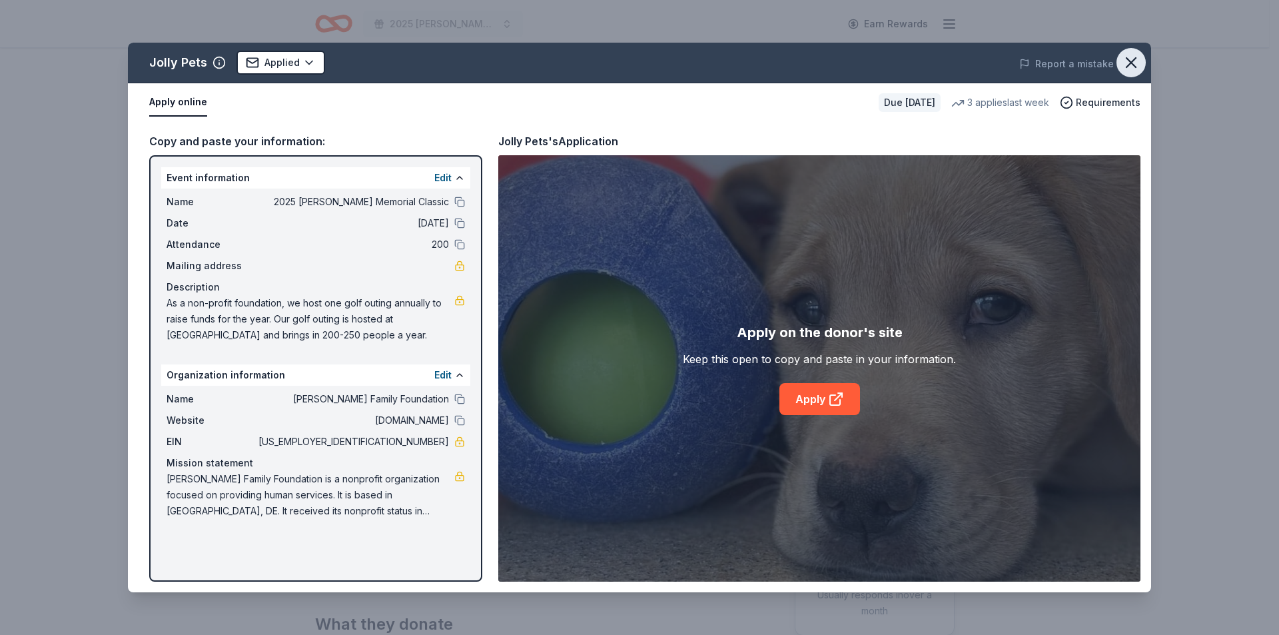
click at [1127, 64] on icon "button" at bounding box center [1131, 62] width 19 height 19
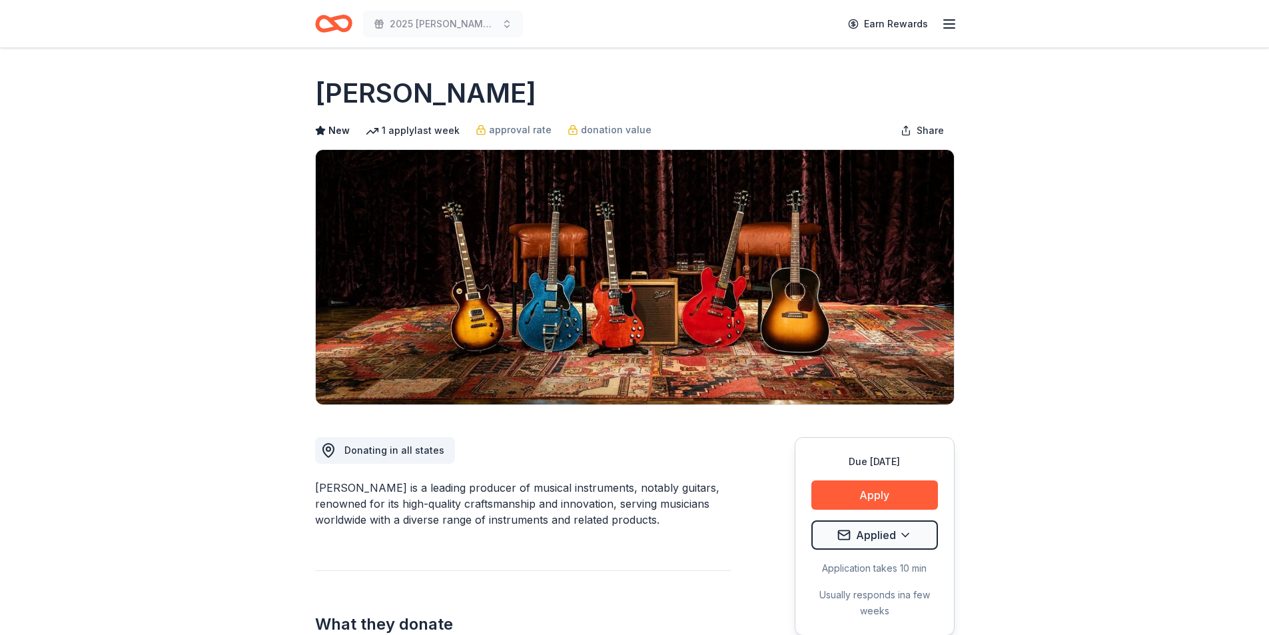
click at [976, 28] on header "2025 [PERSON_NAME] Memorial Classic Earn Rewards" at bounding box center [634, 24] width 1269 height 48
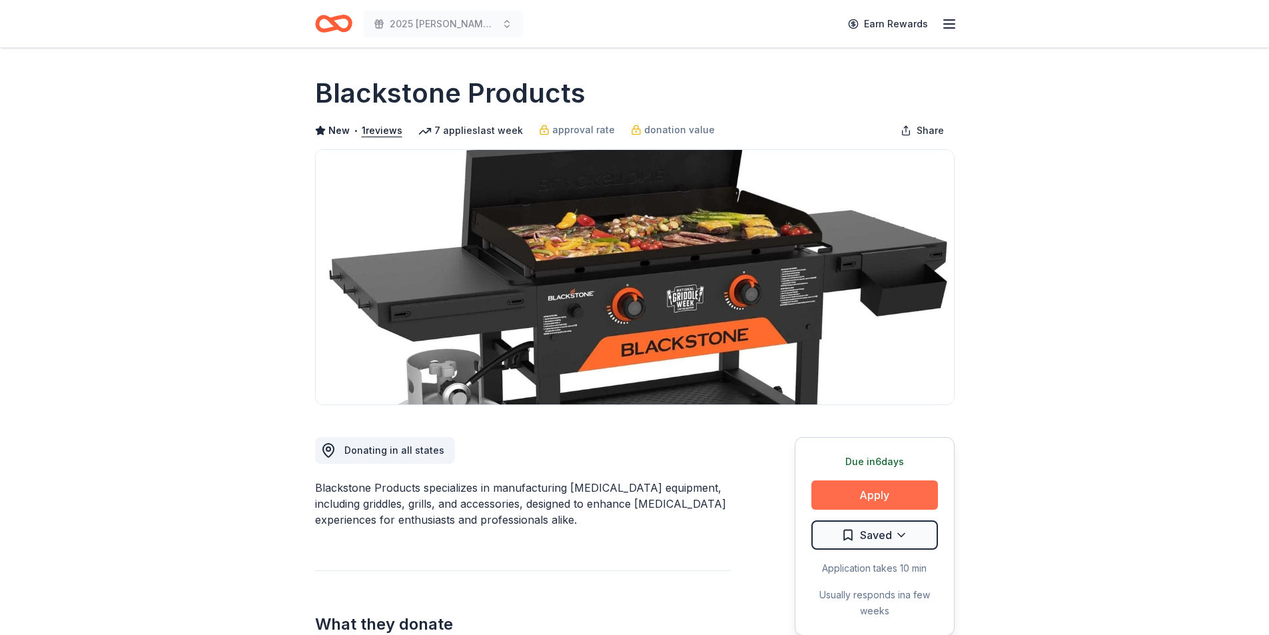
click at [856, 490] on button "Apply" at bounding box center [875, 494] width 127 height 29
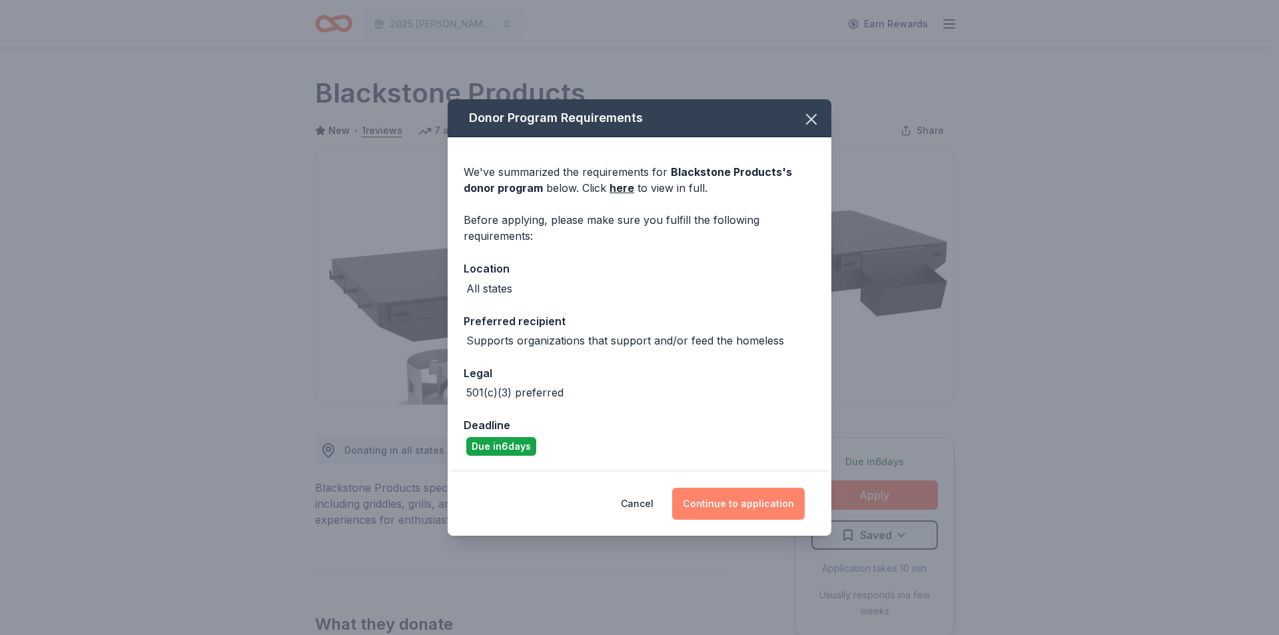
click at [760, 507] on button "Continue to application" at bounding box center [738, 504] width 133 height 32
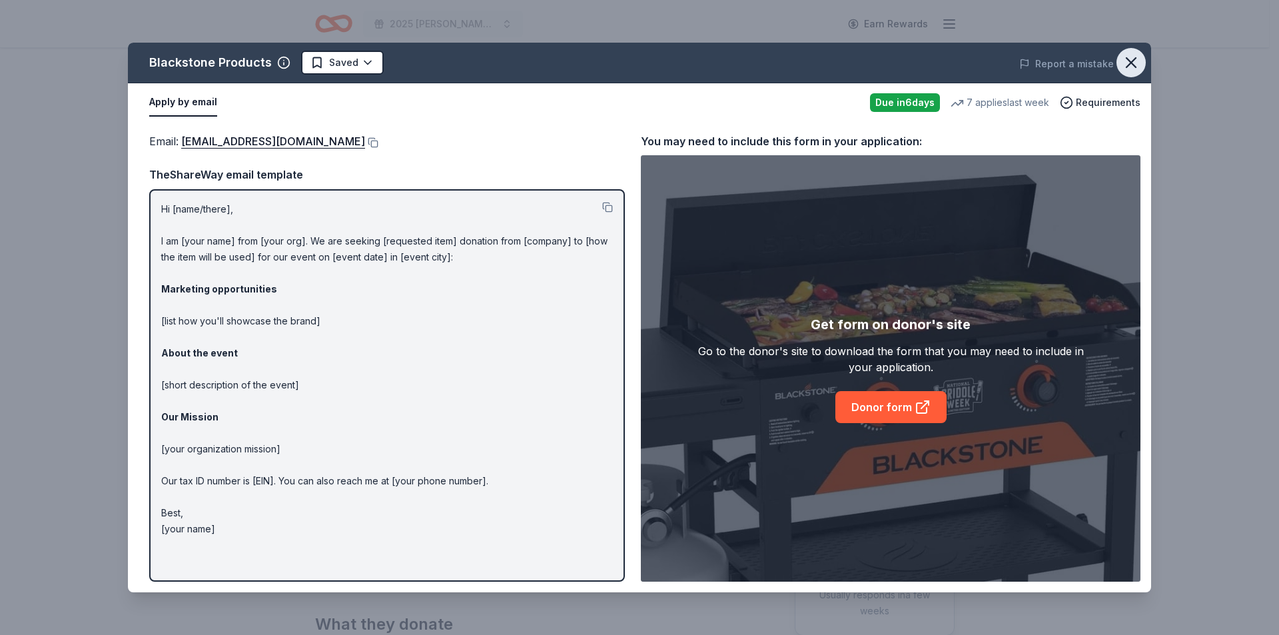
click at [1131, 73] on button "button" at bounding box center [1131, 62] width 29 height 29
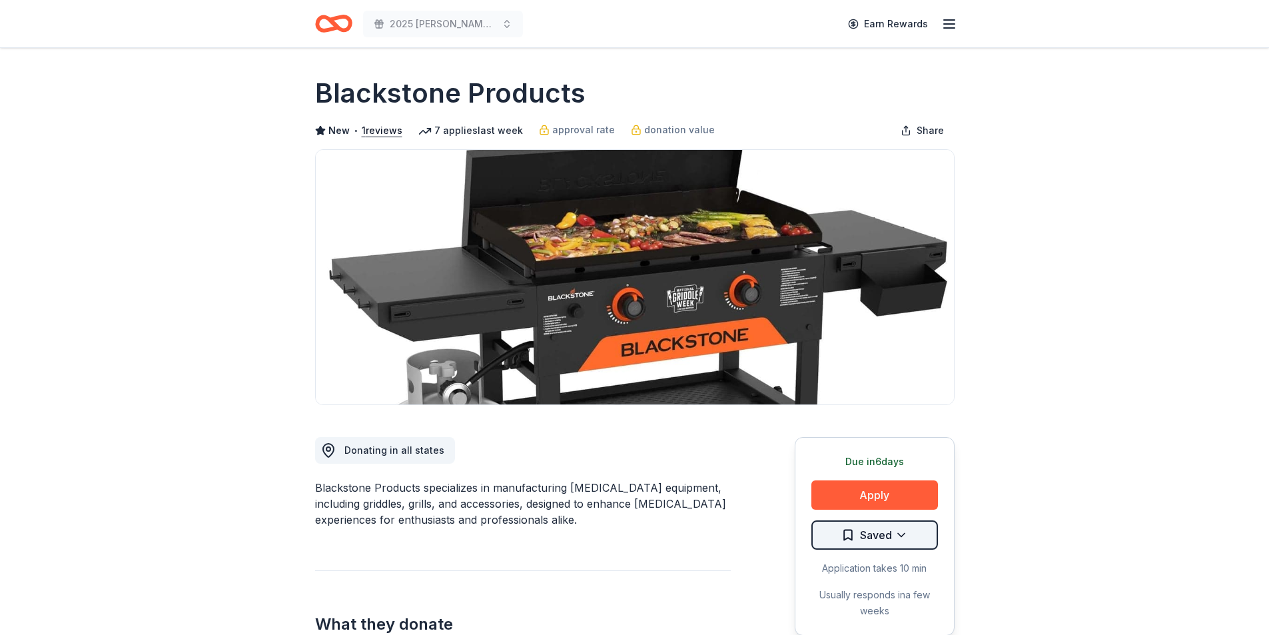
click at [903, 542] on html "2025 [PERSON_NAME] Memorial Classic Earn Rewards Due [DATE] Share Blackstone Pr…" at bounding box center [634, 317] width 1269 height 635
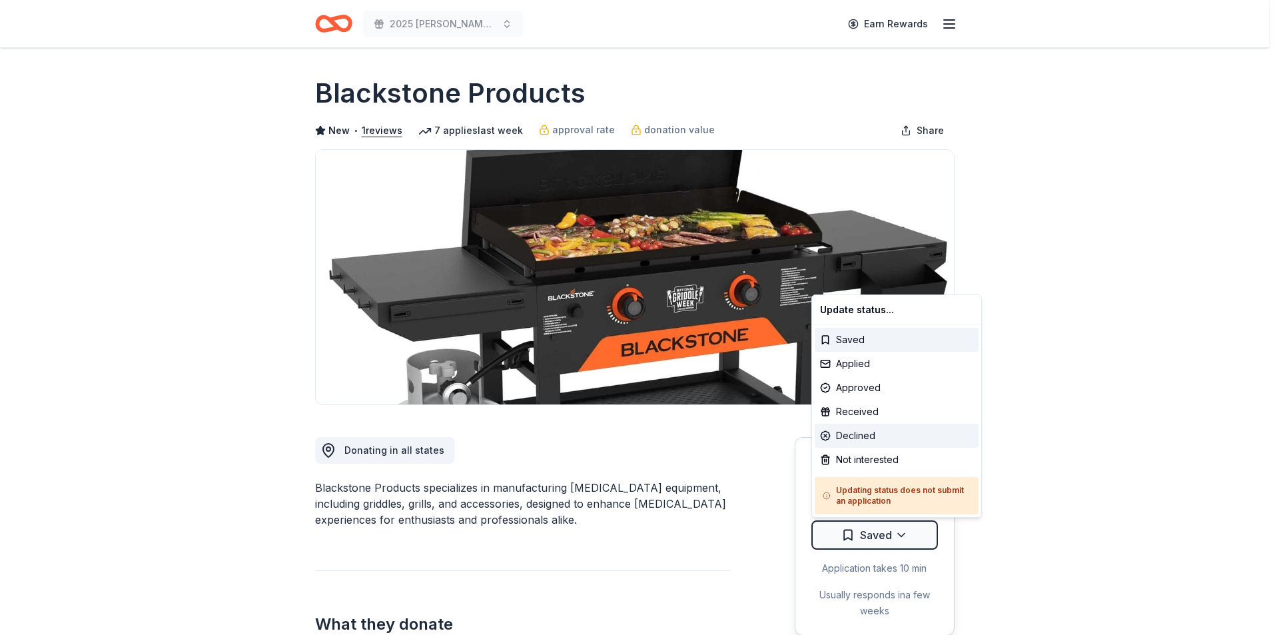
click at [872, 434] on div "Declined" at bounding box center [897, 436] width 164 height 24
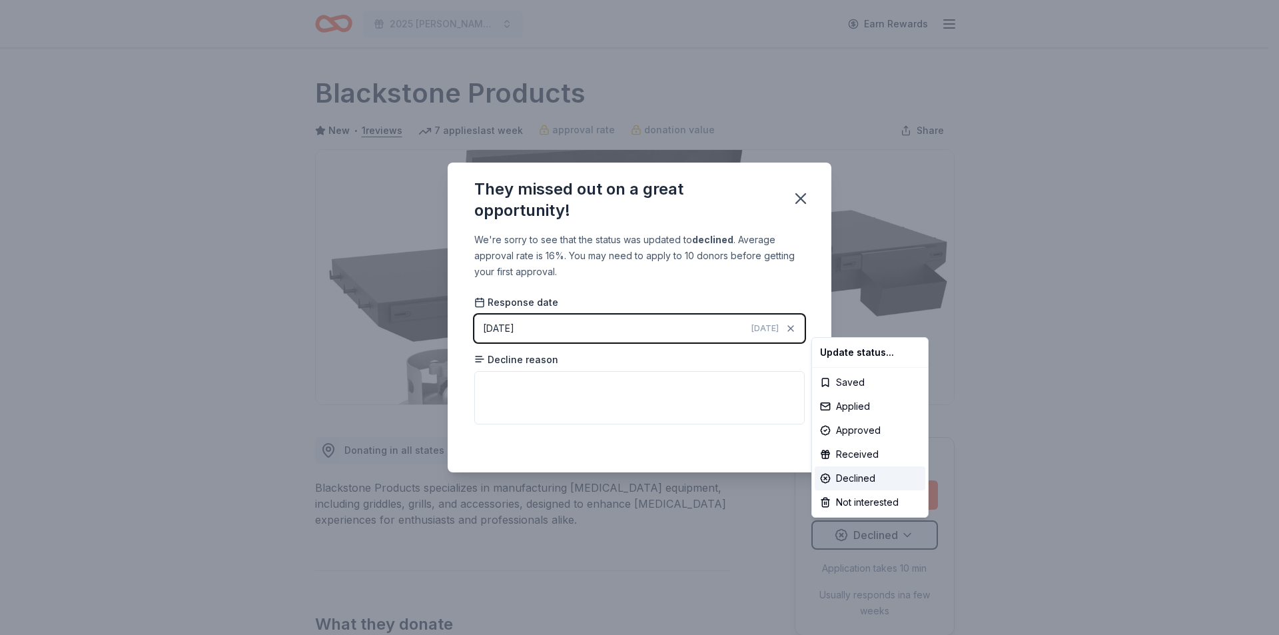
click at [796, 197] on html "2025 Bernard F. Kenny Memorial Classic Earn Rewards Due in 6 days Share Blackst…" at bounding box center [639, 317] width 1279 height 635
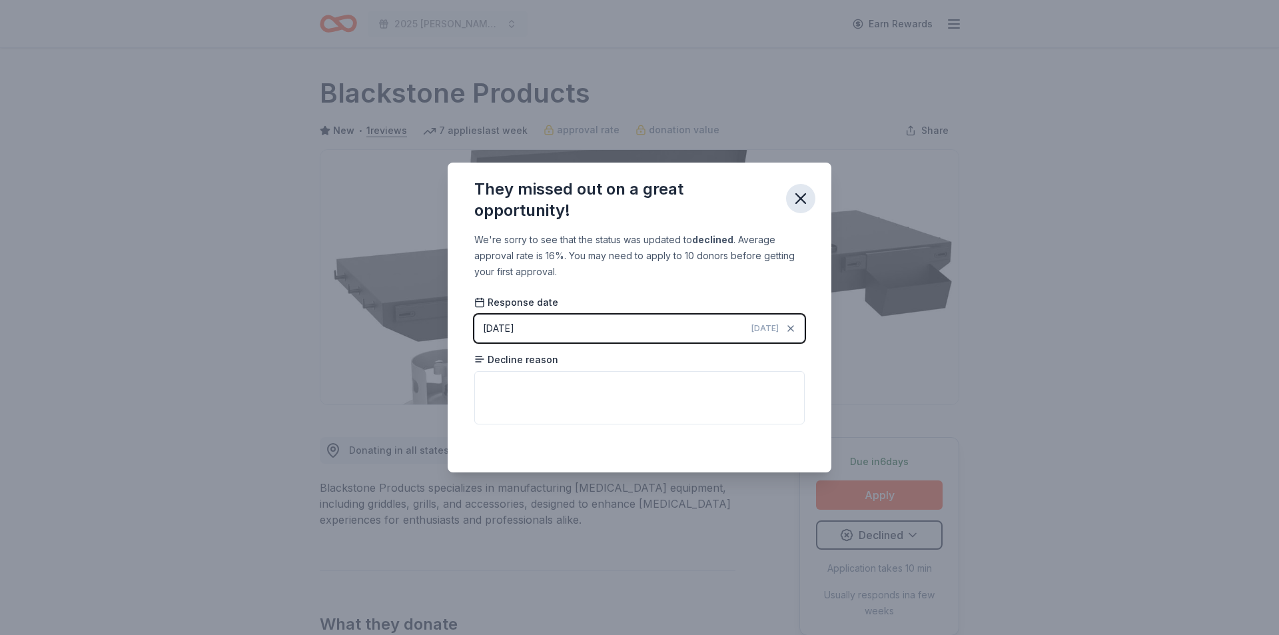
click at [802, 198] on icon "button" at bounding box center [801, 198] width 19 height 19
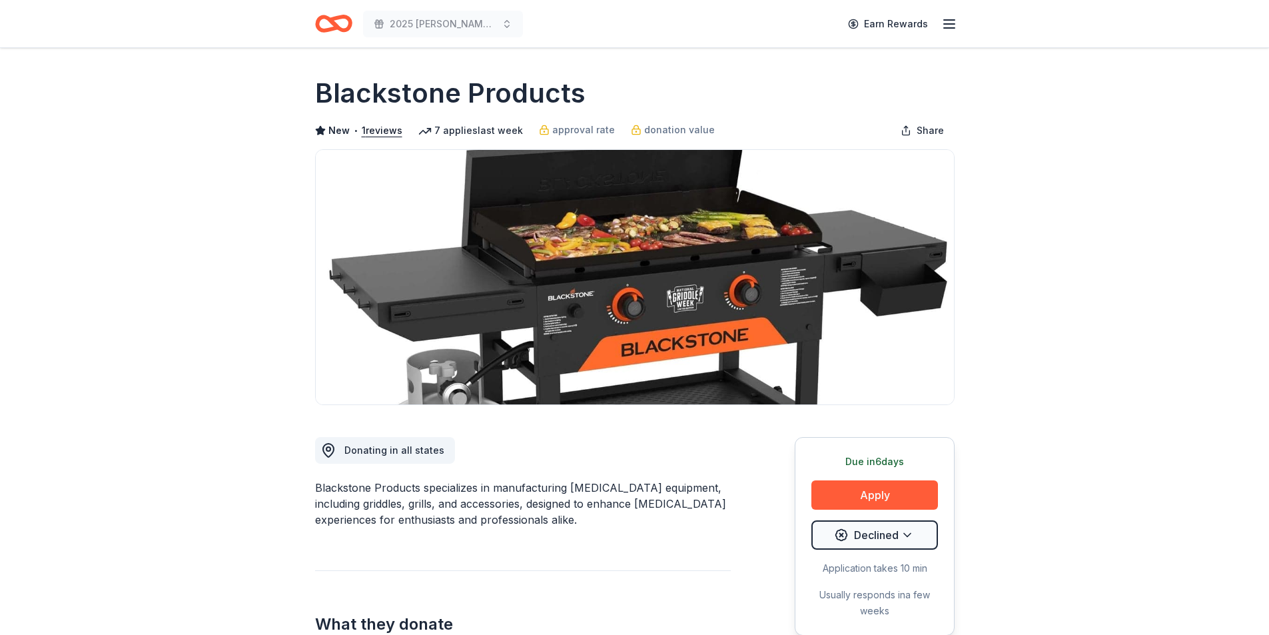
click at [338, 25] on icon "Home" at bounding box center [339, 23] width 21 height 13
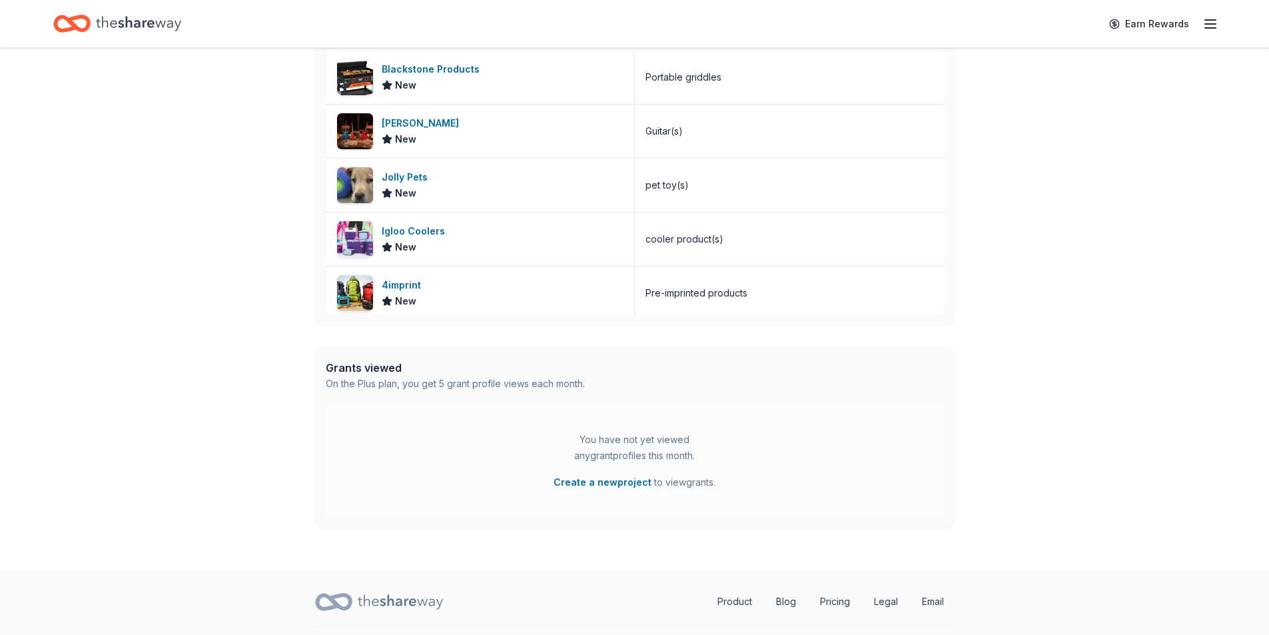
scroll to position [642, 0]
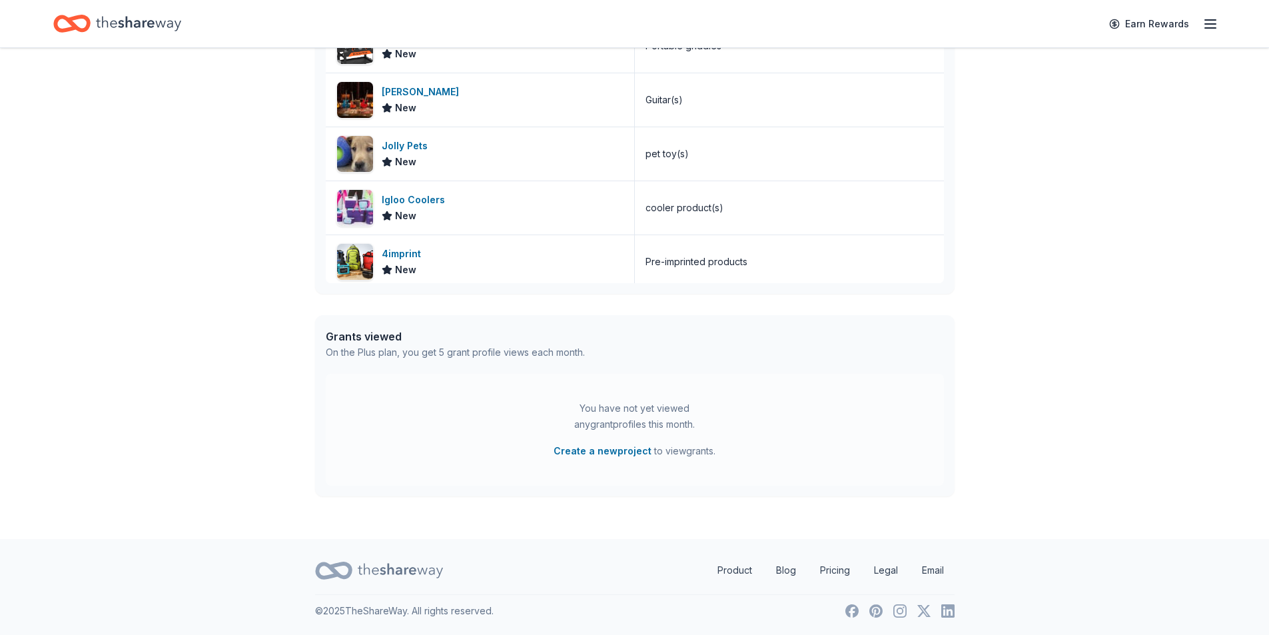
click at [1219, 25] on div "Earn Rewards" at bounding box center [634, 23] width 1269 height 47
click at [1213, 24] on icon "button" at bounding box center [1211, 24] width 16 height 16
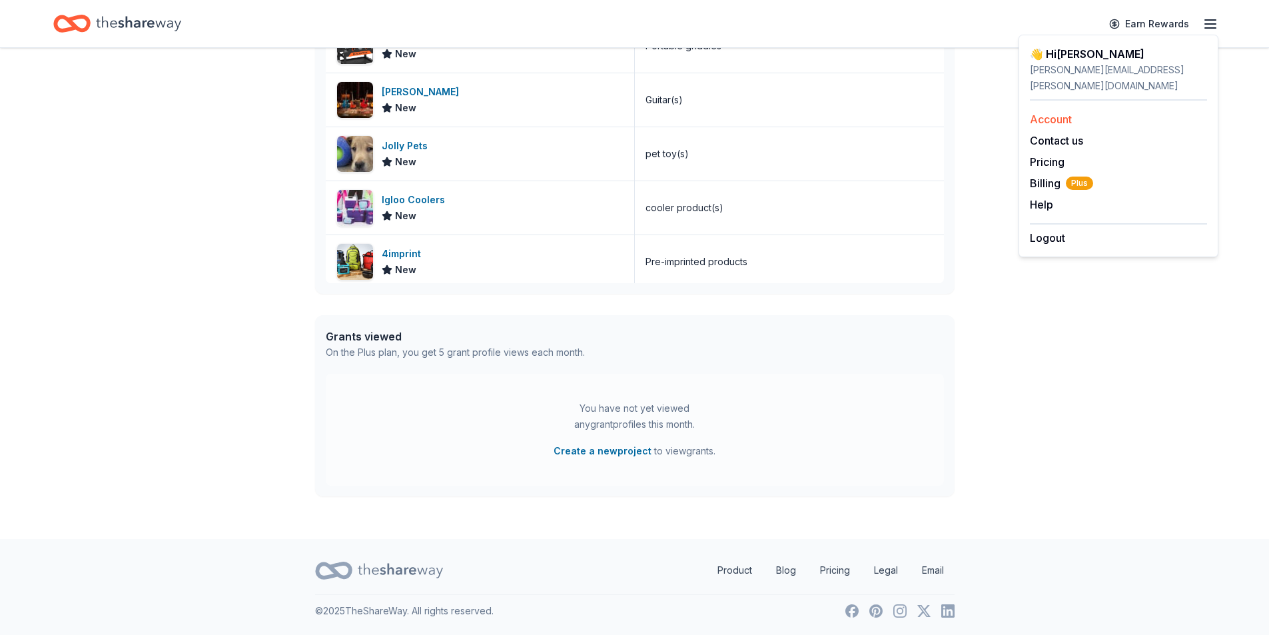
click at [1054, 113] on link "Account" at bounding box center [1051, 119] width 42 height 13
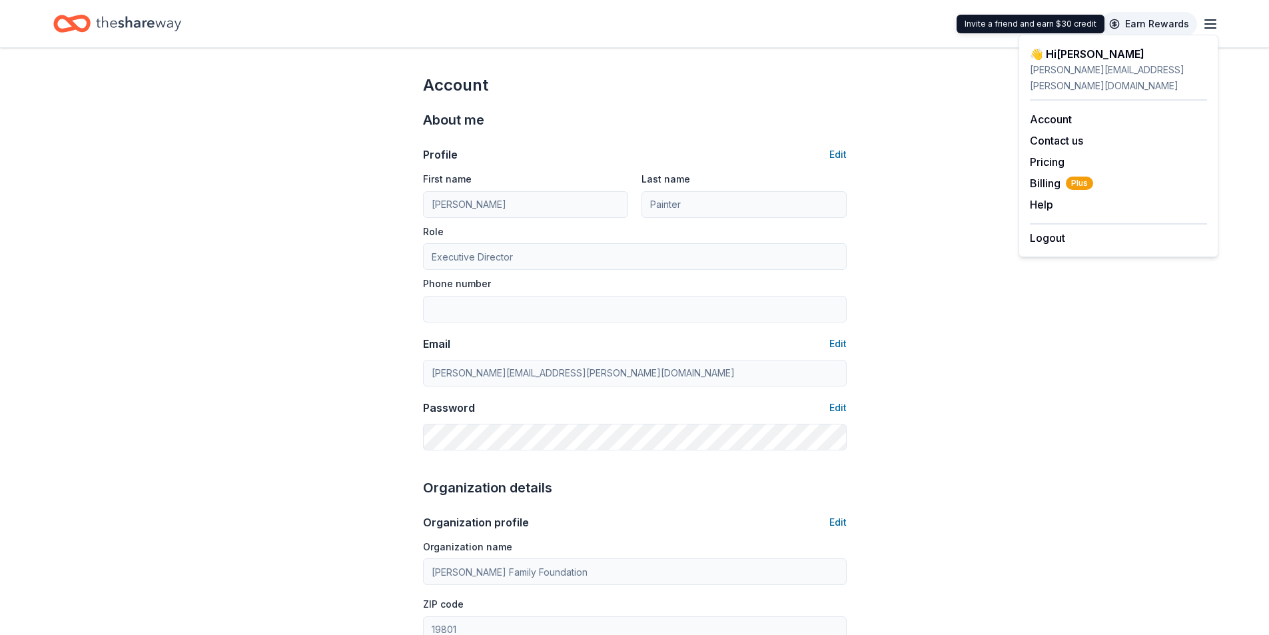
click at [1142, 25] on link "Earn Rewards" at bounding box center [1150, 24] width 96 height 24
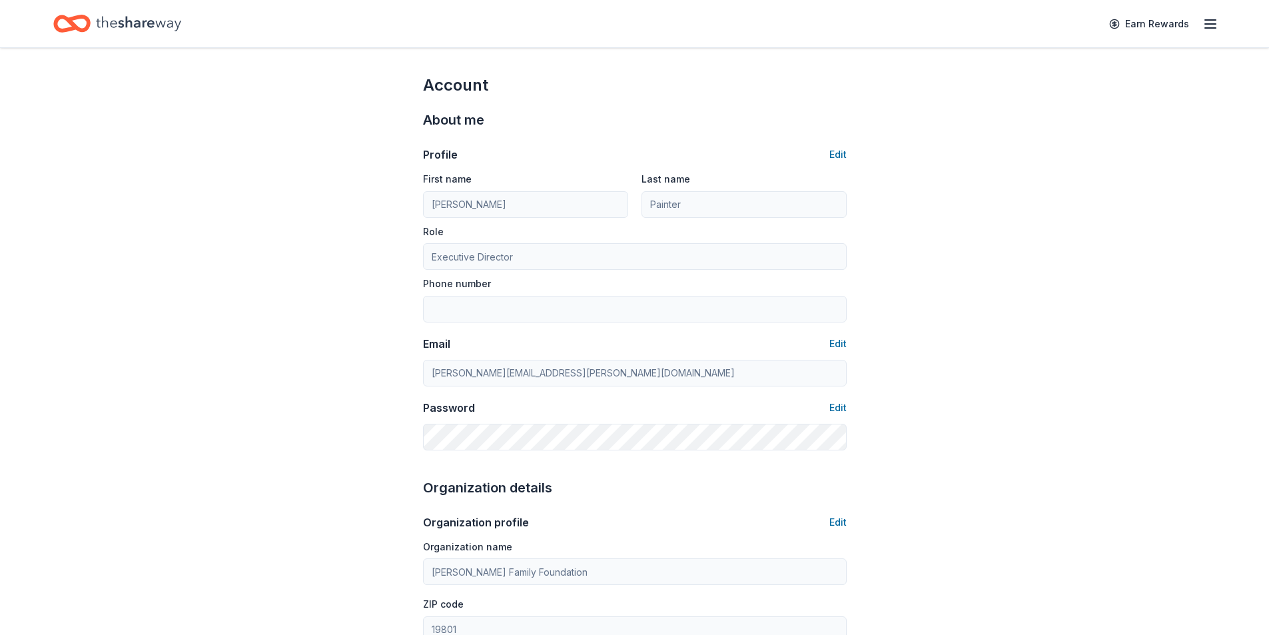
click at [113, 25] on icon "Home" at bounding box center [138, 23] width 85 height 27
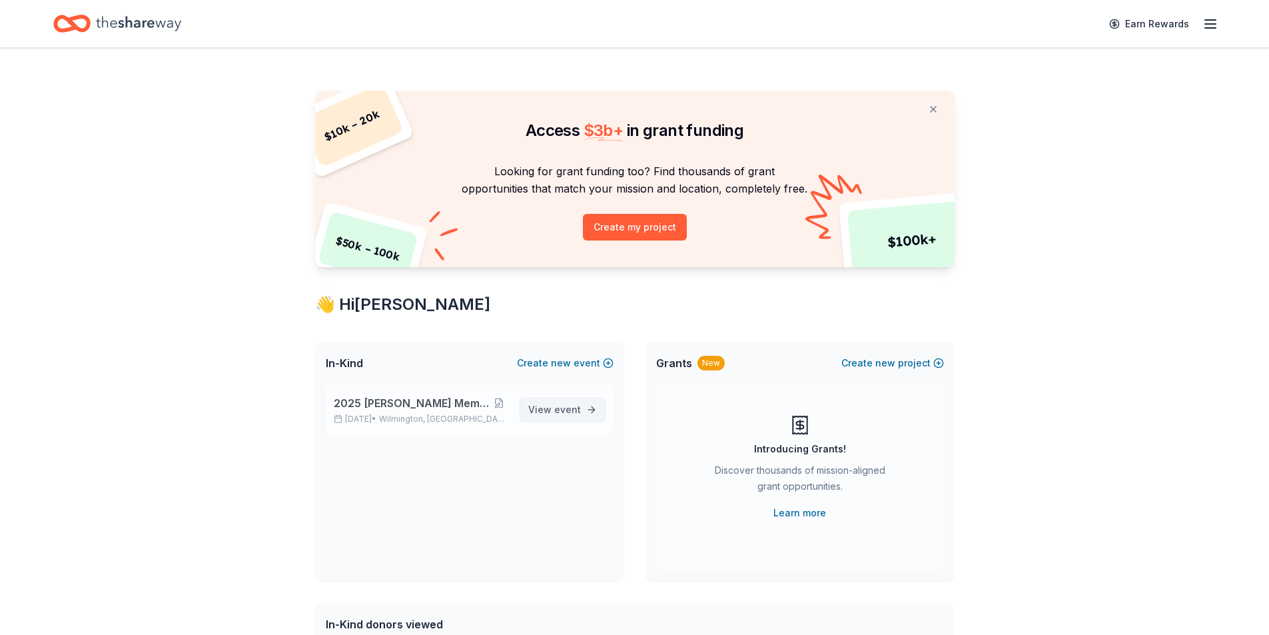
click at [557, 410] on span "event" at bounding box center [567, 409] width 27 height 11
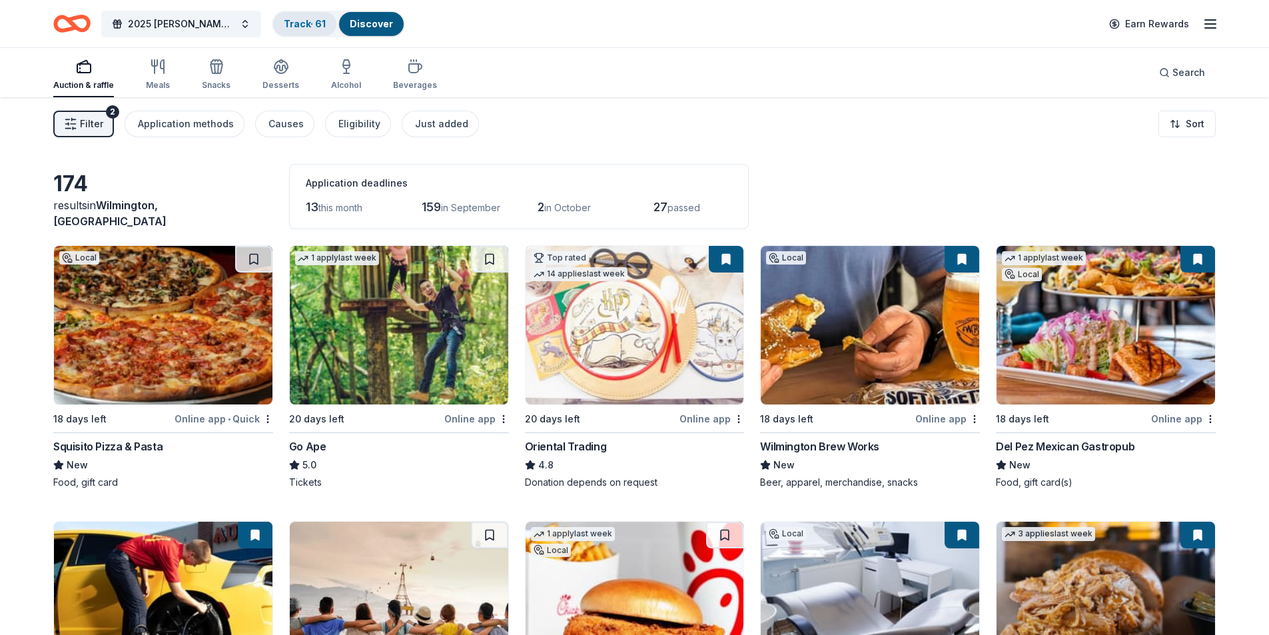
click at [317, 25] on link "Track · 61" at bounding box center [305, 23] width 42 height 11
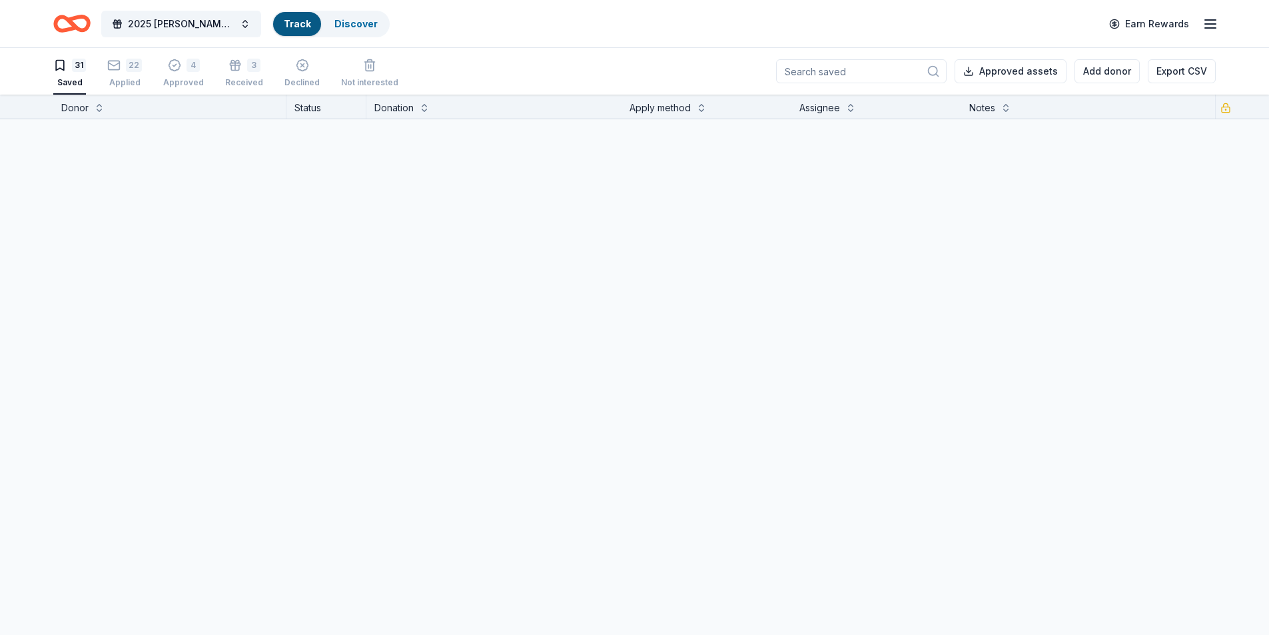
scroll to position [1, 0]
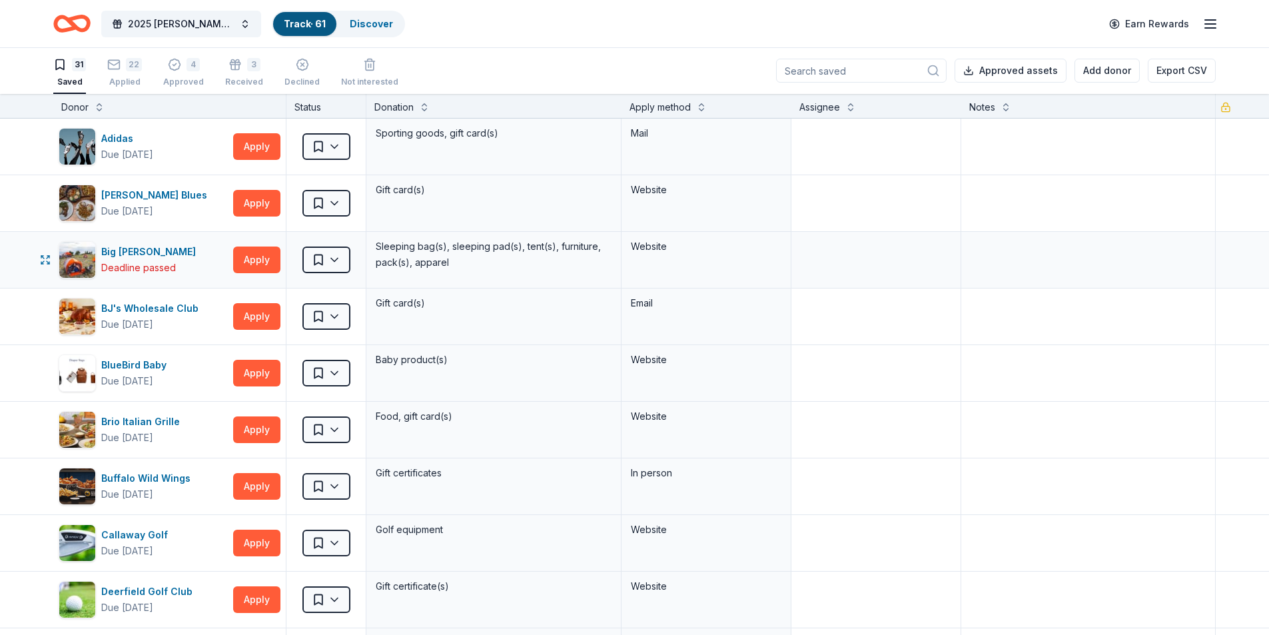
click at [351, 264] on div "Saved" at bounding box center [326, 260] width 79 height 56
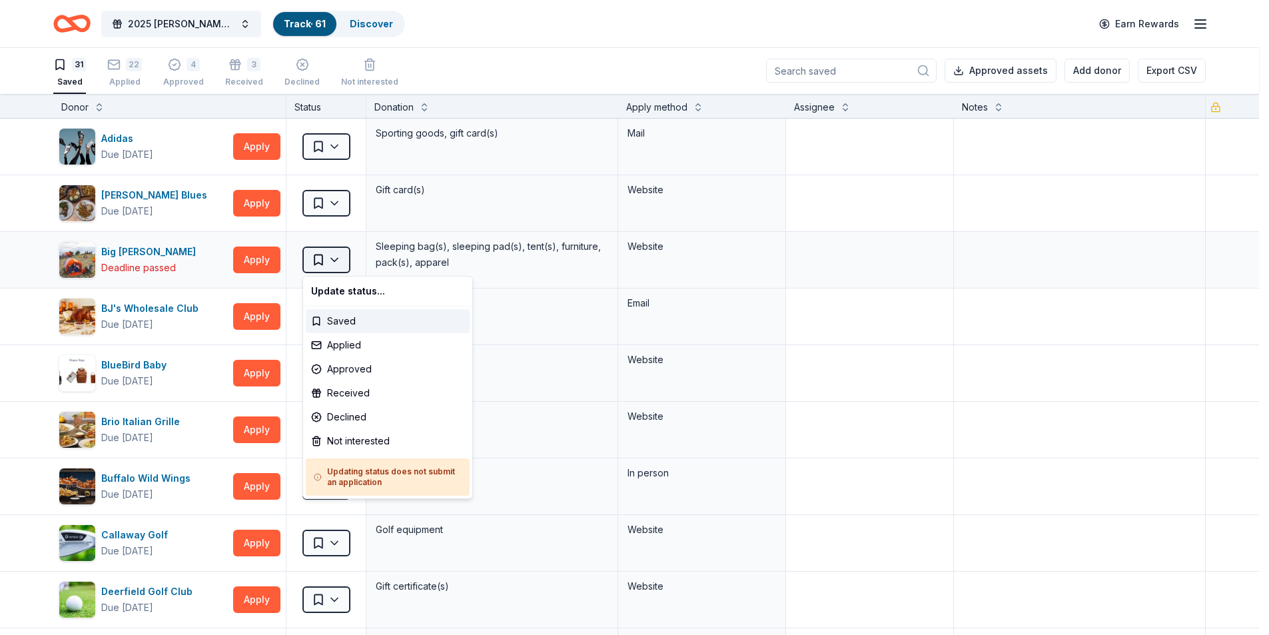
click at [341, 264] on html "10% 2025 Bernard F. Kenny Memorial Classic Track · 61 Discover Earn Rewards 31 …" at bounding box center [634, 316] width 1269 height 635
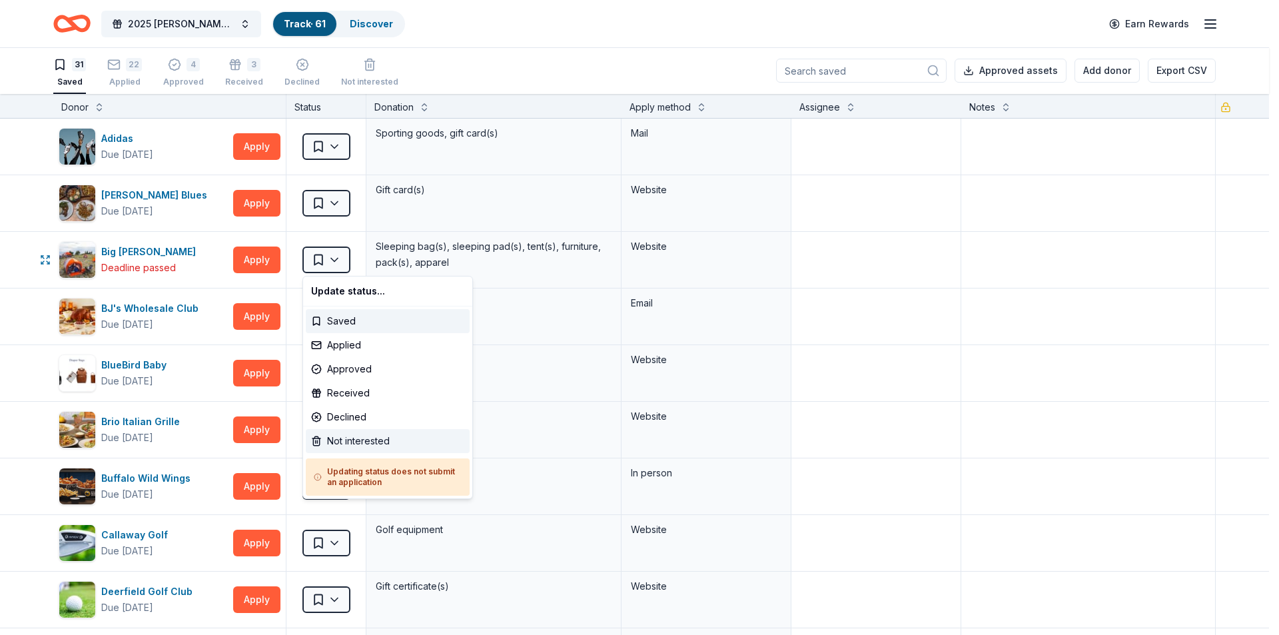
click at [378, 442] on div "Not interested" at bounding box center [388, 441] width 164 height 24
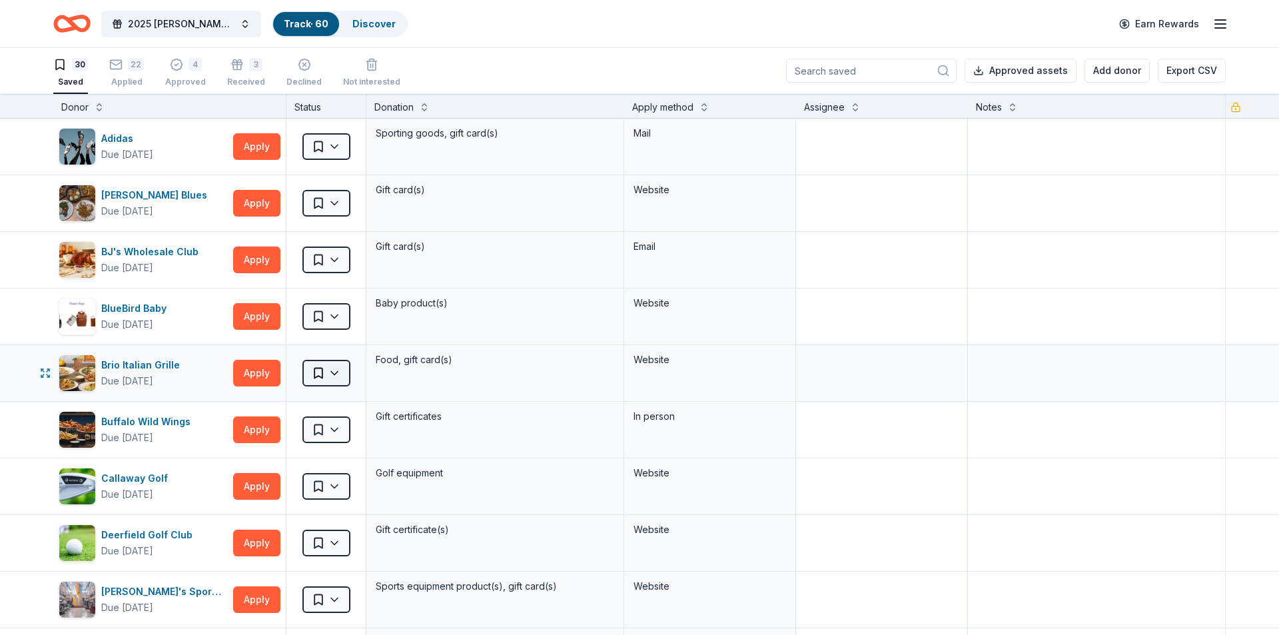
click at [343, 374] on html "10% 2025 Bernard F. Kenny Memorial Classic Track · 60 Discover Earn Rewards 30 …" at bounding box center [639, 316] width 1279 height 635
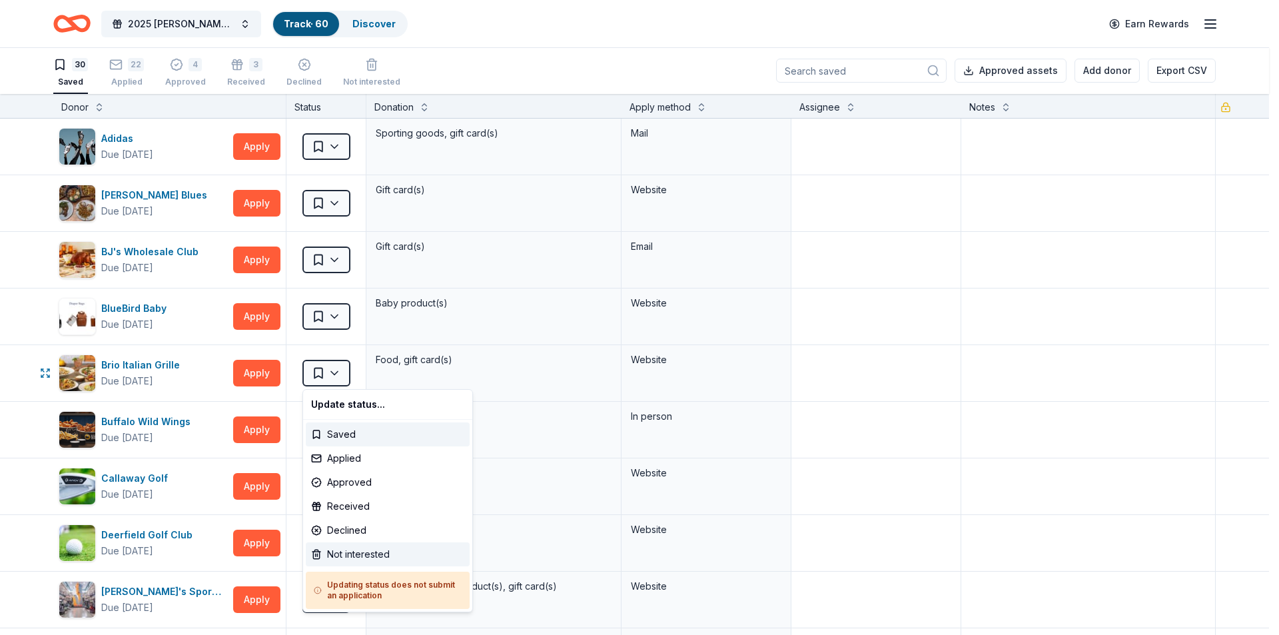
click at [360, 549] on div "Not interested" at bounding box center [388, 554] width 164 height 24
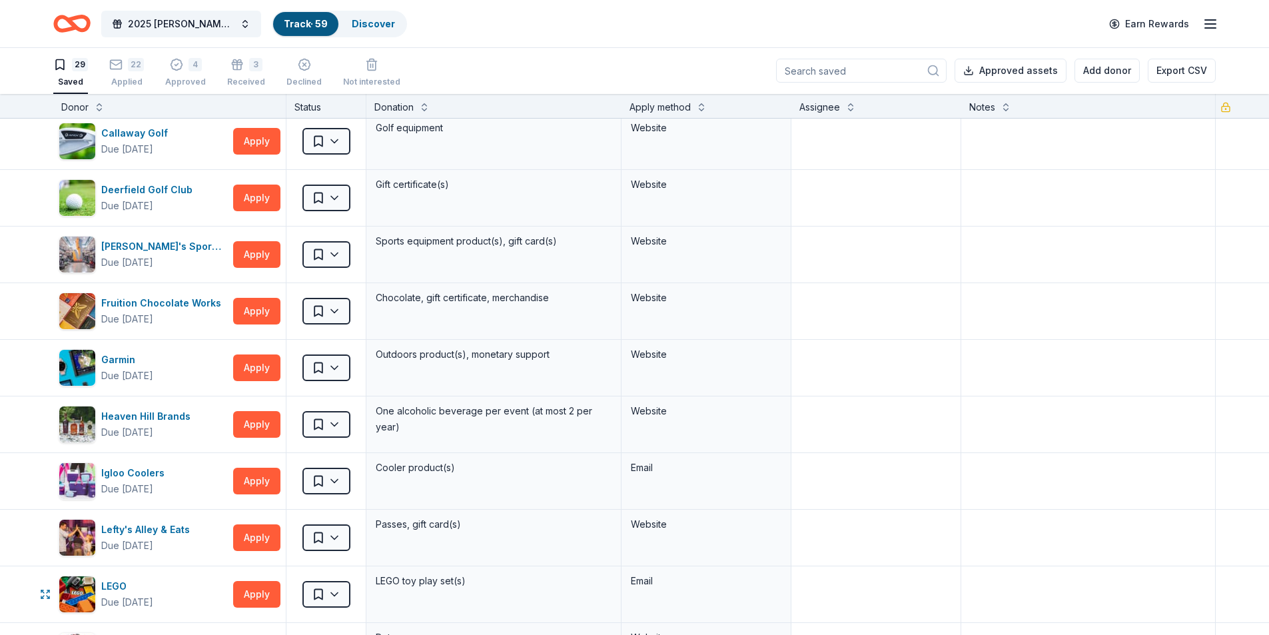
scroll to position [578, 0]
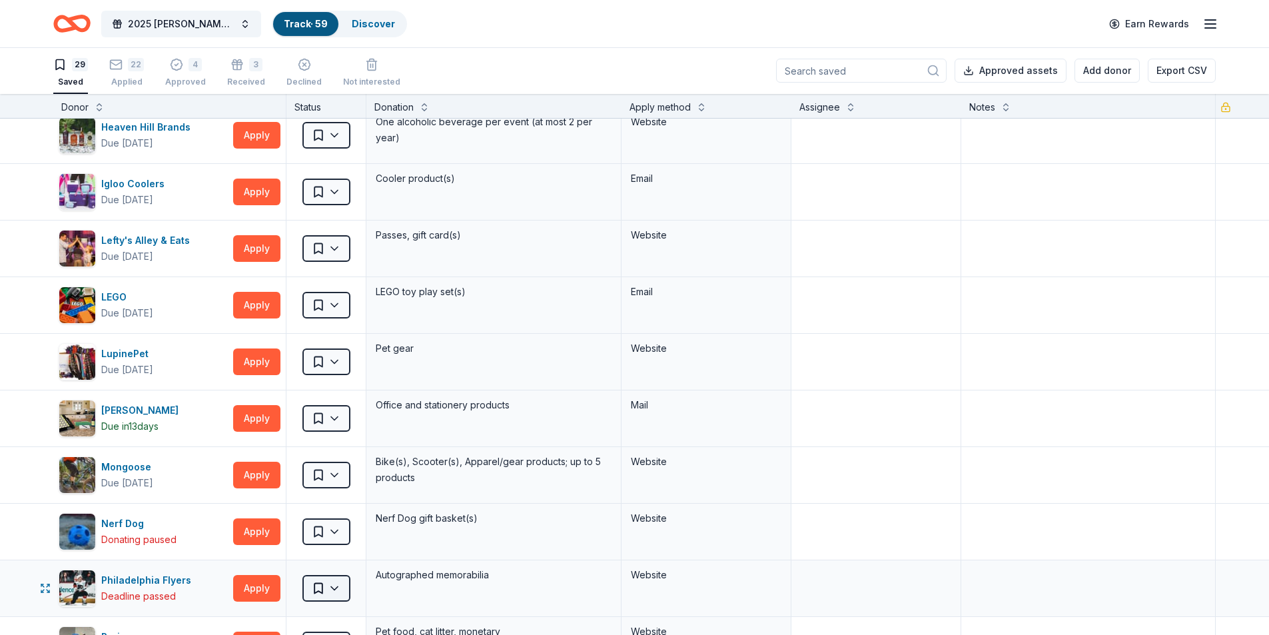
click at [343, 594] on html "10% 2025 Bernard F. Kenny Memorial Classic Track · 59 Discover Earn Rewards 29 …" at bounding box center [634, 316] width 1269 height 635
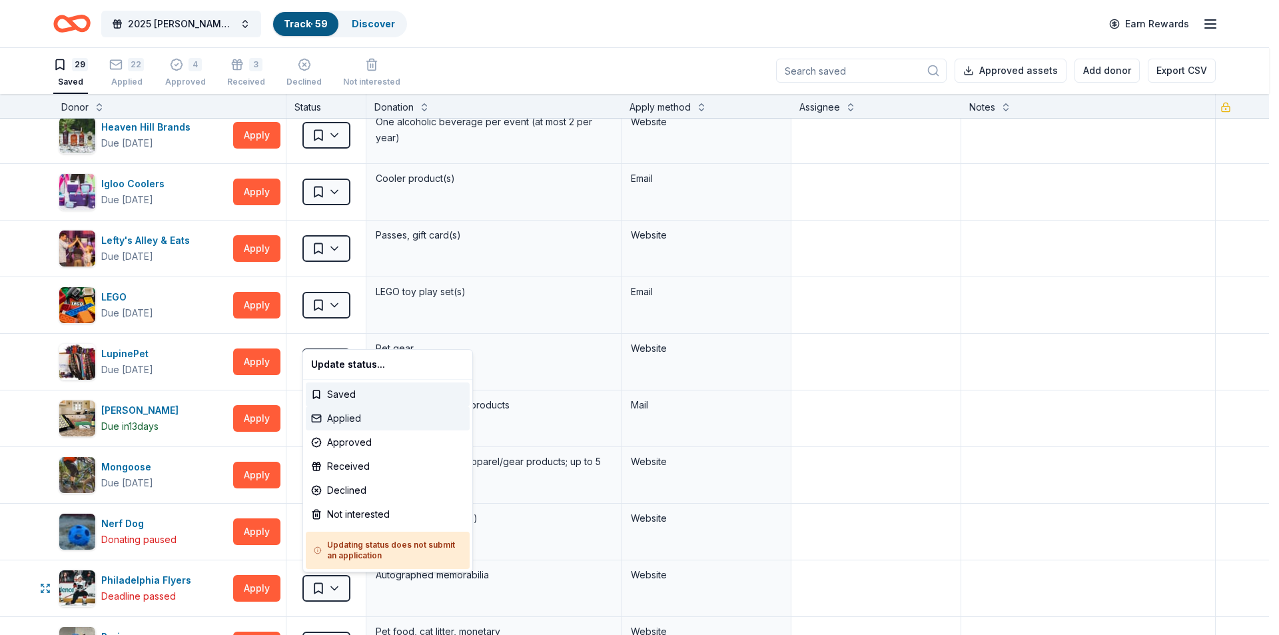
click at [392, 417] on div "Applied" at bounding box center [388, 418] width 164 height 24
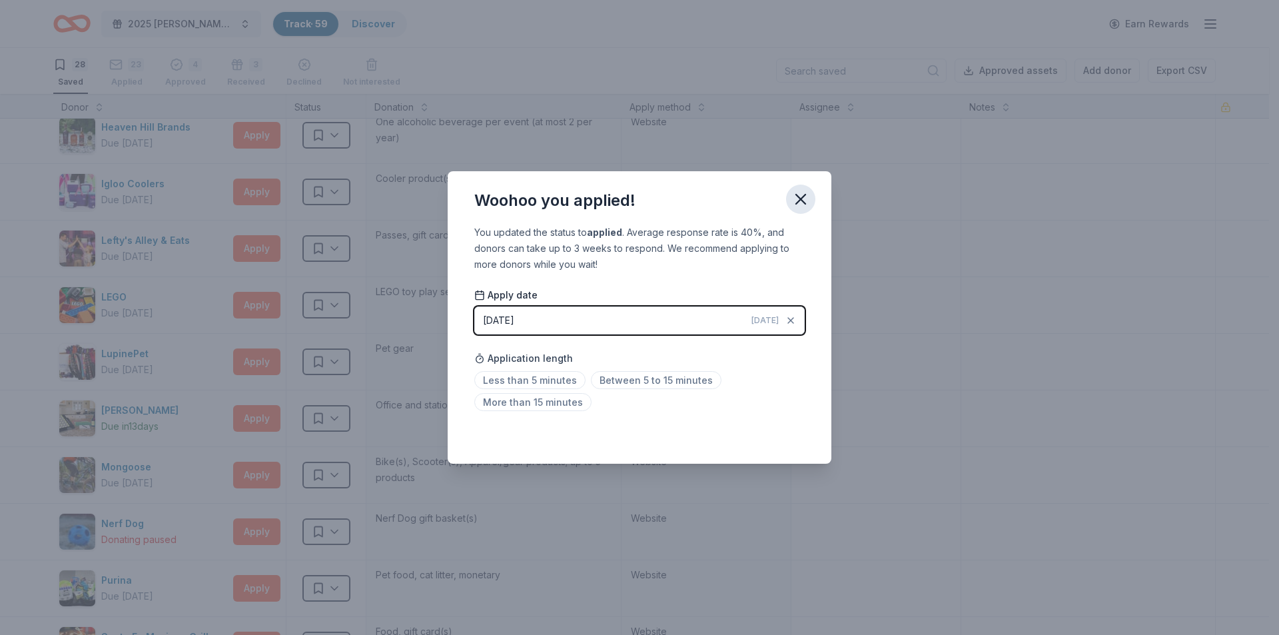
click at [798, 192] on icon "button" at bounding box center [801, 199] width 19 height 19
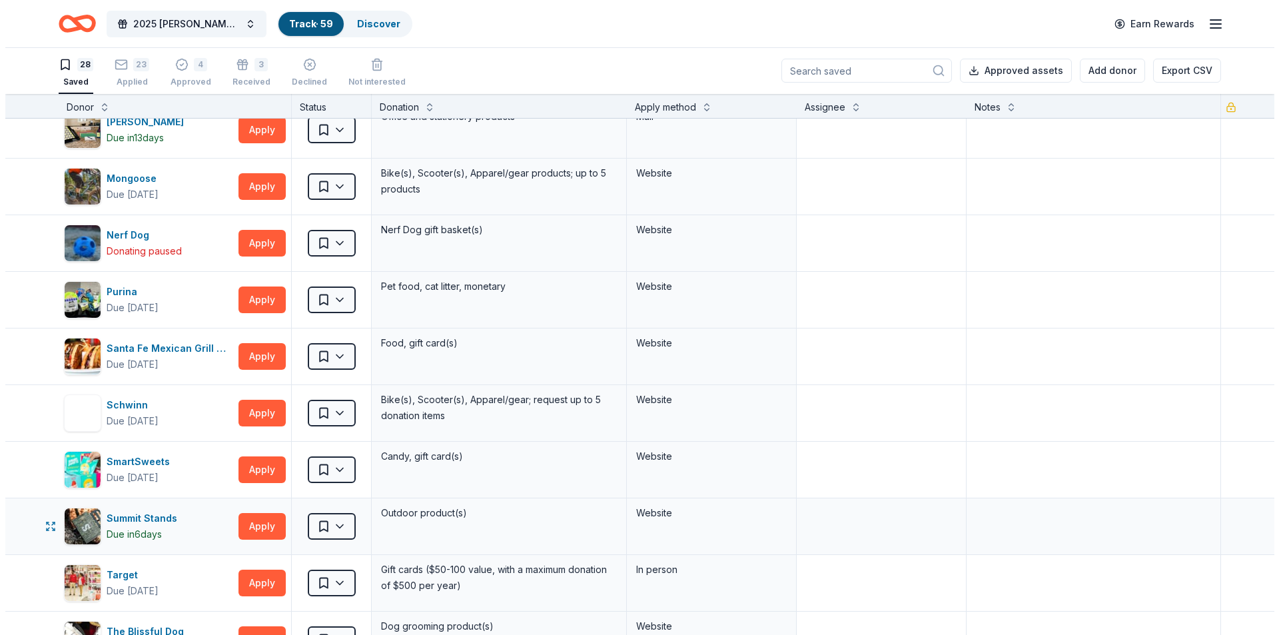
scroll to position [1155, 0]
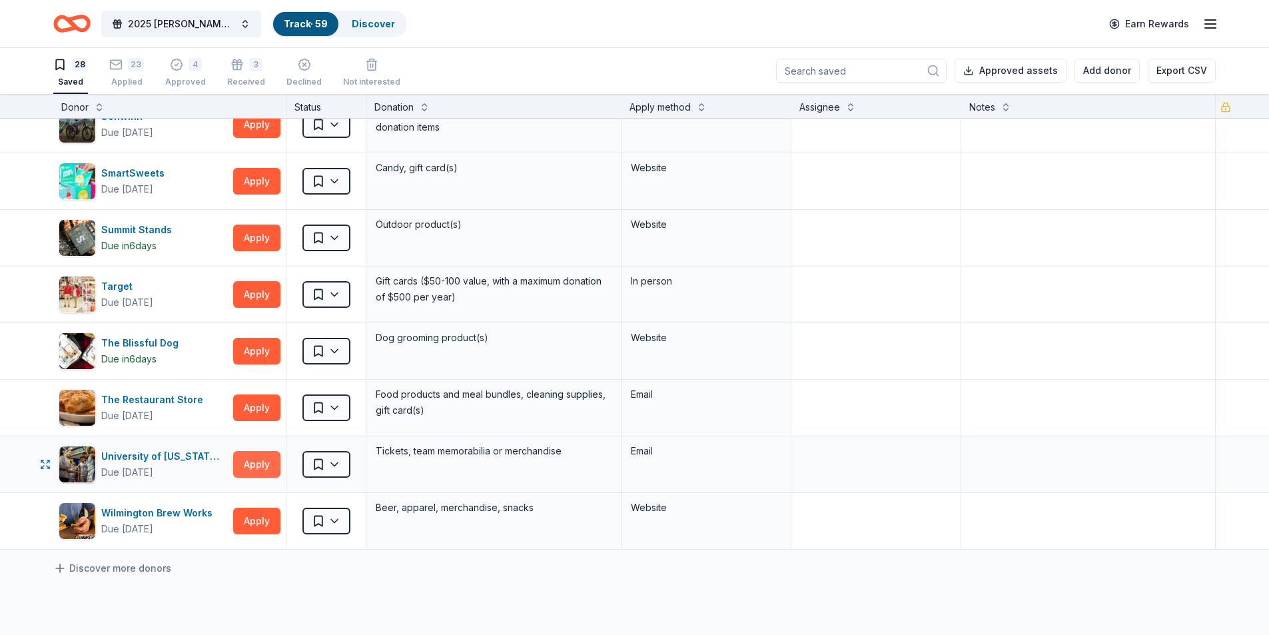
click at [259, 473] on button "Apply" at bounding box center [256, 464] width 47 height 27
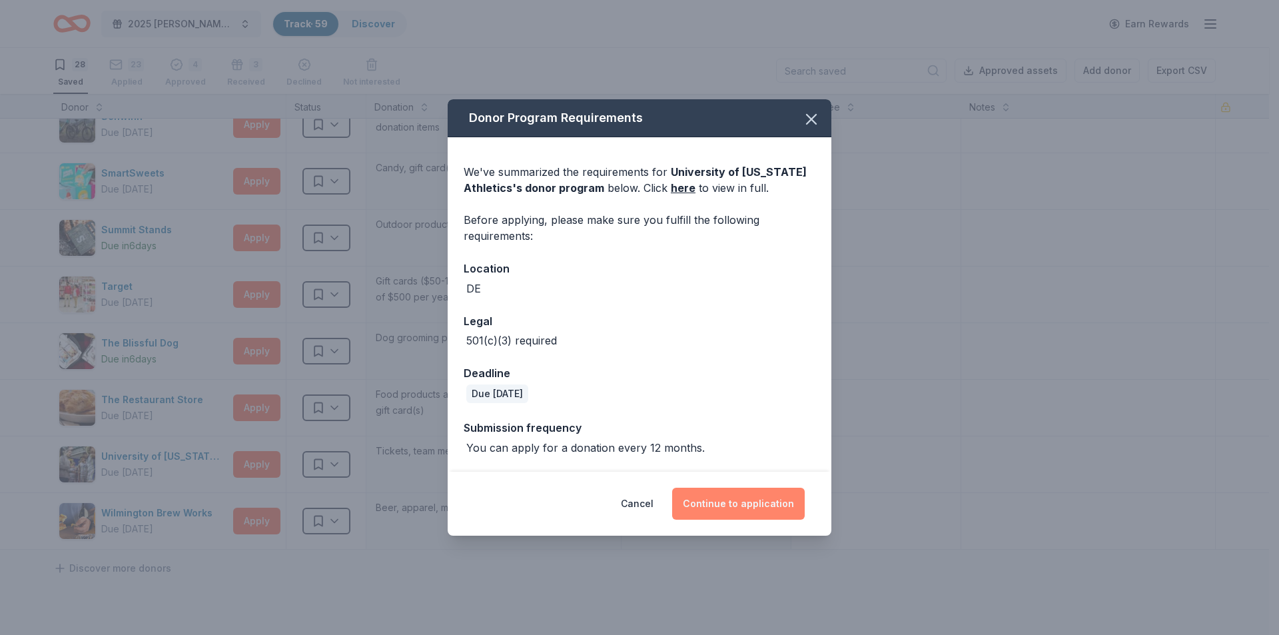
click at [718, 498] on button "Continue to application" at bounding box center [738, 504] width 133 height 32
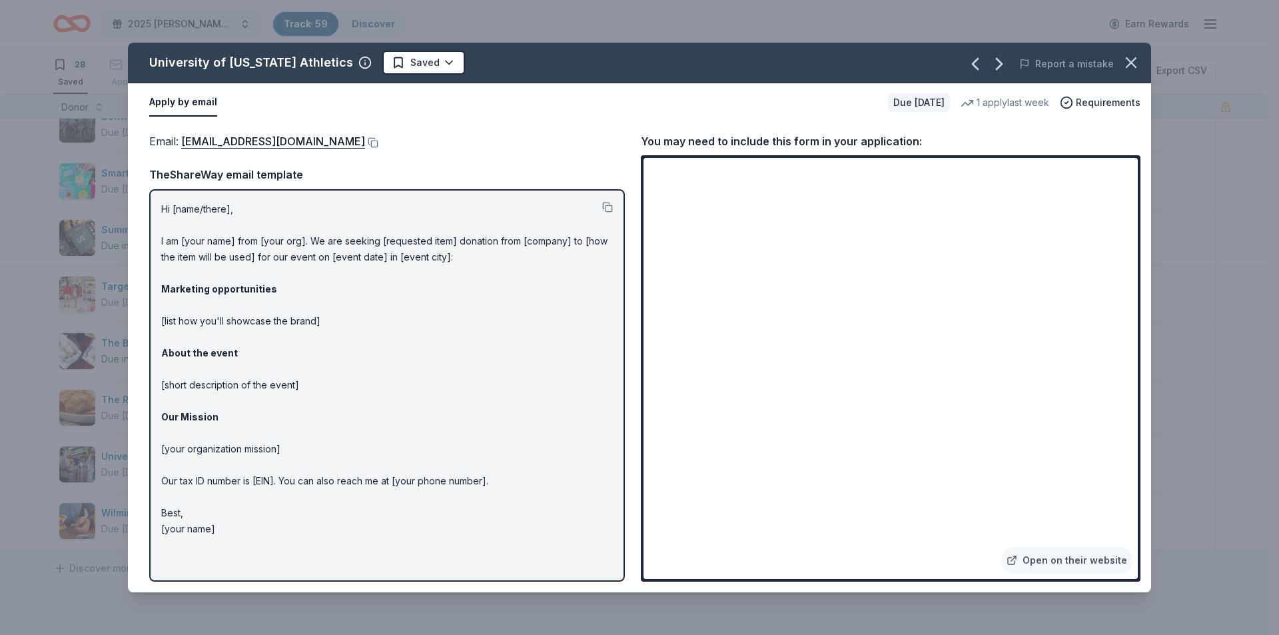
click at [473, 574] on div "Hi [name/there], I am [your name] from [your org]. We are seeking [requested it…" at bounding box center [387, 385] width 476 height 393
click at [1130, 58] on icon "button" at bounding box center [1131, 62] width 19 height 19
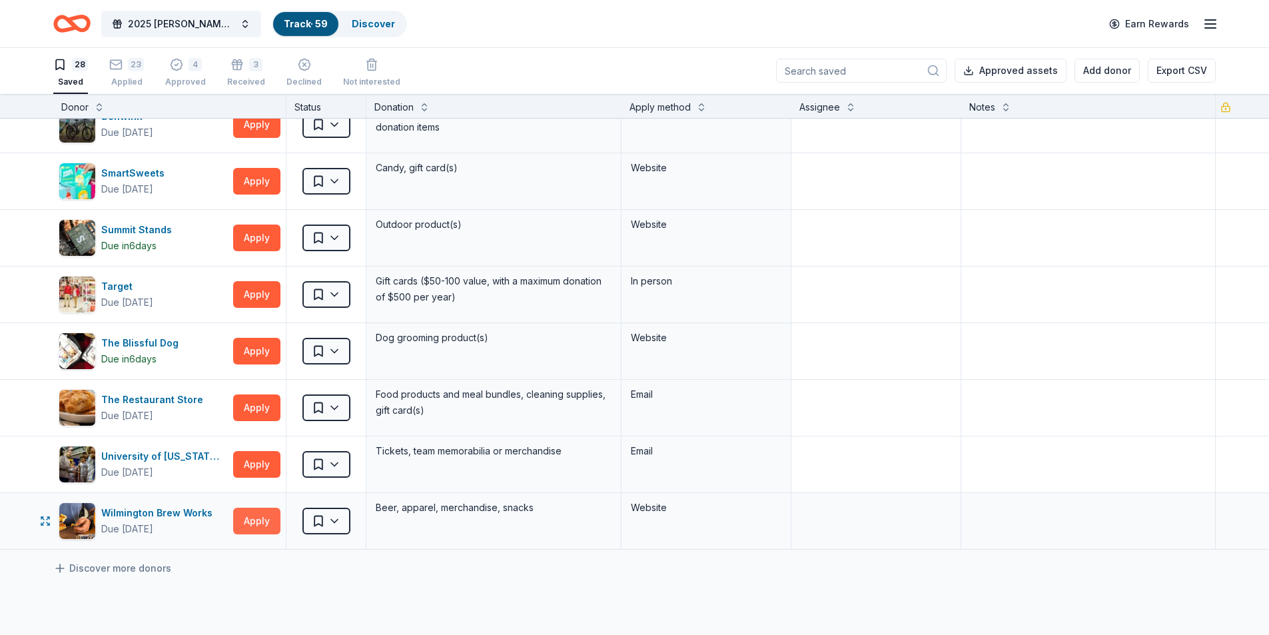
click at [266, 514] on button "Apply" at bounding box center [256, 521] width 47 height 27
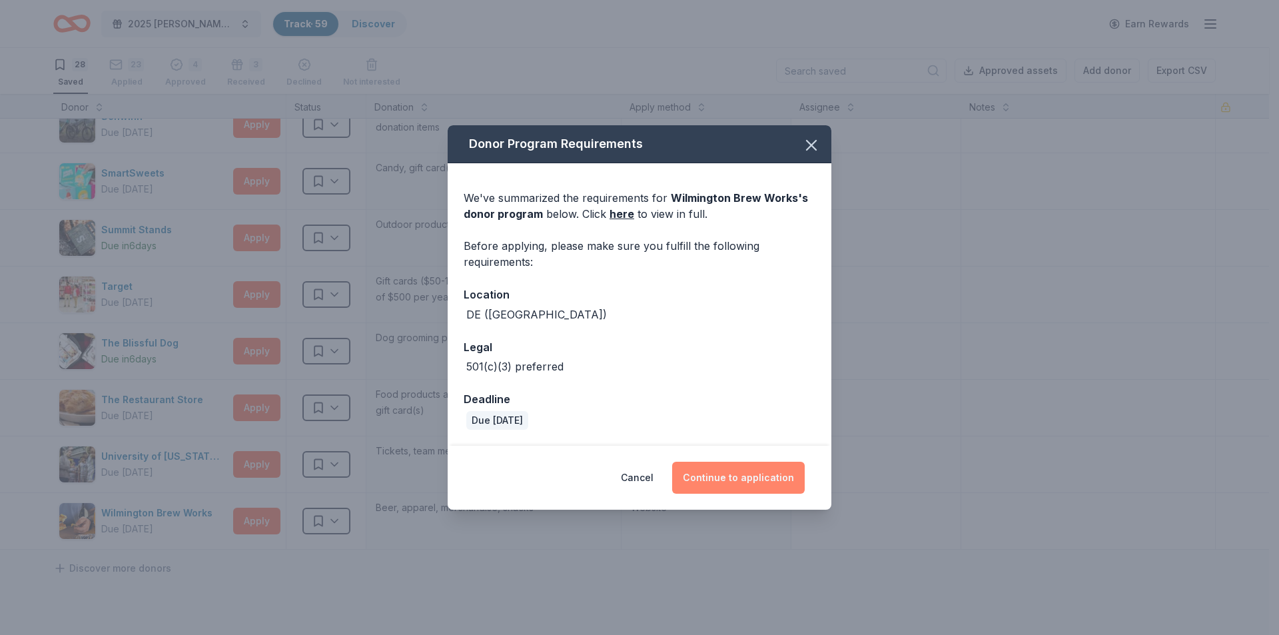
click at [757, 470] on button "Continue to application" at bounding box center [738, 478] width 133 height 32
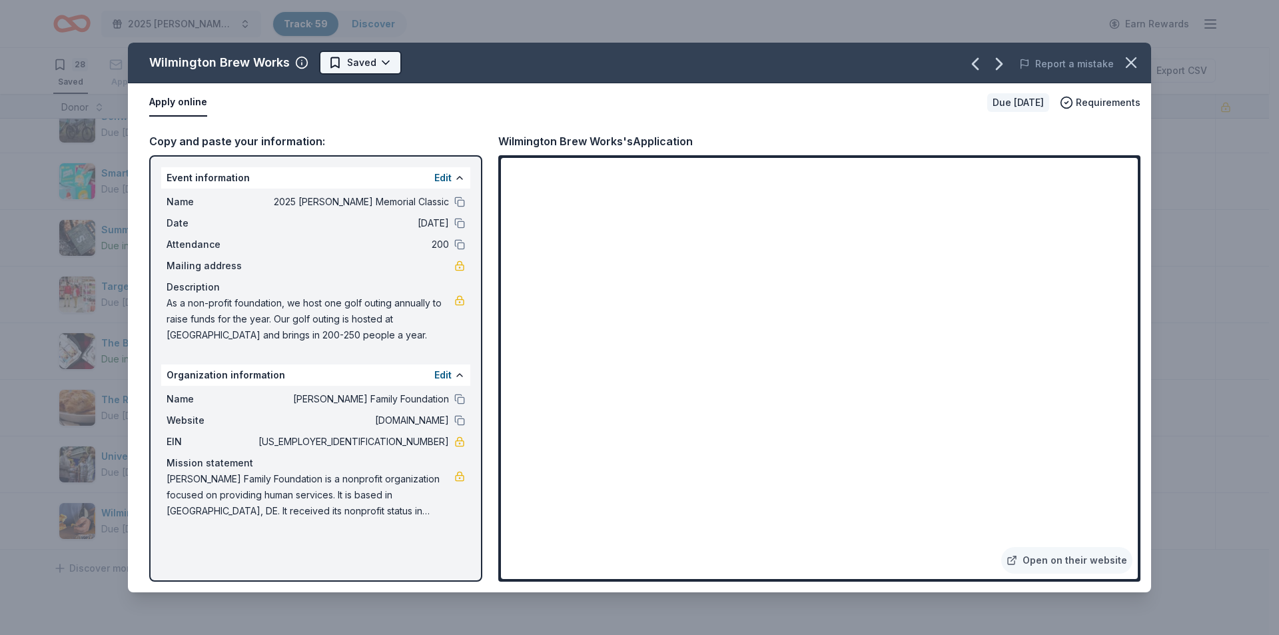
click at [344, 60] on html "10% 2025 Bernard F. Kenny Memorial Classic Track · 59 Discover Earn Rewards 28 …" at bounding box center [639, 316] width 1279 height 635
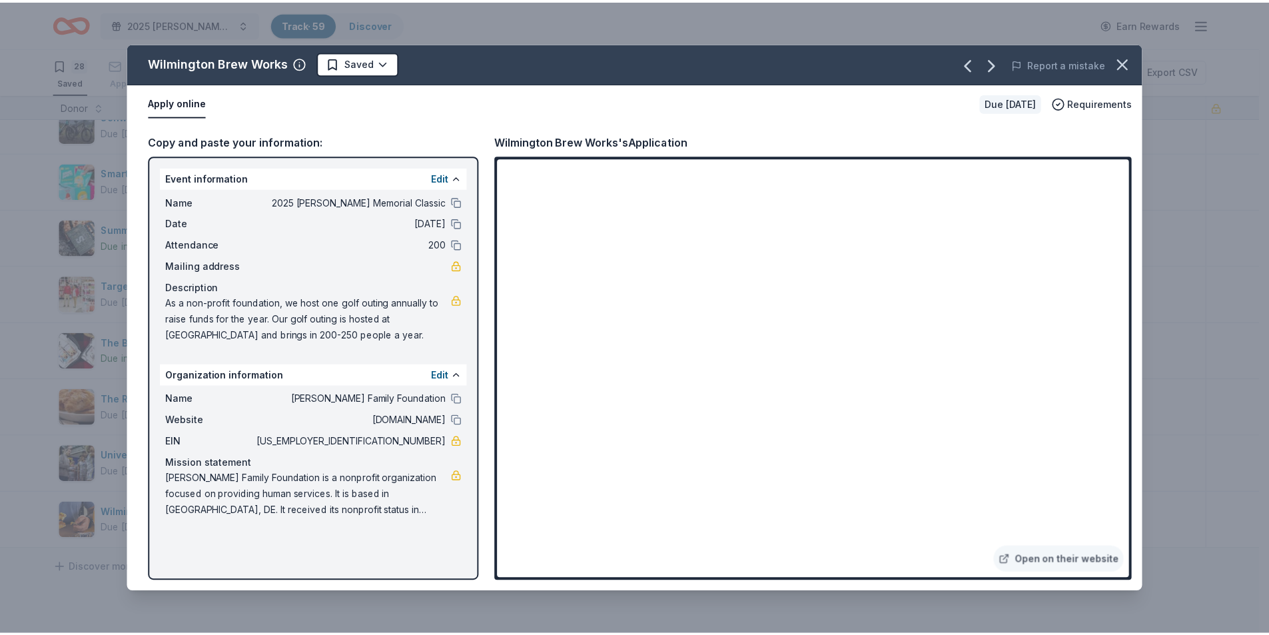
scroll to position [0, 0]
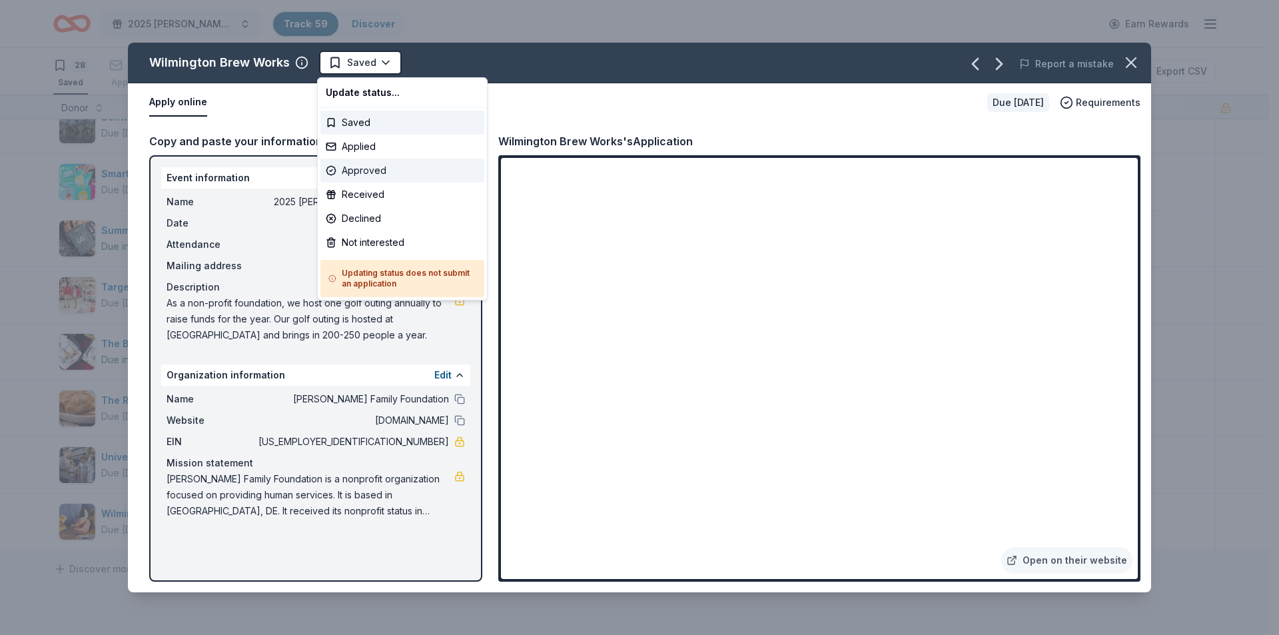
click at [388, 180] on div "Approved" at bounding box center [403, 171] width 164 height 24
click at [389, 180] on div "Approved" at bounding box center [403, 171] width 164 height 24
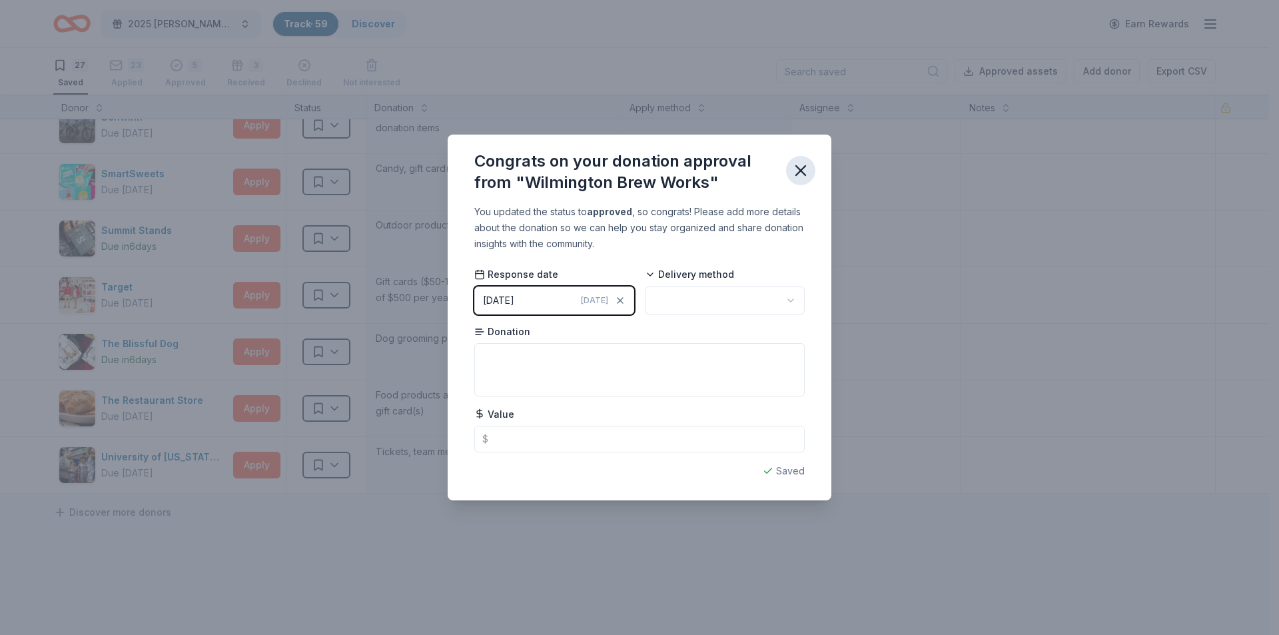
click at [801, 173] on icon "button" at bounding box center [801, 170] width 19 height 19
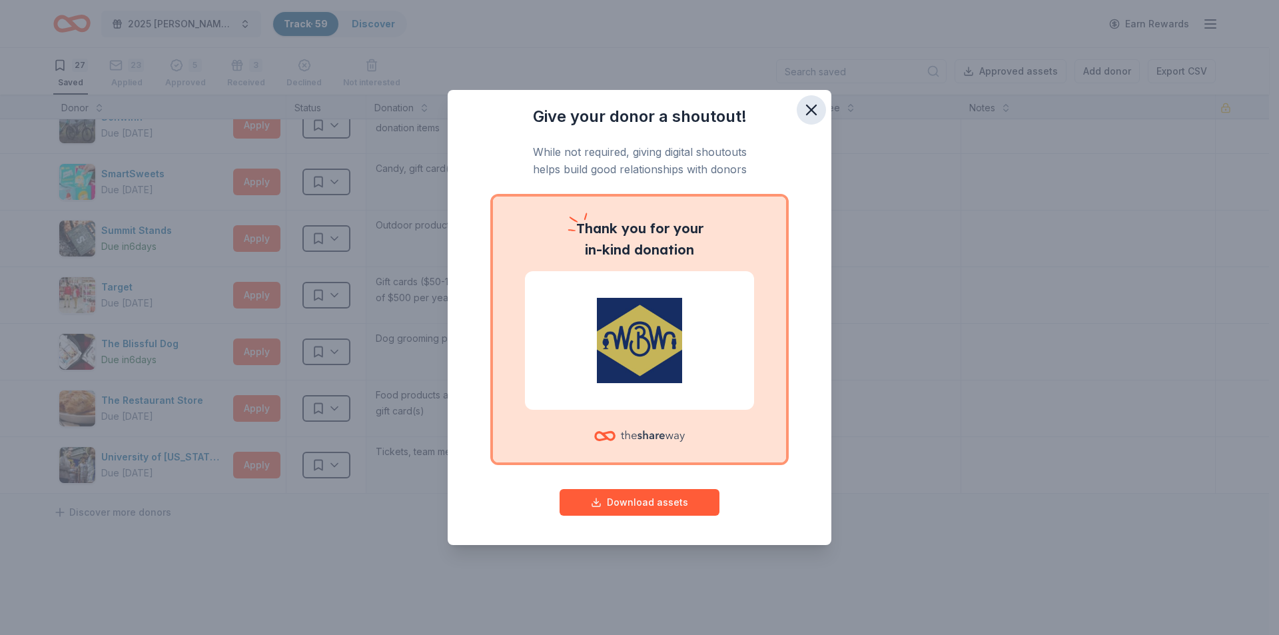
click at [809, 110] on icon "button" at bounding box center [811, 110] width 19 height 19
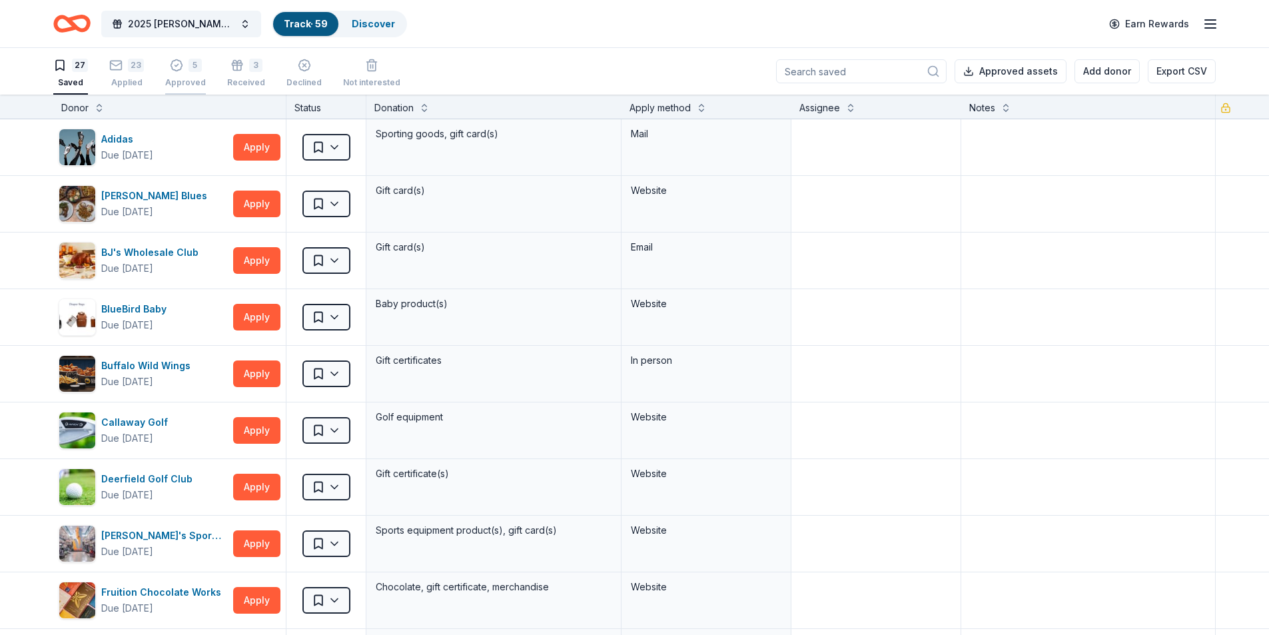
click at [193, 79] on div "Approved" at bounding box center [185, 82] width 41 height 11
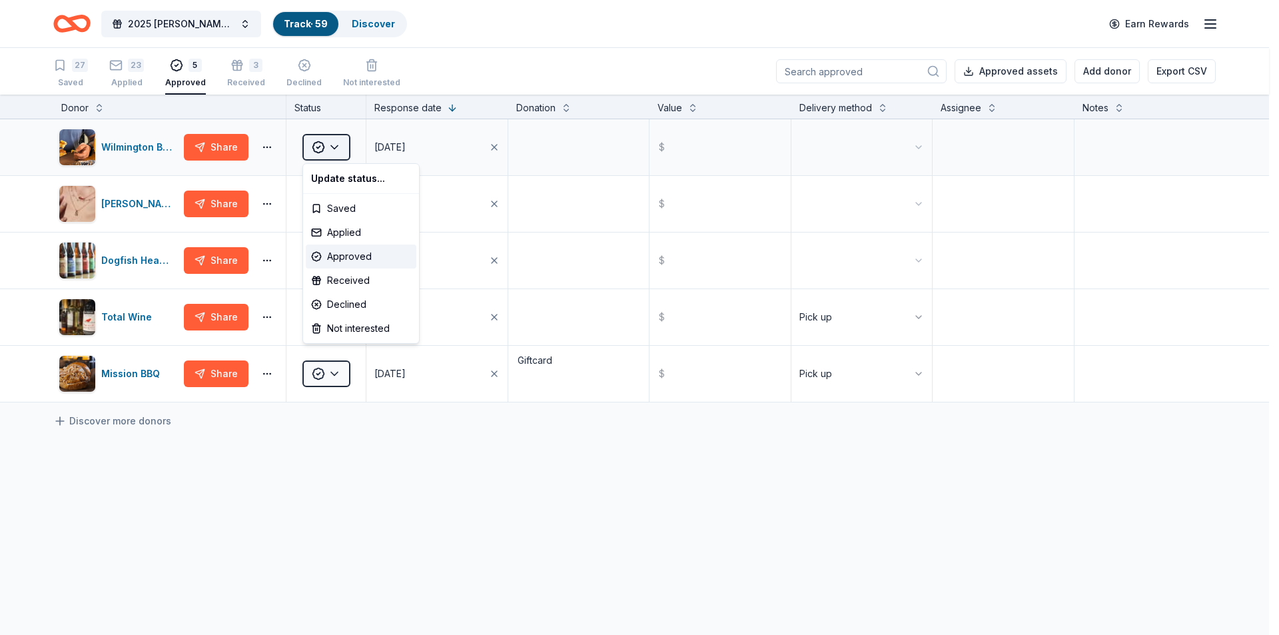
click at [333, 142] on html "10% 2025 Bernard F. Kenny Memorial Classic Track · 59 Discover Earn Rewards 27 …" at bounding box center [639, 317] width 1279 height 635
click at [369, 233] on div "Applied" at bounding box center [361, 233] width 111 height 24
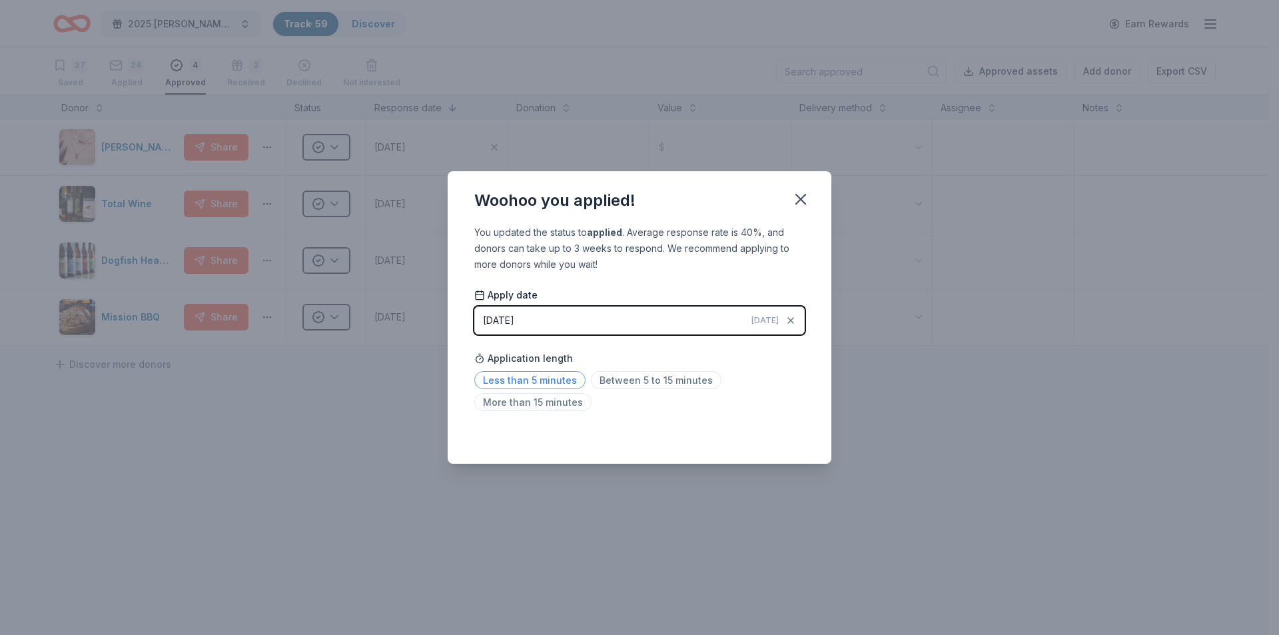
click at [520, 376] on span "Less than 5 minutes" at bounding box center [529, 380] width 111 height 18
click at [806, 201] on icon "button" at bounding box center [801, 199] width 19 height 19
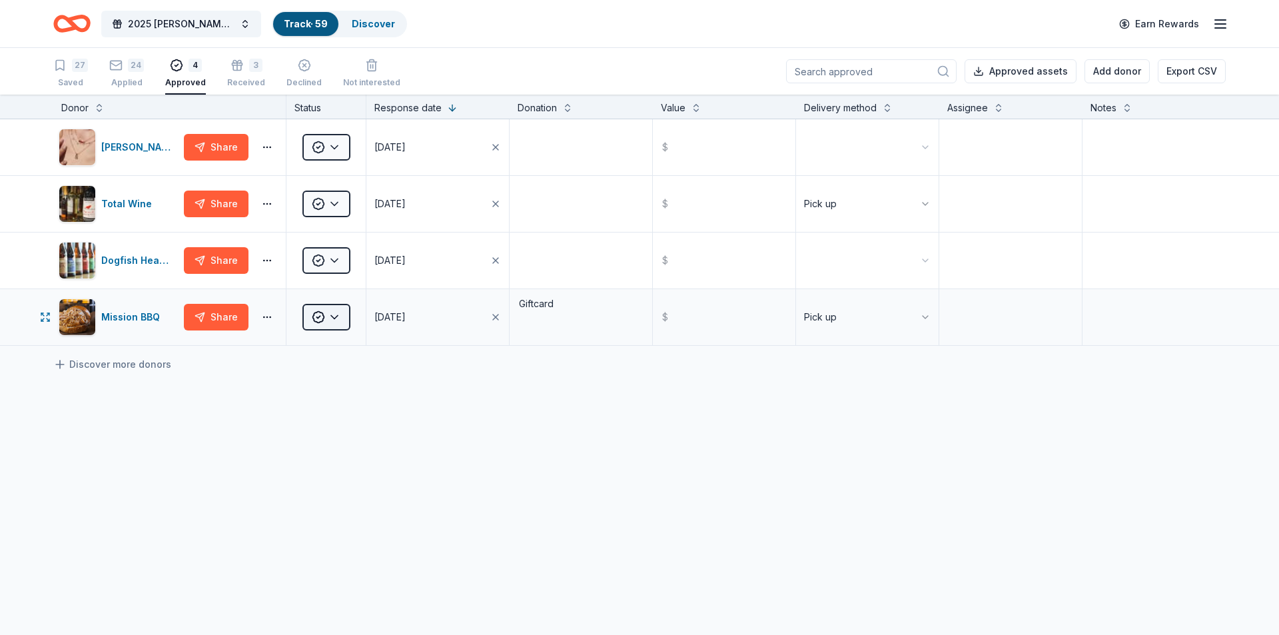
click at [339, 323] on html "10% 2025 Bernard F. Kenny Memorial Classic Track · 59 Discover Earn Rewards 27 …" at bounding box center [639, 317] width 1279 height 635
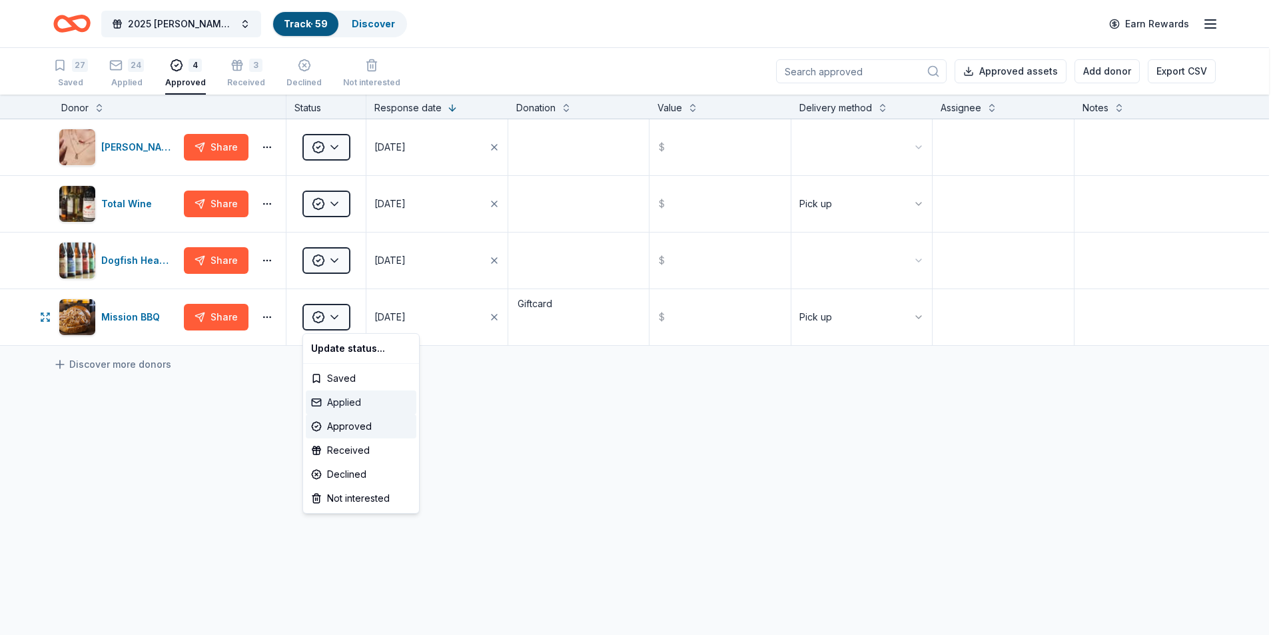
click at [333, 397] on div "Applied" at bounding box center [361, 403] width 111 height 24
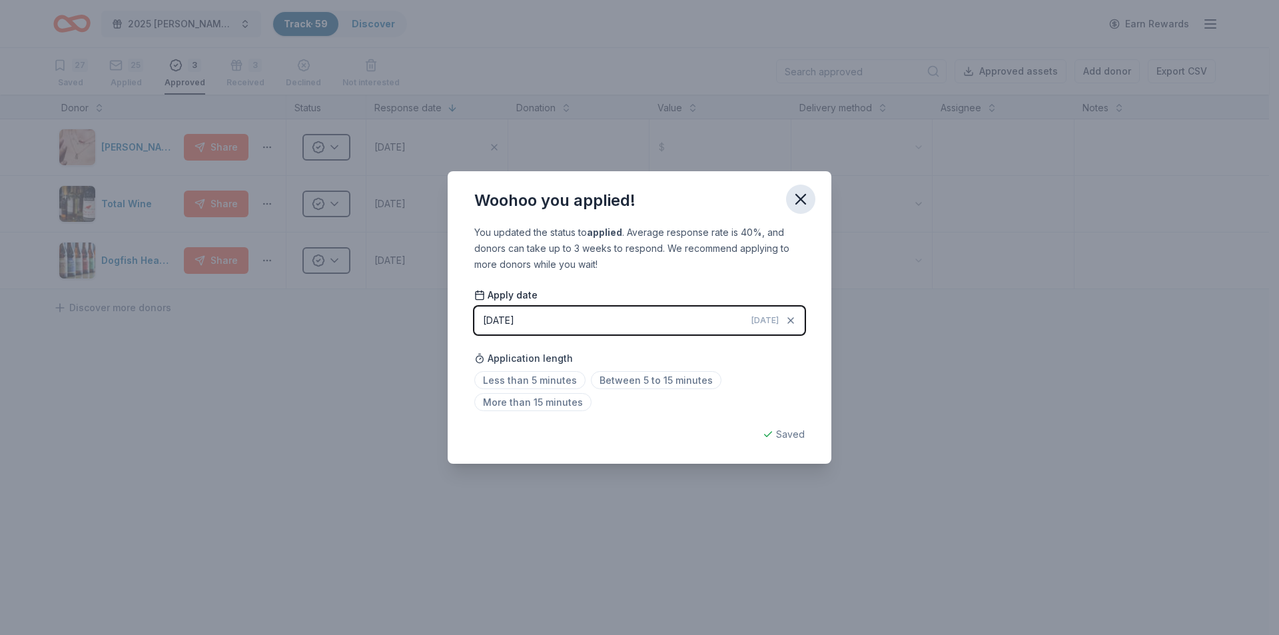
click at [800, 207] on icon "button" at bounding box center [801, 199] width 19 height 19
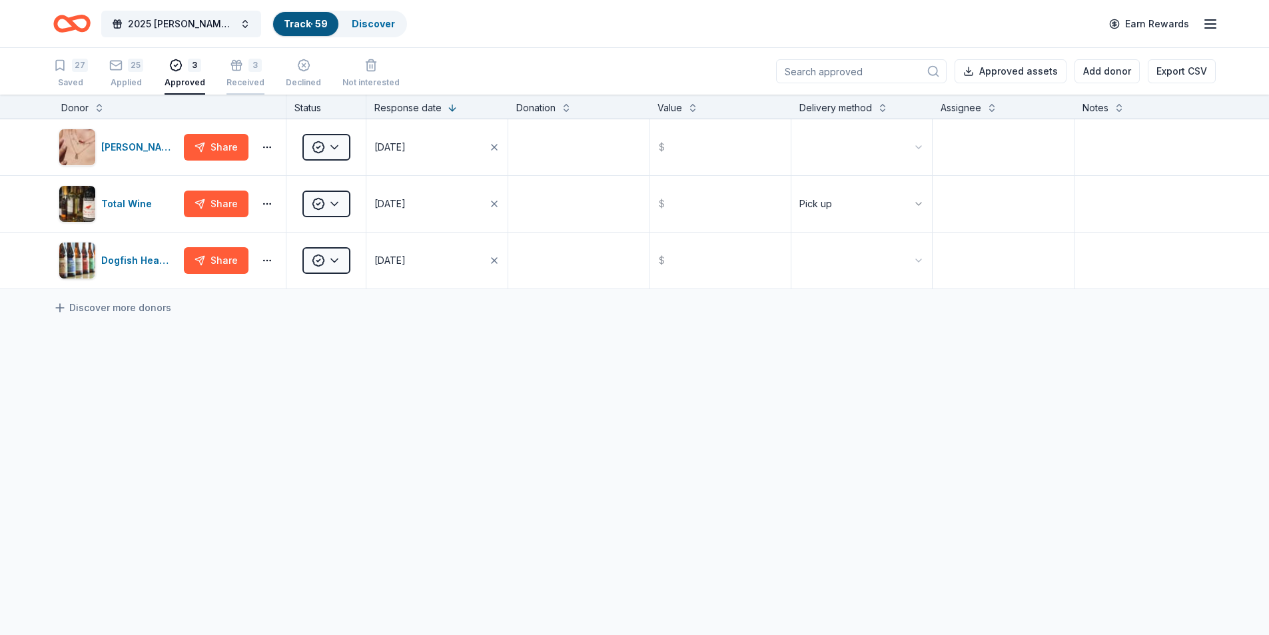
click at [241, 79] on div "Received" at bounding box center [246, 82] width 38 height 11
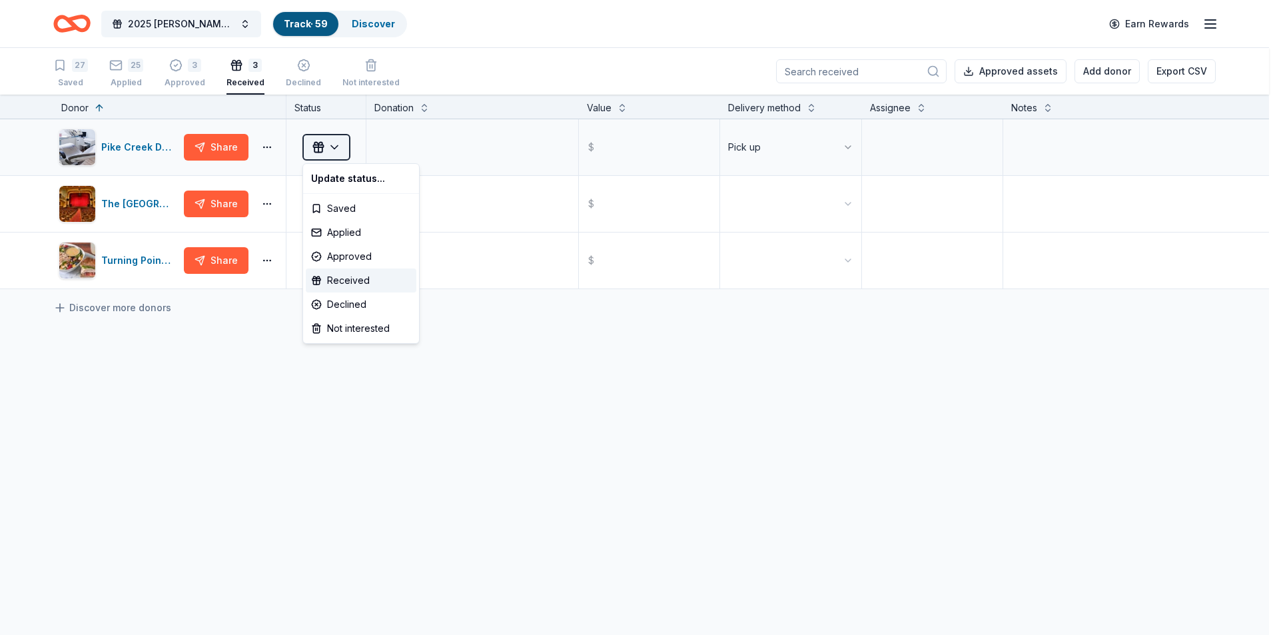
click at [325, 143] on html "10% 2025 Bernard F. Kenny Memorial Classic Track · 59 Discover Earn Rewards 27 …" at bounding box center [639, 317] width 1279 height 635
click at [243, 77] on html "10% 2025 Bernard F. Kenny Memorial Classic Track · 59 Discover Earn Rewards 27 …" at bounding box center [639, 317] width 1279 height 635
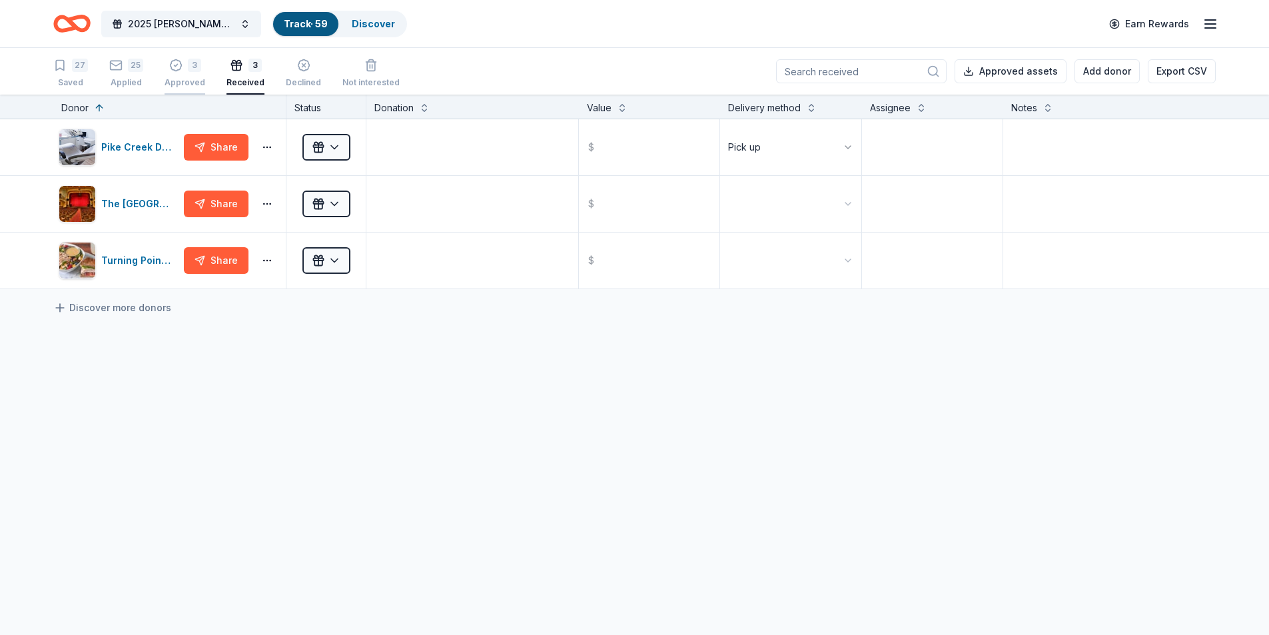
click at [193, 83] on div "Approved" at bounding box center [185, 82] width 41 height 11
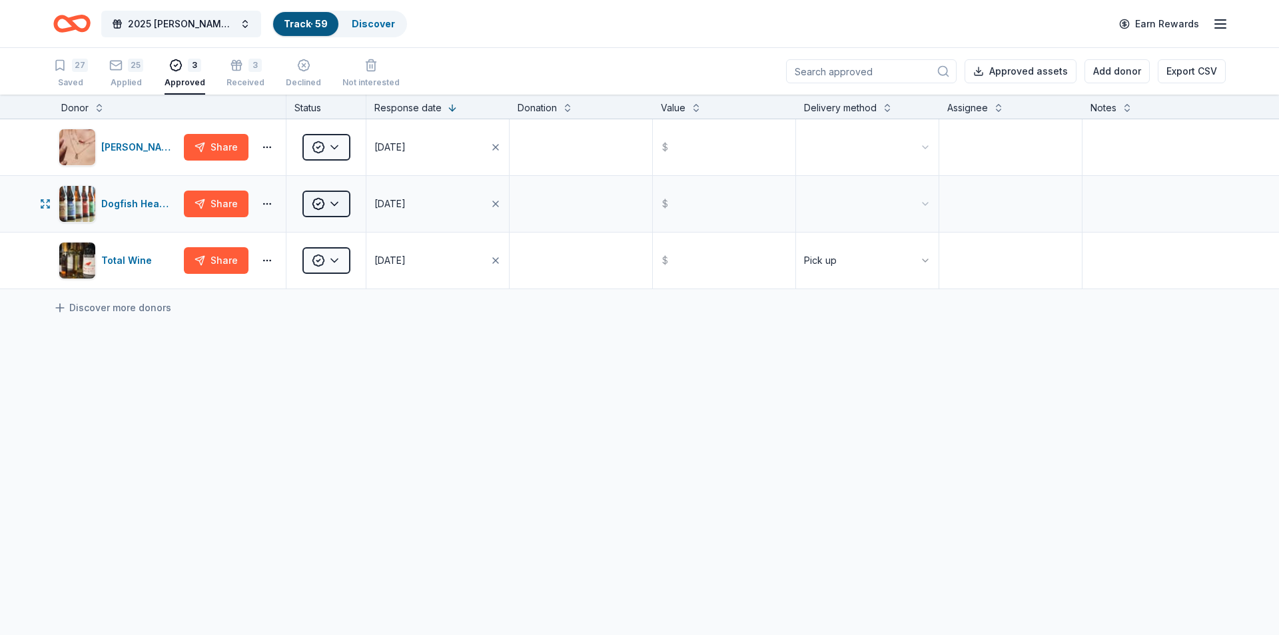
click at [333, 201] on html "10% 2025 Bernard F. Kenny Memorial Classic Track · 59 Discover Earn Rewards 27 …" at bounding box center [639, 317] width 1279 height 635
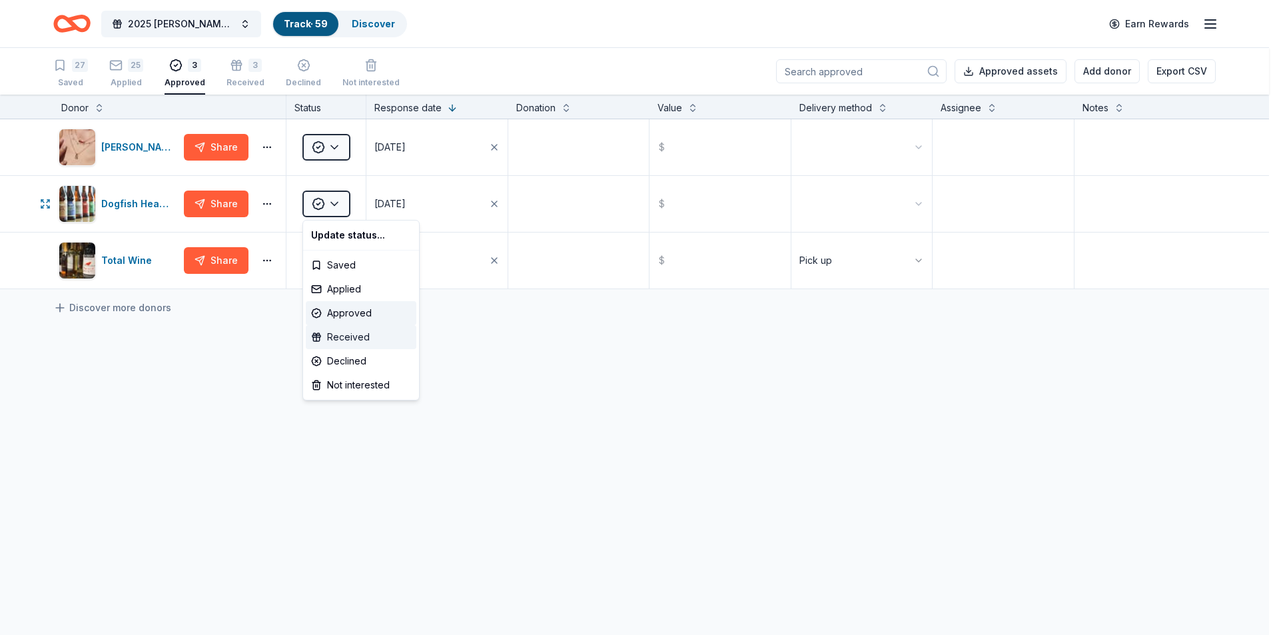
click at [345, 343] on div "Received" at bounding box center [361, 337] width 111 height 24
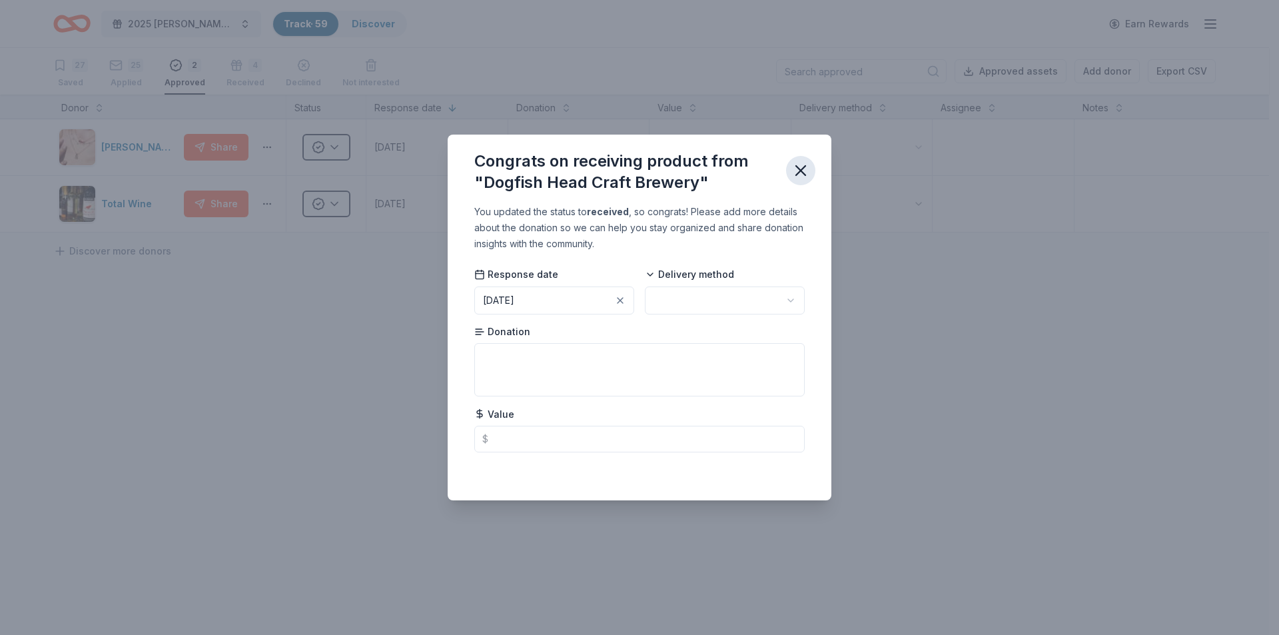
click at [800, 175] on icon "button" at bounding box center [801, 170] width 19 height 19
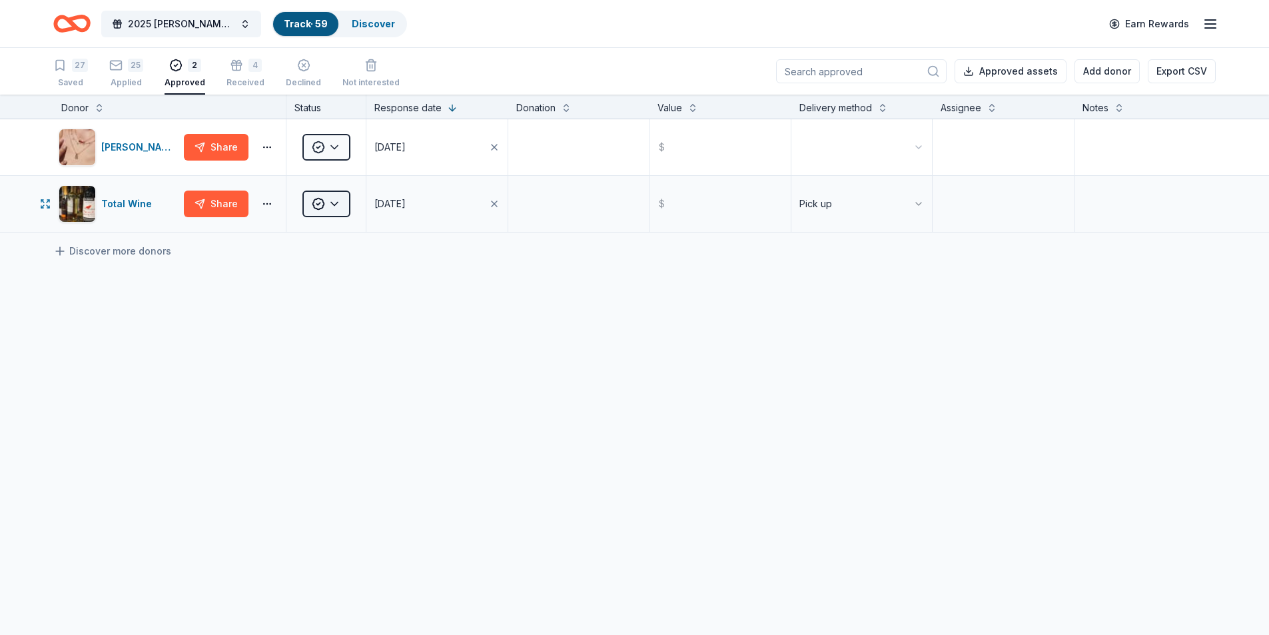
click at [343, 201] on html "10% 2025 Bernard F. Kenny Memorial Classic Track · 59 Discover Earn Rewards 27 …" at bounding box center [634, 317] width 1269 height 635
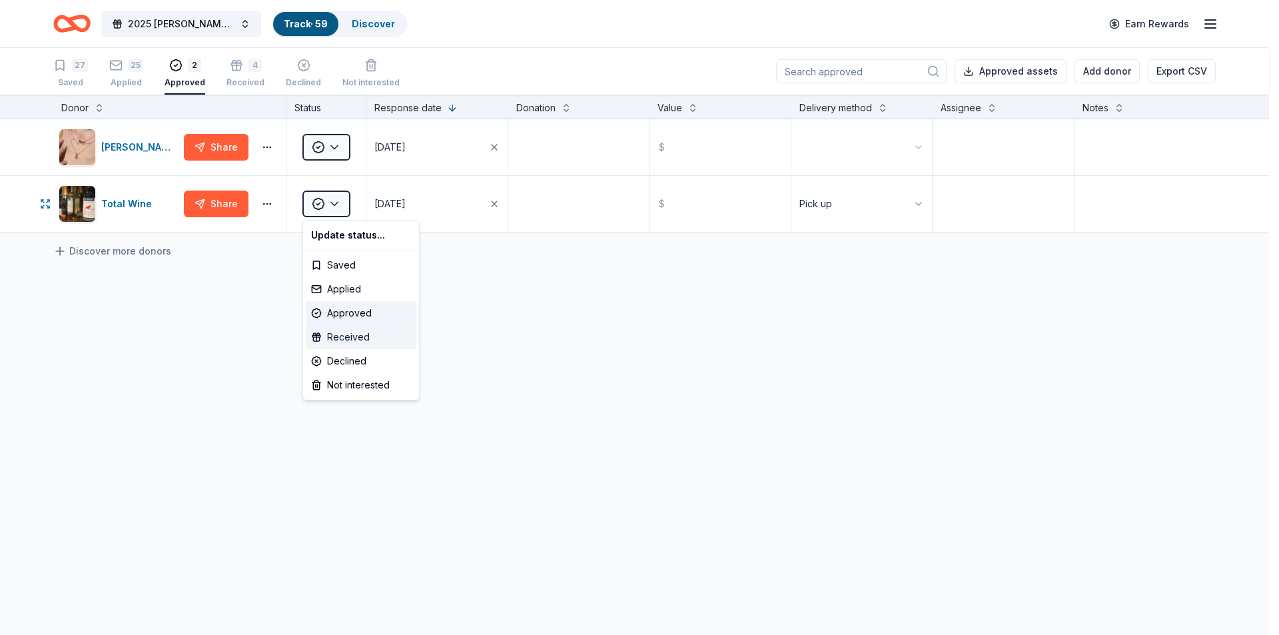
click at [349, 335] on div "Received" at bounding box center [361, 337] width 111 height 24
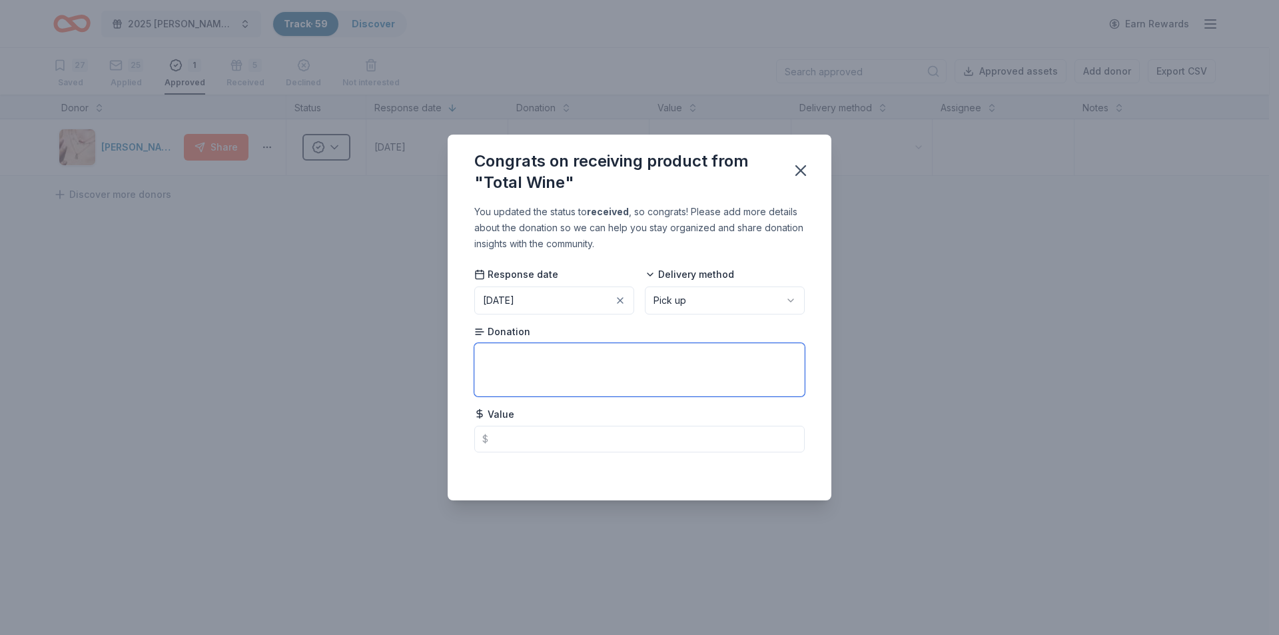
click at [547, 364] on textarea at bounding box center [639, 369] width 331 height 53
type textarea "Earrings"
click at [808, 168] on icon "button" at bounding box center [801, 170] width 19 height 19
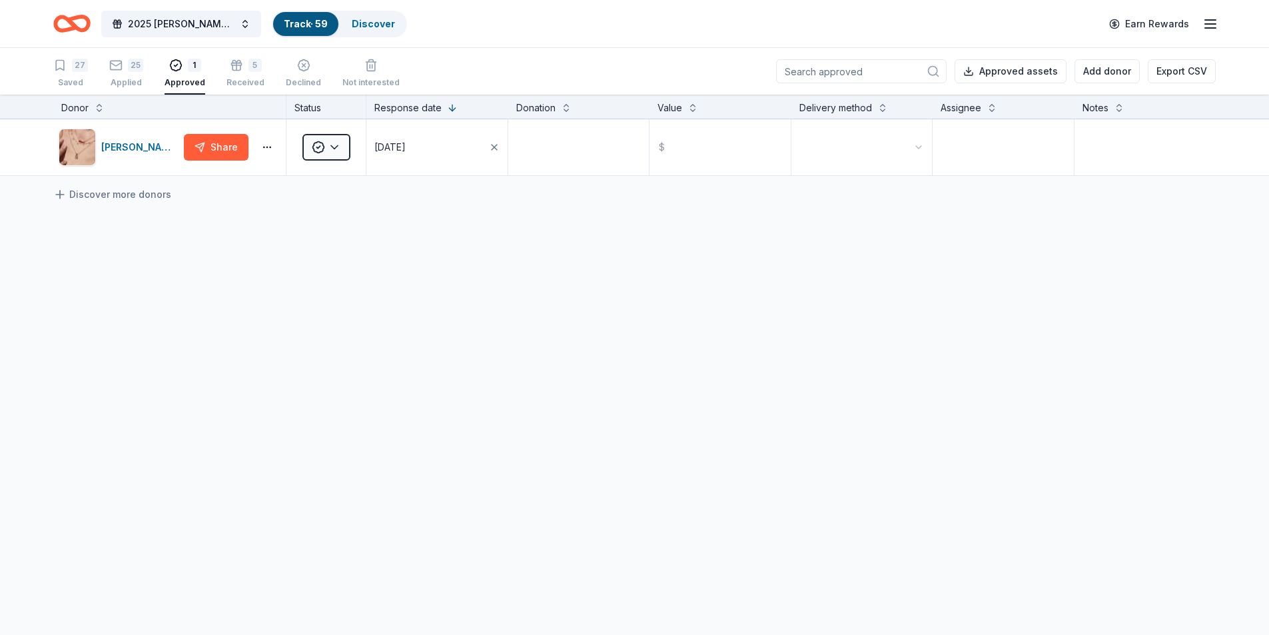
click at [197, 84] on div "Approved" at bounding box center [185, 82] width 41 height 11
click at [233, 63] on icon "button" at bounding box center [237, 60] width 8 height 5
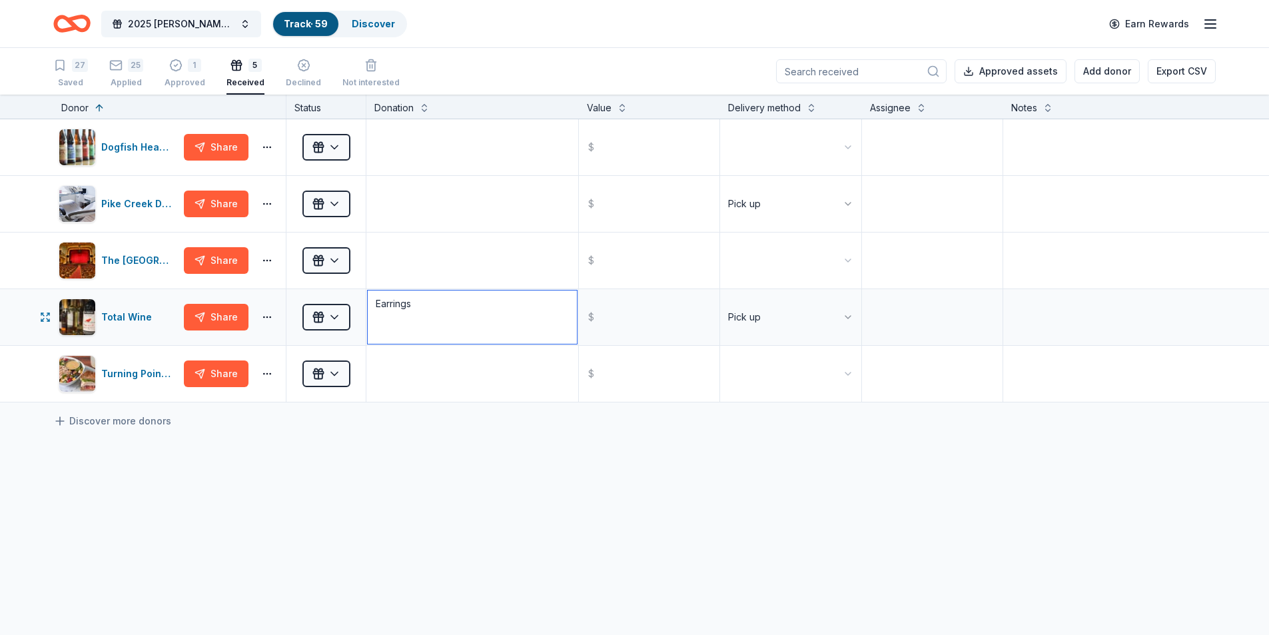
click at [409, 313] on textarea "Earrings" at bounding box center [472, 317] width 209 height 53
type textarea "Discount on wine purchase"
click at [452, 370] on textarea at bounding box center [472, 373] width 209 height 53
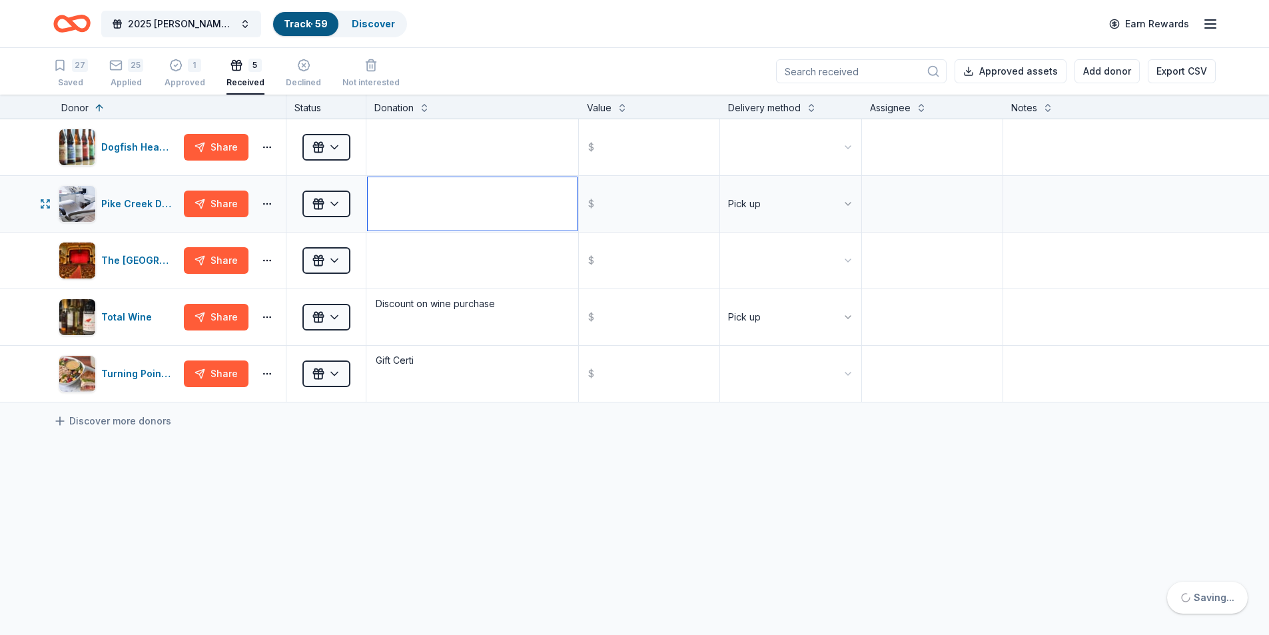
type textarea "Gift Certificates"
click at [420, 200] on textarea at bounding box center [472, 203] width 209 height 53
type textarea "Gift Basket"
click at [397, 156] on textarea at bounding box center [472, 147] width 209 height 53
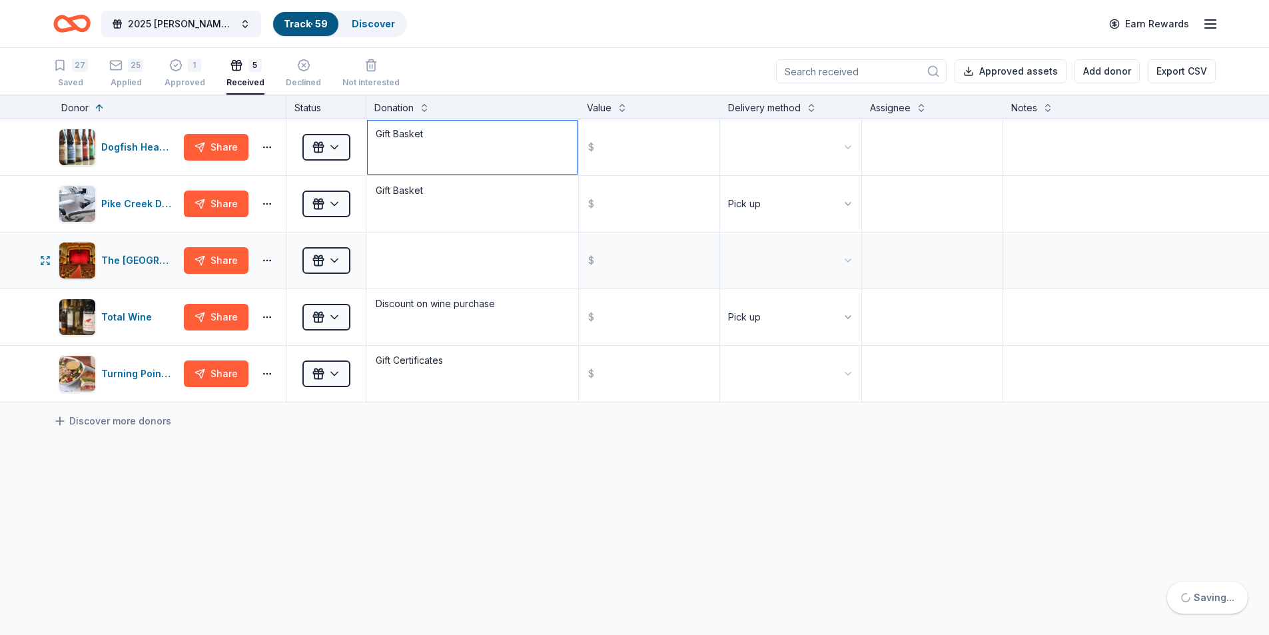
type textarea "Gift Basket"
click at [439, 263] on textarea at bounding box center [472, 260] width 209 height 53
type textarea "Tickets"
click at [669, 552] on div "Dogfish Head Craft Brewery Share Received Gift Basket $ Pike Creek Dental Share…" at bounding box center [634, 386] width 1269 height 534
click at [1110, 71] on button "Add donor" at bounding box center [1107, 71] width 65 height 24
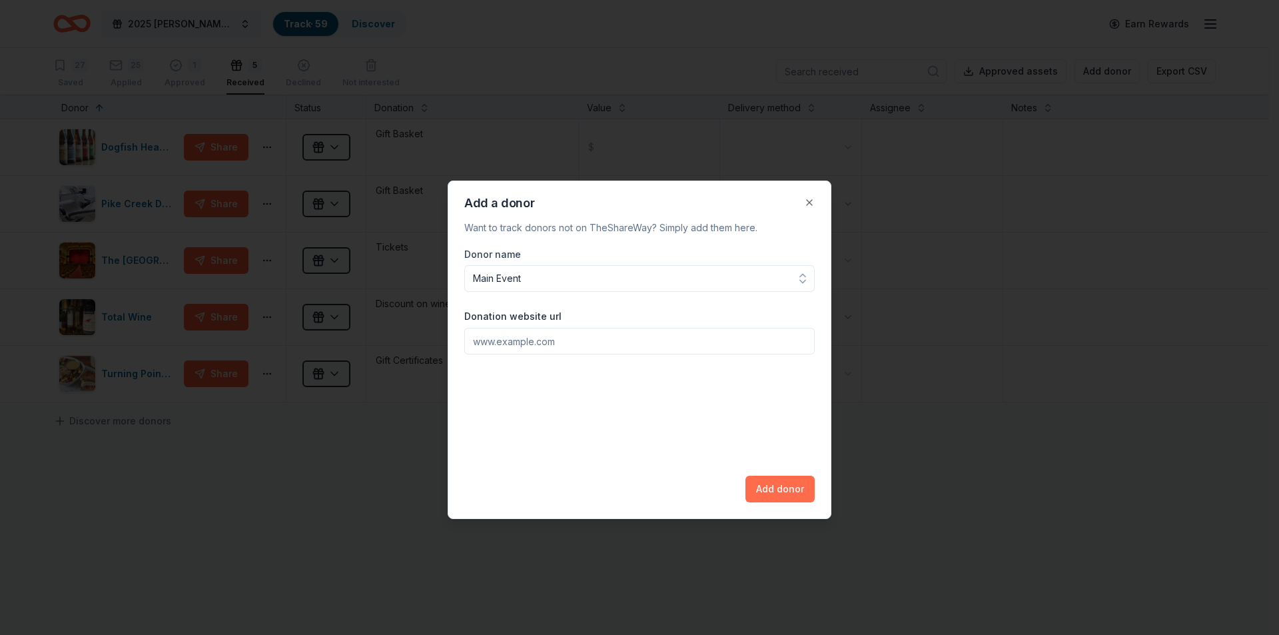
type input "Main Event"
click at [774, 478] on button "Add donor" at bounding box center [780, 489] width 69 height 27
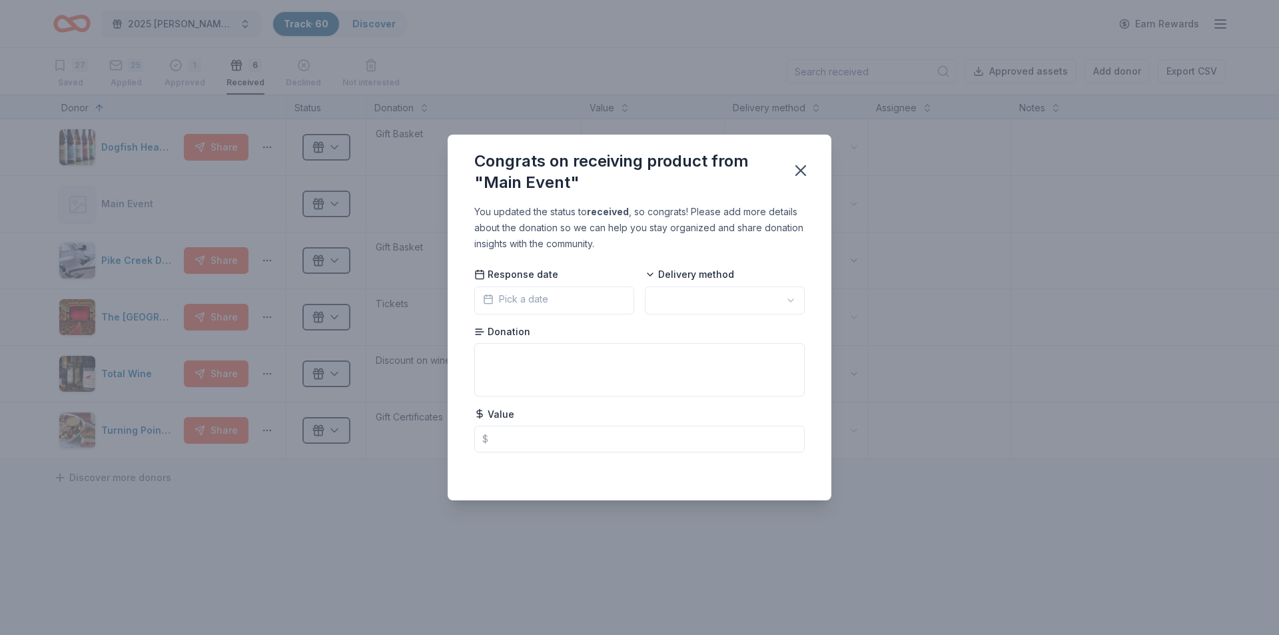
click at [574, 297] on button "Pick a date" at bounding box center [554, 301] width 160 height 28
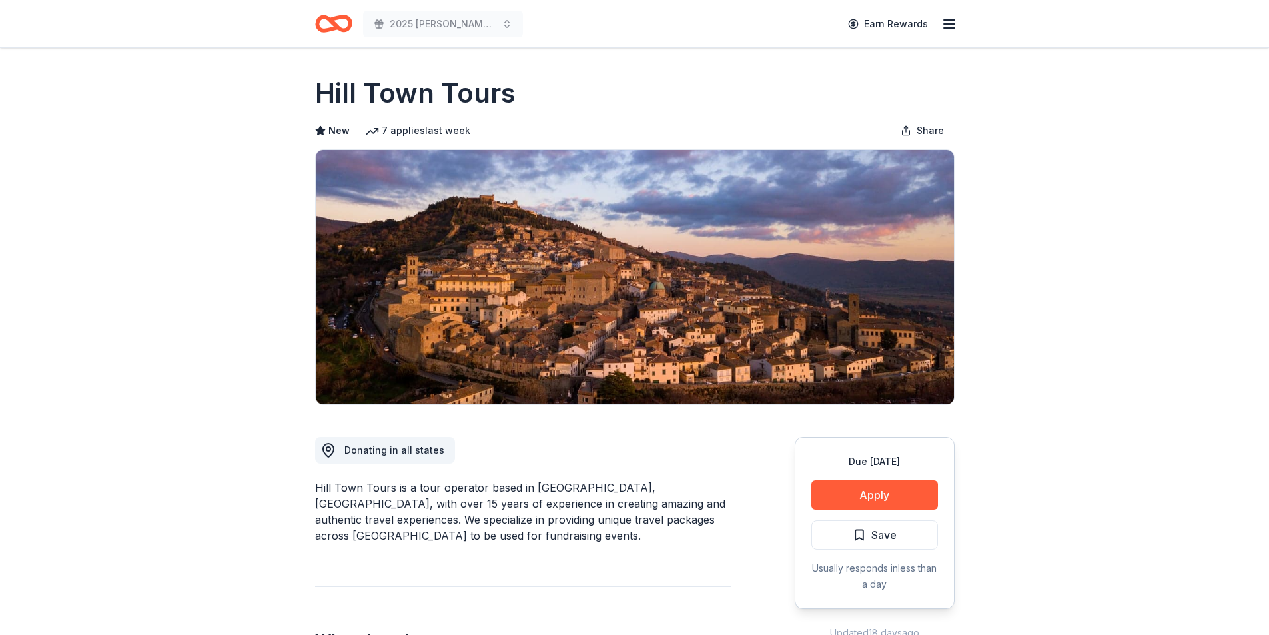
scroll to position [578, 0]
